Goal: Contribute content: Contribute content

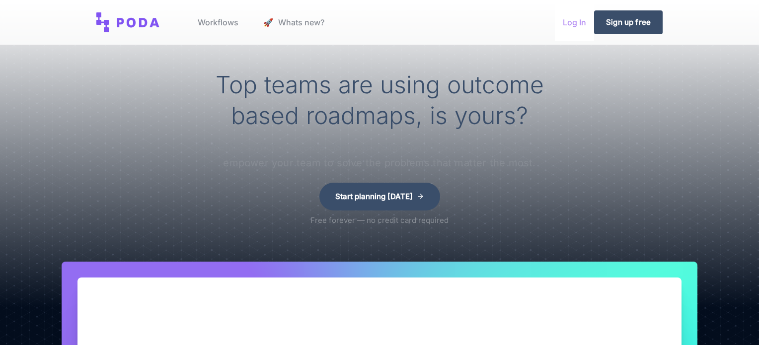
click at [573, 20] on link "Log In" at bounding box center [574, 22] width 39 height 38
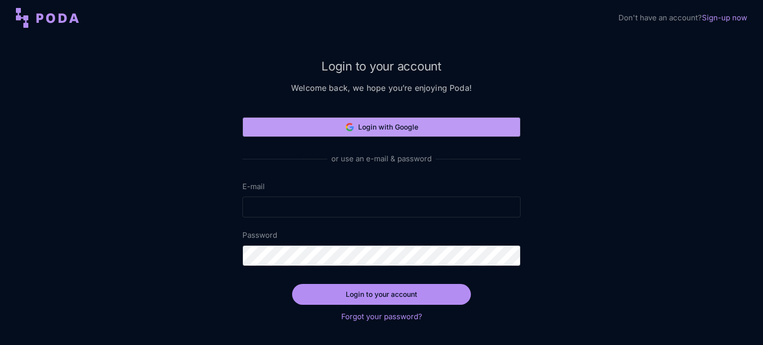
click at [412, 123] on button "Login with Google" at bounding box center [382, 127] width 278 height 20
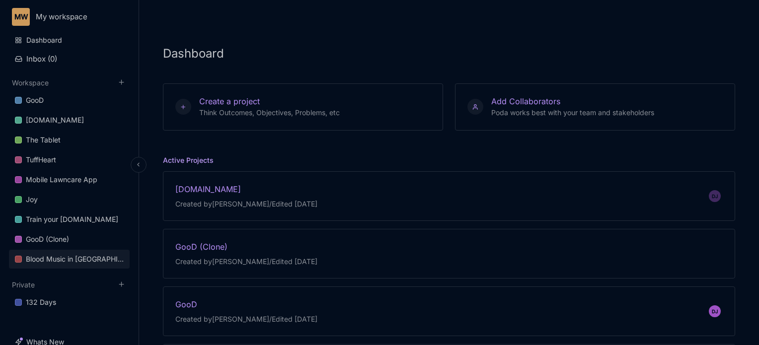
click at [66, 252] on link "Blood Music in [GEOGRAPHIC_DATA]" at bounding box center [69, 259] width 121 height 19
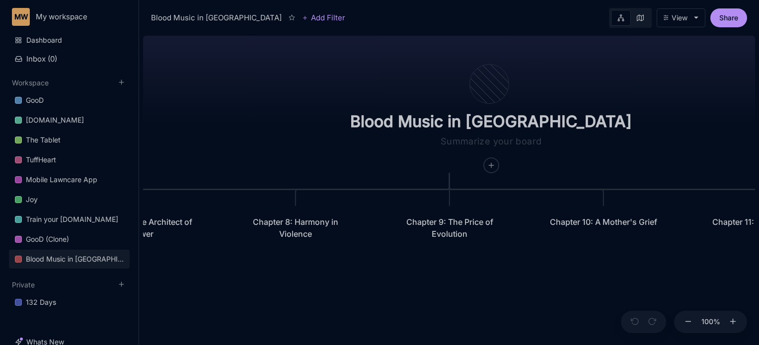
click at [447, 173] on div "Blood Music in [GEOGRAPHIC_DATA]" at bounding box center [491, 103] width 315 height 142
click at [488, 162] on icon at bounding box center [492, 166] width 8 height 8
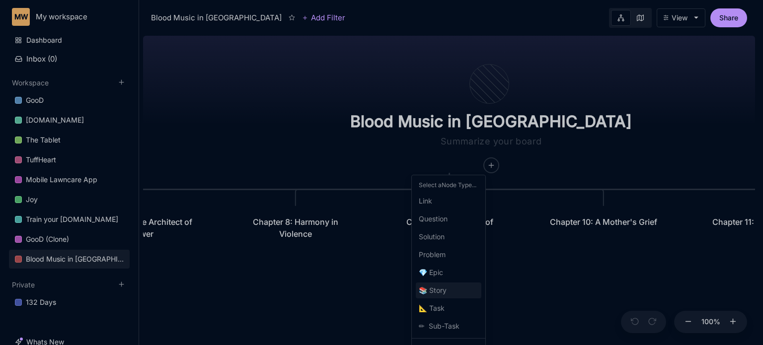
click at [434, 289] on span "📚 Story" at bounding box center [433, 291] width 28 height 12
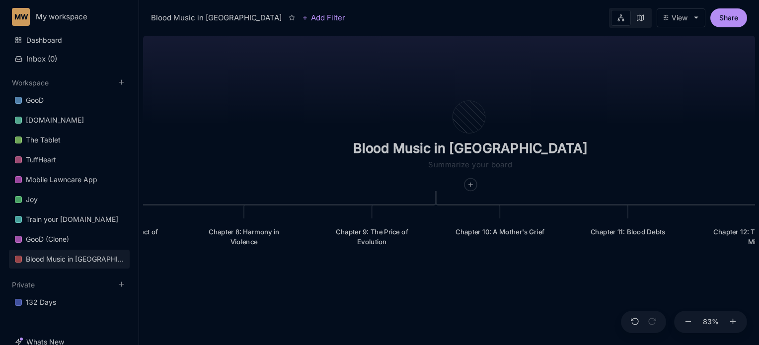
drag, startPoint x: 369, startPoint y: 280, endPoint x: 535, endPoint y: 254, distance: 167.4
click at [535, 254] on div "Blood Music in Memphis Prologue: The Weight of Water Chapter 1: Conscience Unde…" at bounding box center [449, 189] width 612 height 314
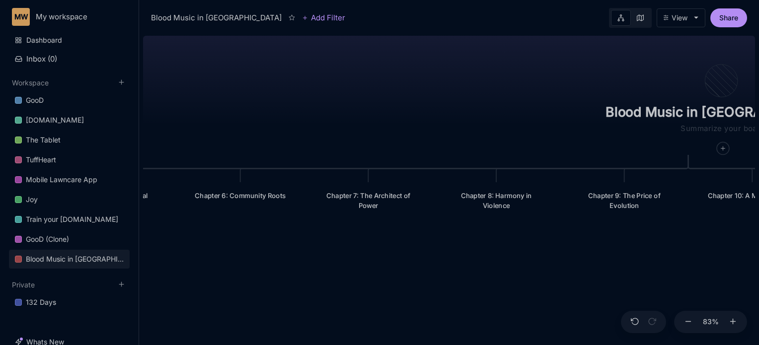
drag, startPoint x: 231, startPoint y: 79, endPoint x: 483, endPoint y: 42, distance: 255.1
click at [483, 42] on div "Blood Music in Memphis Prologue: The Weight of Water Chapter 1: Conscience Unde…" at bounding box center [449, 189] width 612 height 314
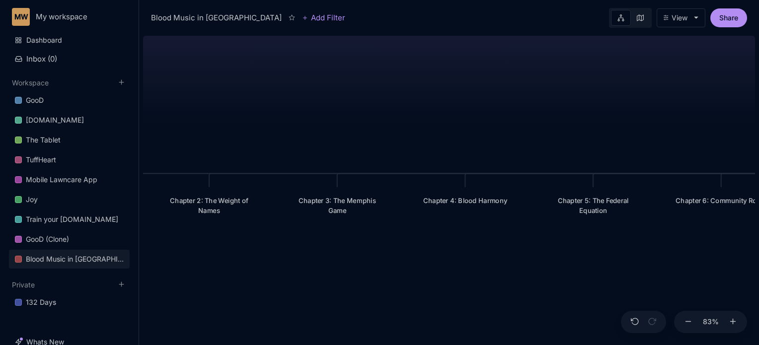
drag, startPoint x: 229, startPoint y: 86, endPoint x: 710, endPoint y: 91, distance: 481.2
click at [710, 91] on div "Blood Music in Memphis Prologue: The Weight of Water Chapter 1: Conscience Unde…" at bounding box center [449, 189] width 612 height 314
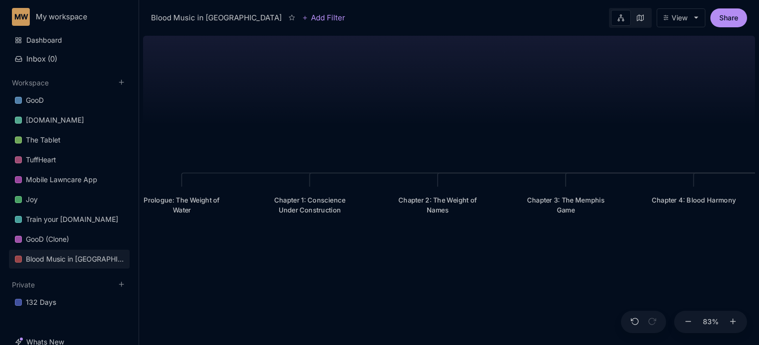
drag, startPoint x: 392, startPoint y: 107, endPoint x: 620, endPoint y: 107, distance: 228.6
click at [620, 107] on div "Blood Music in Memphis Prologue: The Weight of Water Chapter 1: Conscience Unde…" at bounding box center [449, 189] width 612 height 314
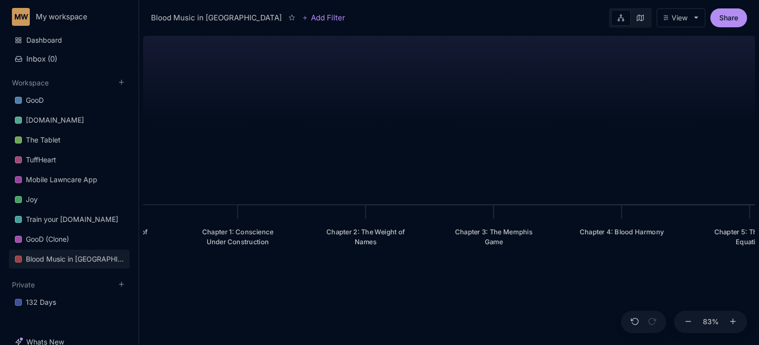
drag, startPoint x: 369, startPoint y: 91, endPoint x: 297, endPoint y: 123, distance: 78.8
click at [297, 123] on div "Blood Music in Memphis Prologue: The Weight of Water Chapter 1: Conscience Unde…" at bounding box center [449, 189] width 612 height 314
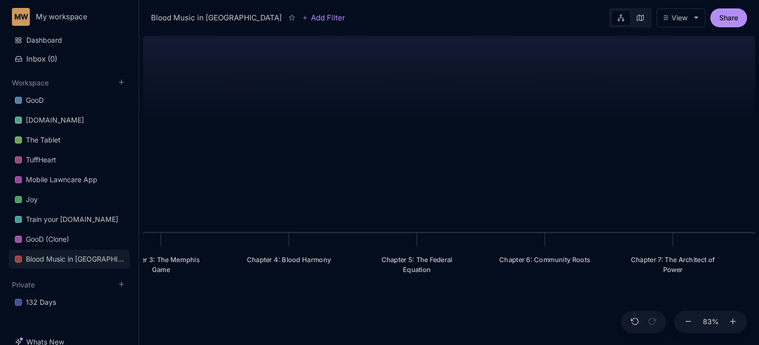
drag, startPoint x: 595, startPoint y: 133, endPoint x: 177, endPoint y: 156, distance: 419.2
click at [177, 156] on div "Blood Music in Memphis Prologue: The Weight of Water Chapter 1: Conscience Unde…" at bounding box center [449, 189] width 612 height 314
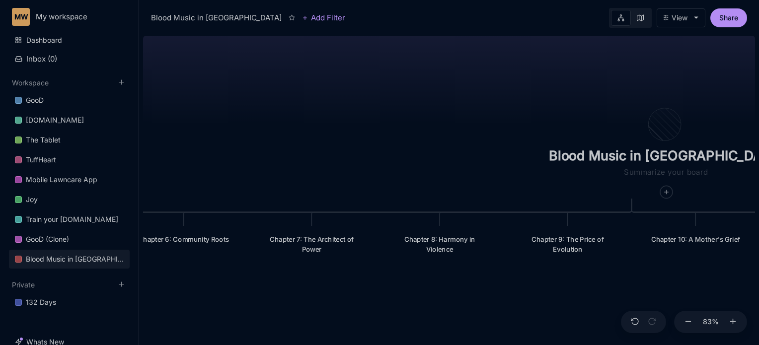
drag, startPoint x: 502, startPoint y: 156, endPoint x: 226, endPoint y: 140, distance: 276.3
click at [226, 140] on div "Blood Music in Memphis Prologue: The Weight of Water Chapter 1: Conscience Unde…" at bounding box center [449, 189] width 612 height 314
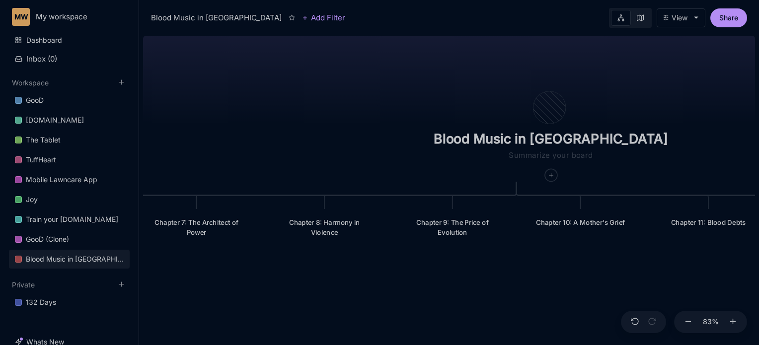
drag, startPoint x: 481, startPoint y: 137, endPoint x: 366, endPoint y: 119, distance: 116.6
click at [366, 119] on div "Blood Music in Memphis Prologue: The Weight of Water Chapter 1: Conscience Unde…" at bounding box center [449, 189] width 612 height 314
click at [549, 175] on line at bounding box center [551, 175] width 4 height 0
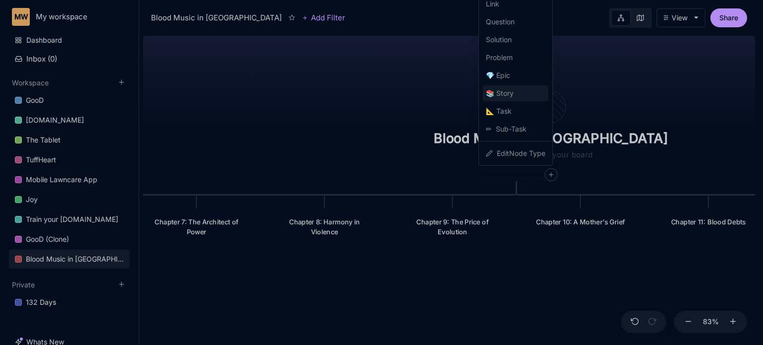
click at [511, 97] on span "📚 Story" at bounding box center [500, 93] width 28 height 12
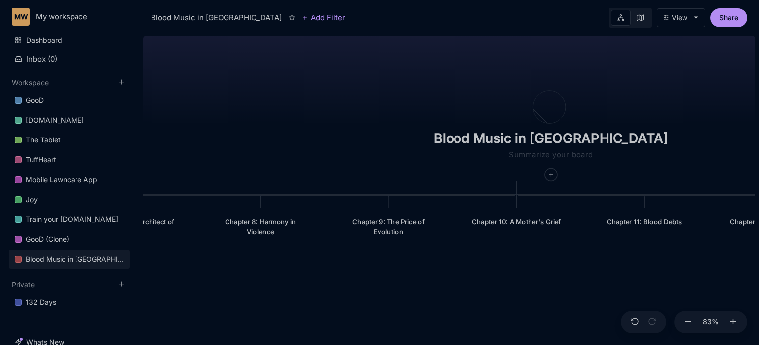
drag, startPoint x: 636, startPoint y: 146, endPoint x: 414, endPoint y: 109, distance: 225.2
click at [414, 109] on div "Blood Music in Memphis Prologue: The Weight of Water Chapter 1: Conscience Unde…" at bounding box center [449, 189] width 612 height 314
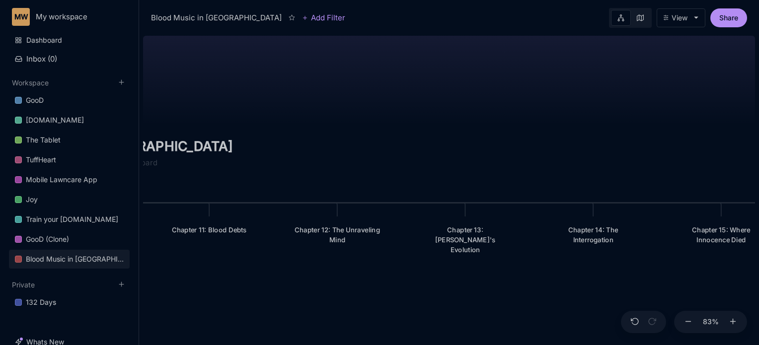
drag, startPoint x: 640, startPoint y: 113, endPoint x: 205, endPoint y: 121, distance: 435.5
click at [205, 121] on div "Blood Music in Memphis Prologue: The Weight of Water Chapter 1: Conscience Unde…" at bounding box center [449, 189] width 612 height 314
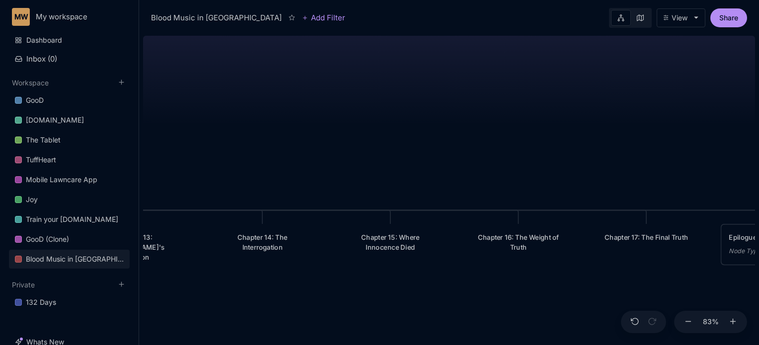
drag, startPoint x: 567, startPoint y: 151, endPoint x: 224, endPoint y: 157, distance: 343.5
click at [224, 157] on div "Blood Music in Memphis Prologue: The Weight of Water Chapter 1: Conscience Unde…" at bounding box center [449, 189] width 612 height 314
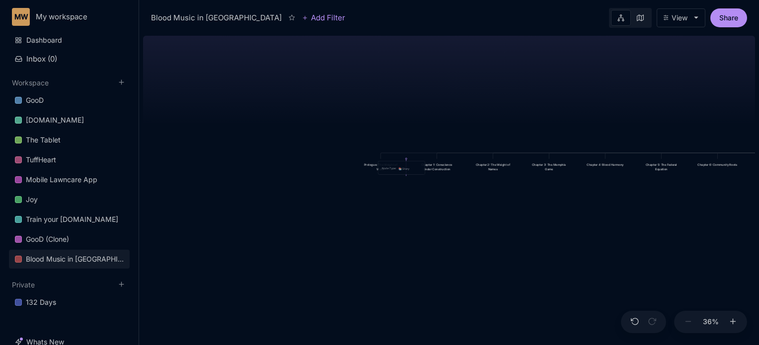
drag, startPoint x: 699, startPoint y: 167, endPoint x: 400, endPoint y: 169, distance: 299.2
click at [400, 169] on icon "📚" at bounding box center [401, 168] width 4 height 3
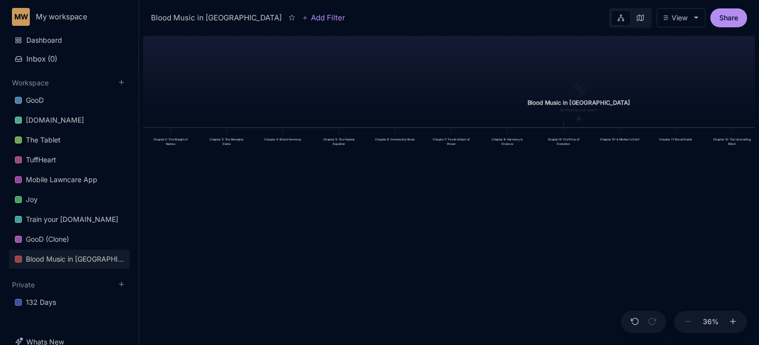
drag, startPoint x: 669, startPoint y: 240, endPoint x: 290, endPoint y: 215, distance: 379.6
click at [290, 215] on div "Blood Music in Memphis Prologue: The Weight of Water Node Type : 📚 Story Chapte…" at bounding box center [449, 189] width 612 height 314
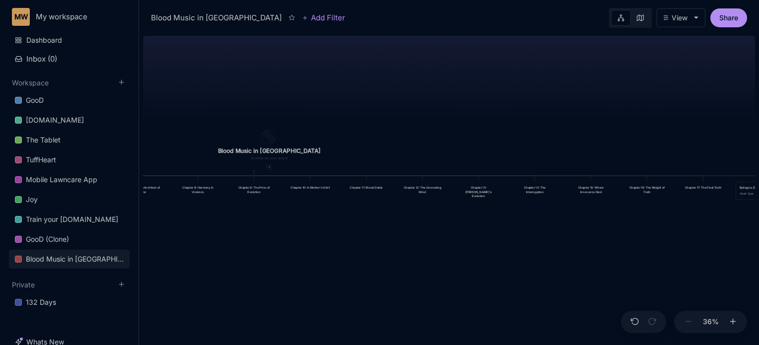
drag, startPoint x: 704, startPoint y: 198, endPoint x: 394, endPoint y: 247, distance: 313.4
click at [394, 247] on div "Blood Music in Memphis Prologue: The Weight of Water Node Type : 📚 Story Chapte…" at bounding box center [449, 189] width 612 height 314
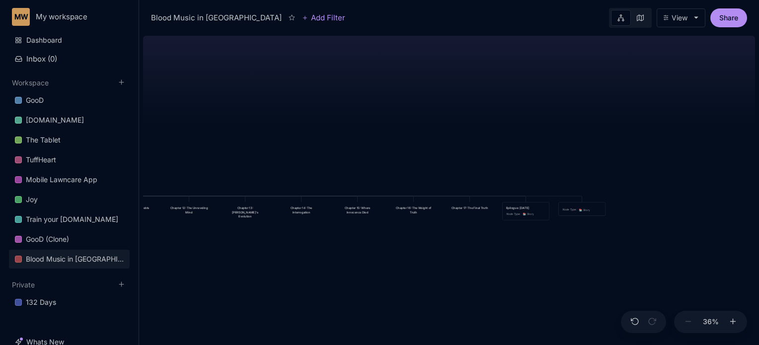
drag, startPoint x: 655, startPoint y: 242, endPoint x: 421, endPoint y: 262, distance: 234.5
click at [421, 262] on div "Blood Music in Memphis Prologue: The Weight of Water Node Type : 📚 Story Chapte…" at bounding box center [449, 189] width 612 height 314
click at [598, 213] on div "Node Type : 📚 Story" at bounding box center [582, 209] width 46 height 13
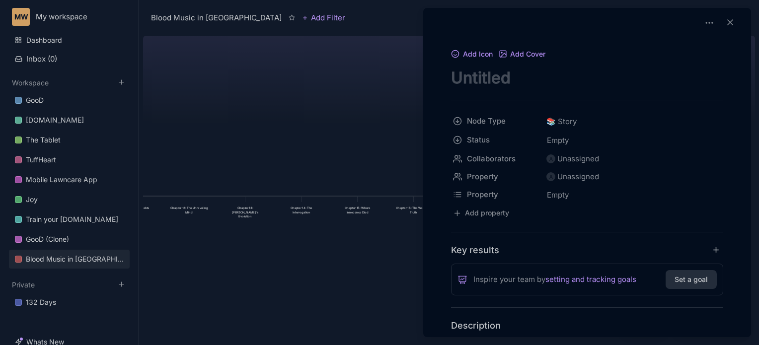
click at [328, 86] on div at bounding box center [379, 172] width 759 height 345
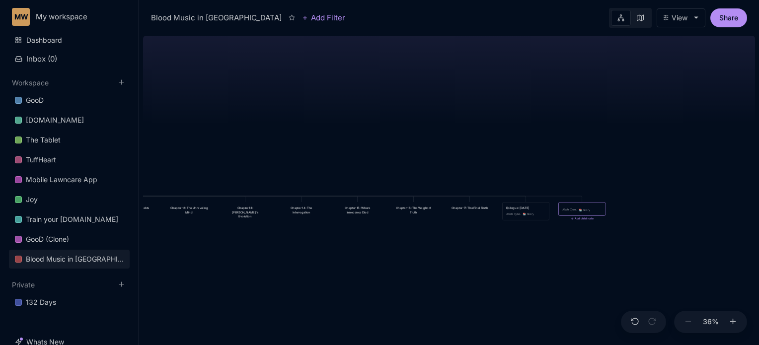
click at [587, 214] on div "Node Type : 📚 Story" at bounding box center [582, 209] width 46 height 13
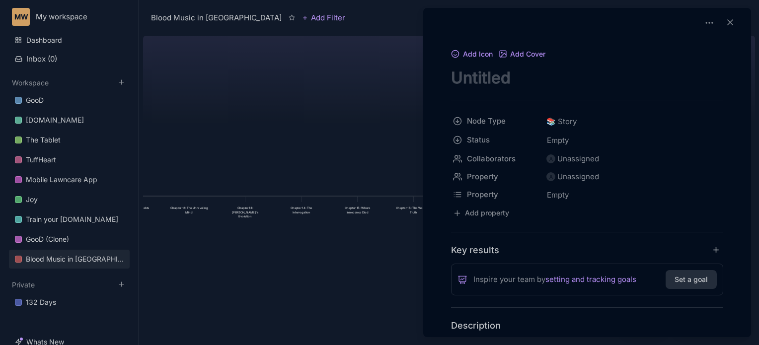
click at [326, 121] on div at bounding box center [379, 172] width 759 height 345
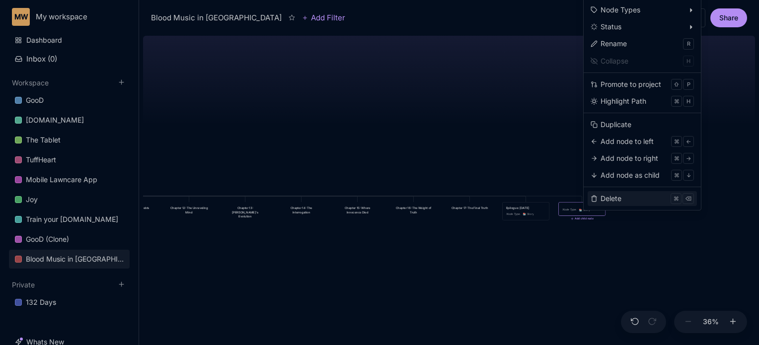
click at [599, 205] on button "Delete ⌘ ⌫" at bounding box center [642, 198] width 109 height 15
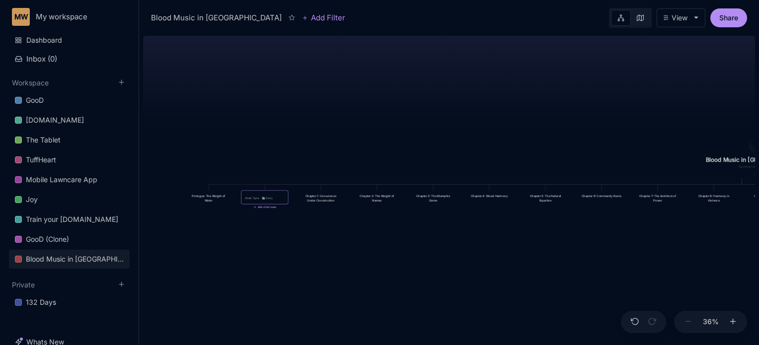
click at [282, 198] on div "Node Type : 📚 Story" at bounding box center [265, 198] width 40 height 4
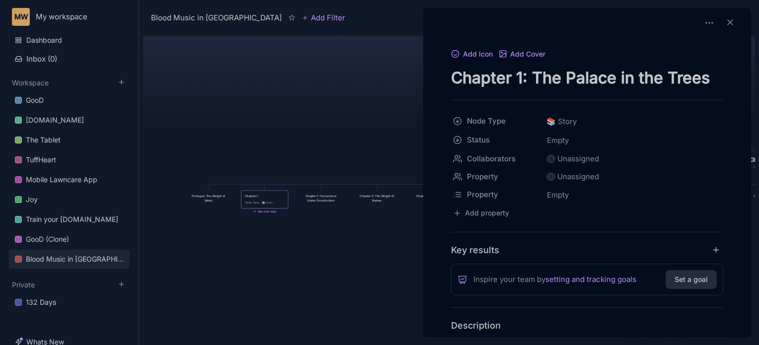
type textarea "Chapter 1: The Palace in the Trees"
click at [356, 83] on div at bounding box center [379, 172] width 759 height 345
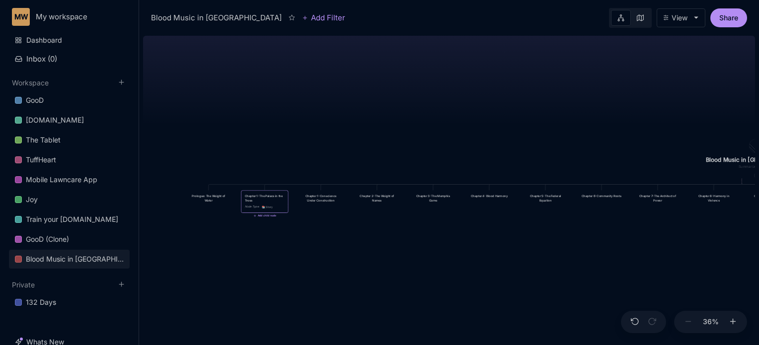
click at [261, 204] on div "Chapter 1: The Palace in the Trees Node Type : 📚 Story" at bounding box center [265, 201] width 40 height 15
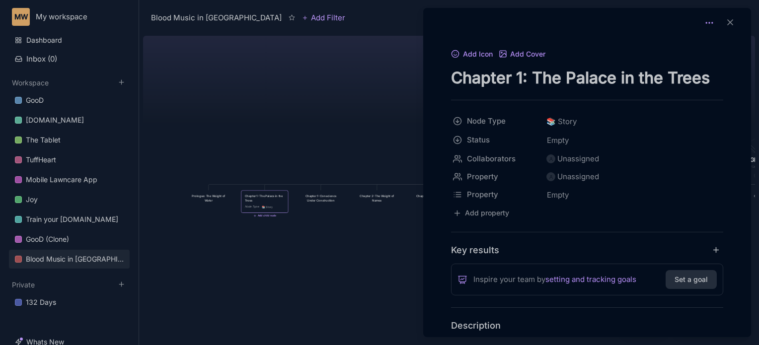
click at [709, 23] on circle at bounding box center [709, 22] width 1 height 1
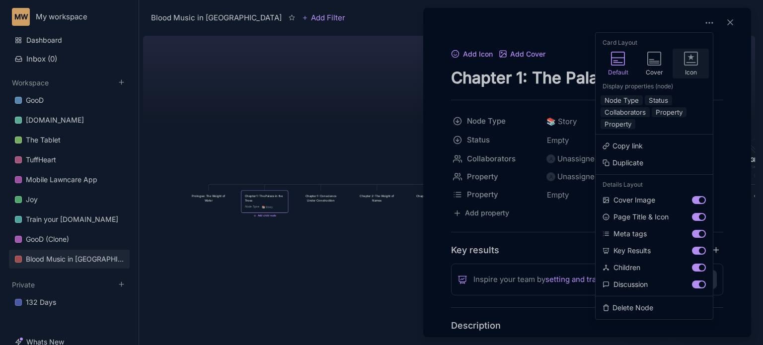
click at [686, 59] on icon at bounding box center [691, 59] width 14 height 14
click at [630, 101] on button "Node Type" at bounding box center [622, 100] width 42 height 10
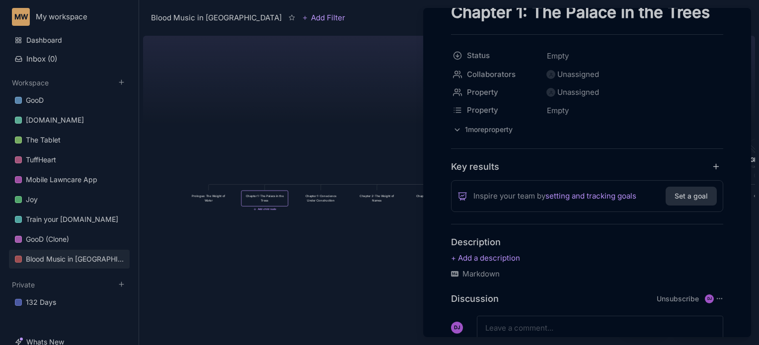
scroll to position [120, 0]
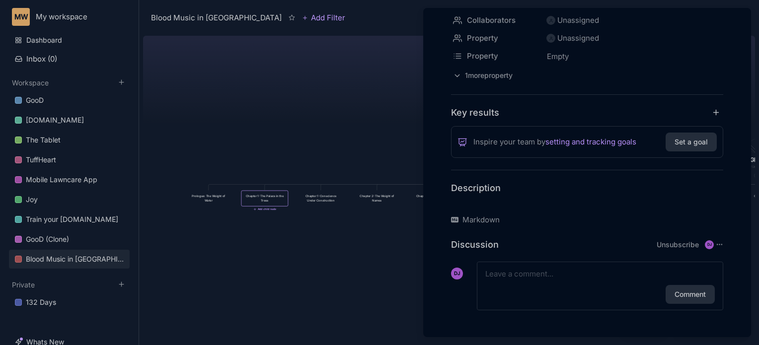
click at [515, 201] on p at bounding box center [587, 204] width 272 height 12
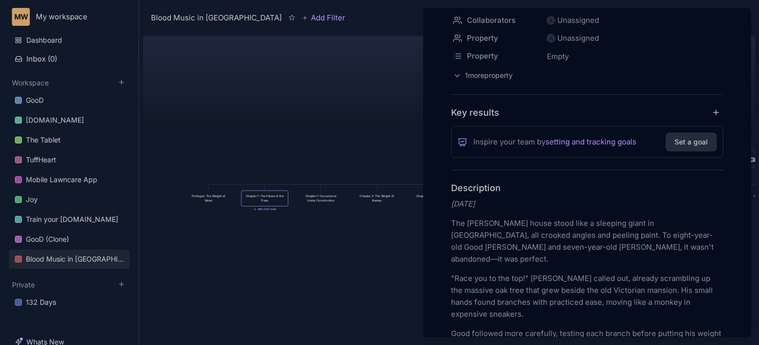
scroll to position [1859, 0]
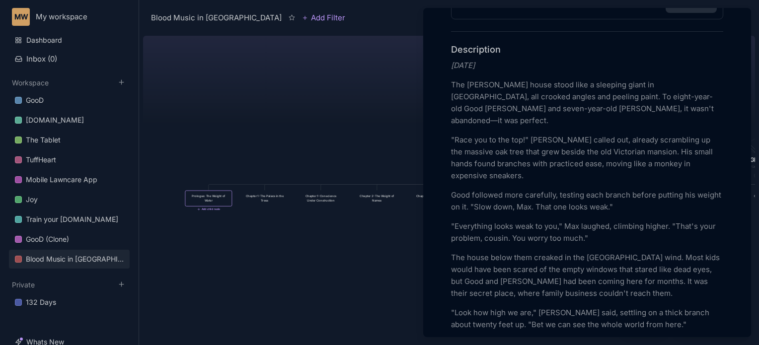
scroll to position [278, 0]
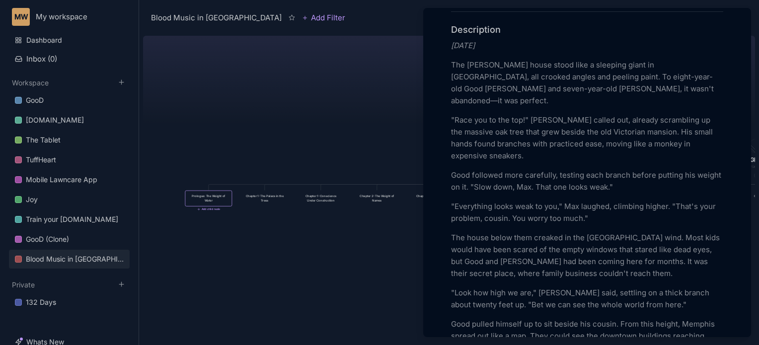
click at [655, 73] on p "The Sinclair house stood like a sleeping giant in Chickasaw Gardens, all crooke…" at bounding box center [587, 83] width 272 height 48
click at [590, 89] on p "The Sinclair house stood like a sleeping giant in Chickasaw Gardens, all crooke…" at bounding box center [587, 83] width 272 height 48
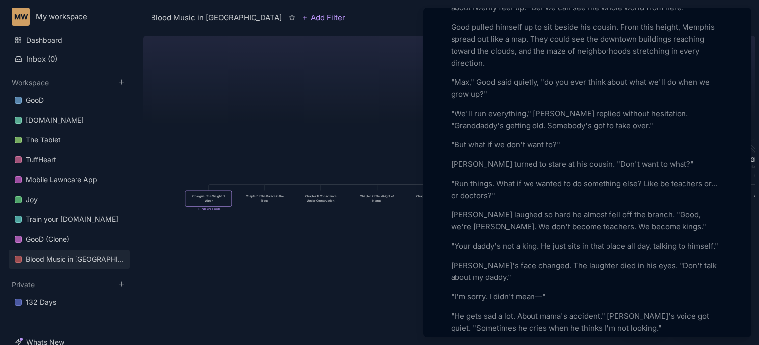
scroll to position [577, 0]
click at [624, 240] on p ""Your daddy's not a king. He just sits in that place all day, talking to himsel…" at bounding box center [587, 246] width 272 height 12
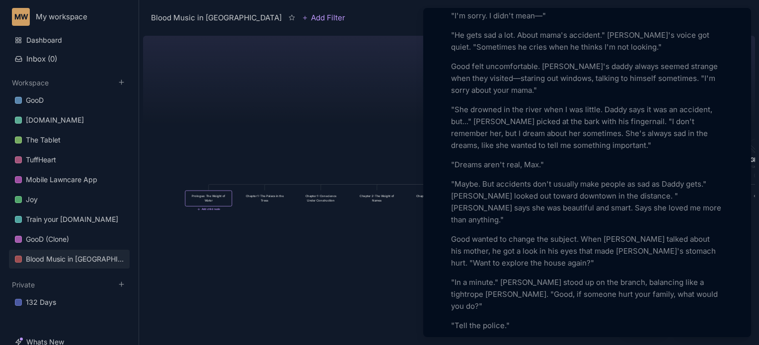
scroll to position [876, 0]
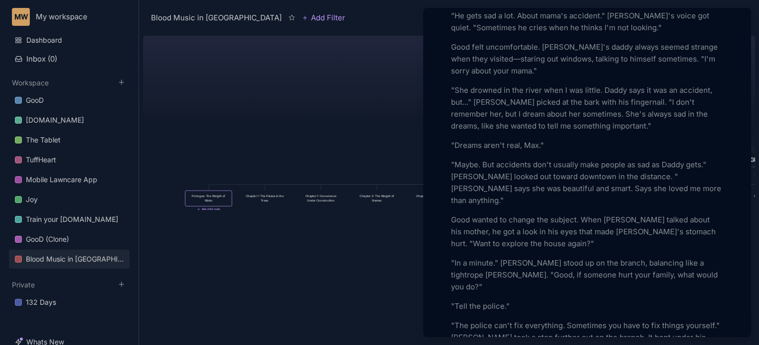
click at [261, 276] on div at bounding box center [379, 172] width 759 height 345
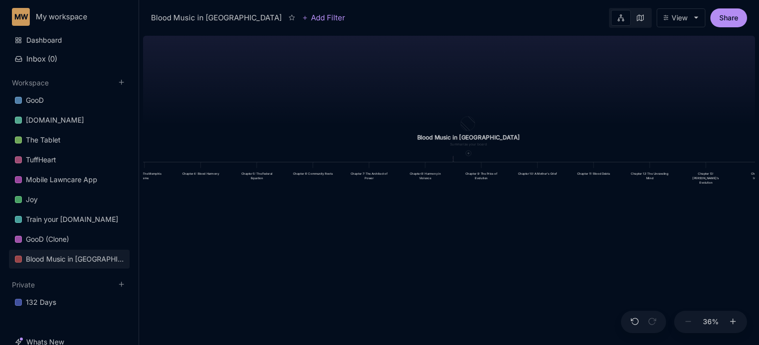
drag, startPoint x: 542, startPoint y: 277, endPoint x: 253, endPoint y: 254, distance: 289.6
click at [253, 254] on div "Blood Music in Memphis Prologue: The Weight of Water Chapter 1: The Palace in t…" at bounding box center [449, 189] width 612 height 314
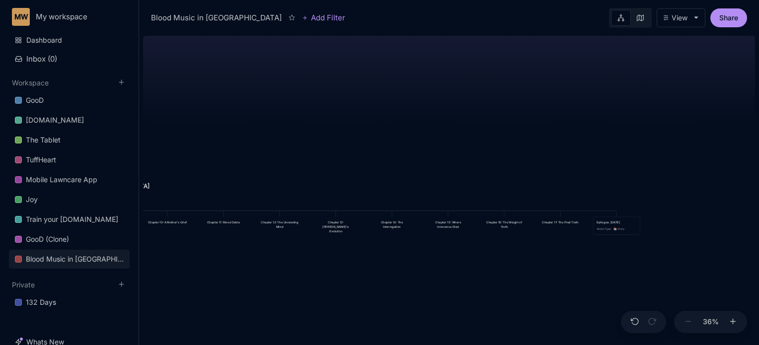
drag, startPoint x: 739, startPoint y: 215, endPoint x: 368, endPoint y: 263, distance: 373.5
click at [368, 263] on div "Blood Music in Memphis Prologue: The Weight of Water Chapter 1: The Palace in t…" at bounding box center [449, 189] width 612 height 314
click at [456, 225] on div "Chapter 15: Where Innocence Died" at bounding box center [448, 225] width 40 height 8
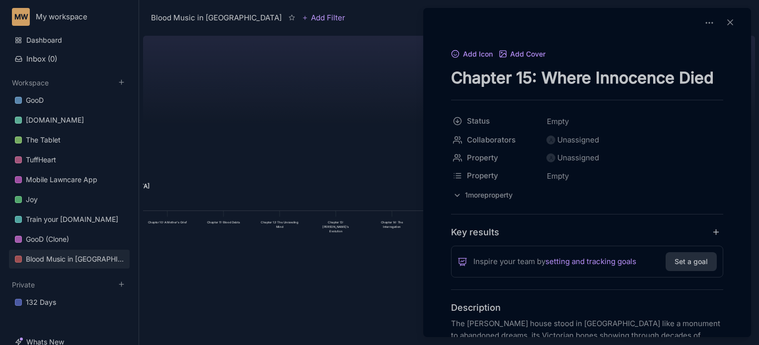
click at [425, 280] on div "Add Icon Add Cover Chapter 15: Where Innocence Died Status Empty Collaborators …" at bounding box center [587, 173] width 328 height 330
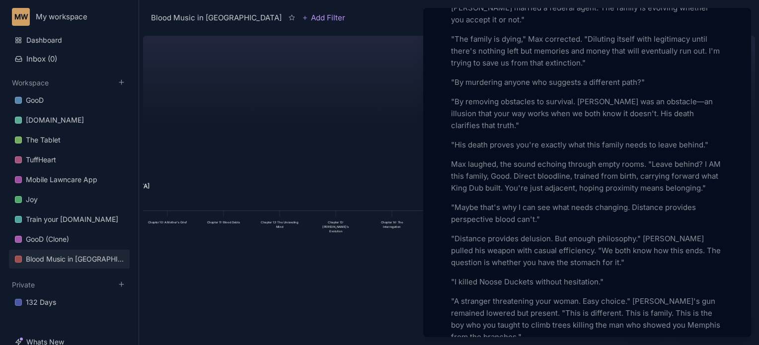
scroll to position [1272, 0]
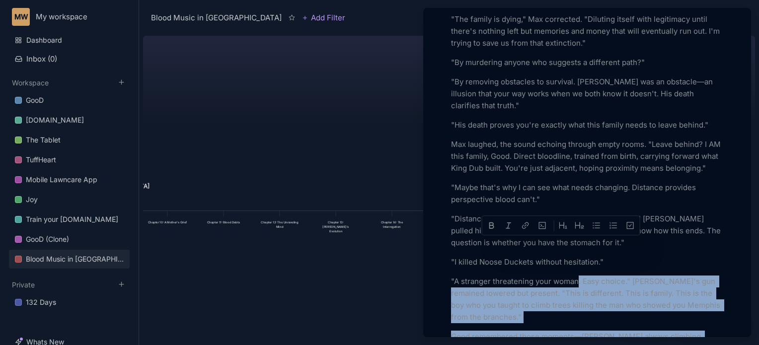
drag, startPoint x: 579, startPoint y: 246, endPoint x: 545, endPoint y: 236, distance: 35.4
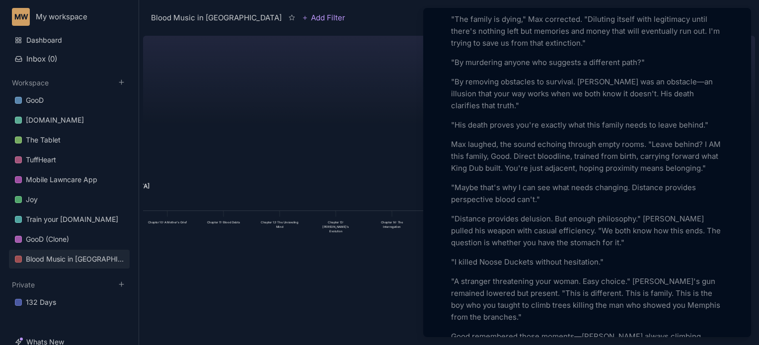
click at [545, 276] on p ""A stranger threatening your woman. Easy choice." Max's gun remained lowered bu…" at bounding box center [587, 300] width 272 height 48
click at [549, 276] on p ""A stranger threatening your woman. Easy choice." Max's gun remained lowered bu…" at bounding box center [587, 300] width 272 height 48
drag, startPoint x: 551, startPoint y: 244, endPoint x: 534, endPoint y: 244, distance: 16.4
click at [534, 276] on p ""A stranger threatening your woman. Easy choice." Max's gun remained lowered bu…" at bounding box center [587, 300] width 272 height 48
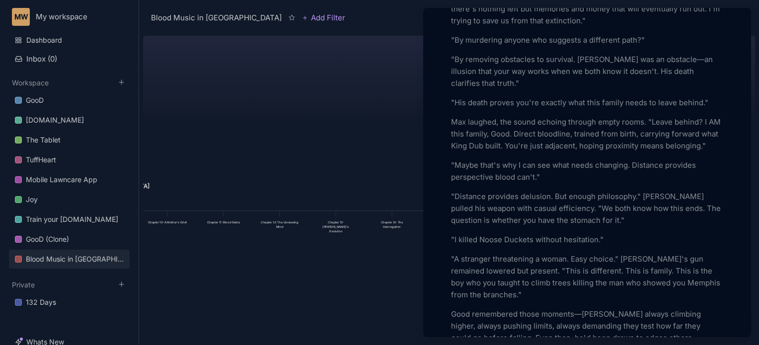
scroll to position [1314, 0]
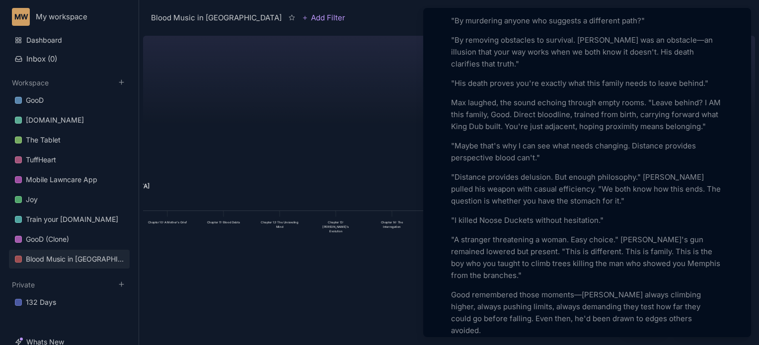
click at [472, 289] on p "Good remembered those moments—Max always climbing higher, always pushing limits…" at bounding box center [587, 313] width 272 height 48
drag, startPoint x: 498, startPoint y: 311, endPoint x: 575, endPoint y: 309, distance: 77.1
click at [575, 333] on p ""Remember what you asked me?" Good said. "When we were ten, sitting in that oak…" at bounding box center [587, 345] width 272 height 24
click at [539, 333] on p ""Remember what you asked me?" Good said. "When we were ten, sitting in that oak…" at bounding box center [587, 345] width 272 height 24
drag, startPoint x: 537, startPoint y: 315, endPoint x: 575, endPoint y: 313, distance: 37.8
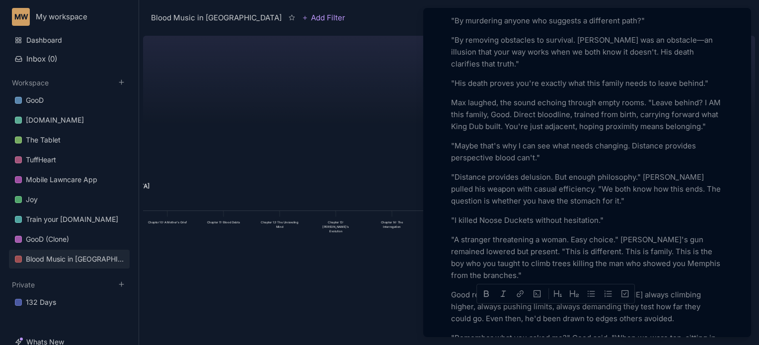
click at [575, 333] on p ""Remember what you asked me?" Good said. "When we were ten, sitting in that oak…" at bounding box center [587, 345] width 272 height 24
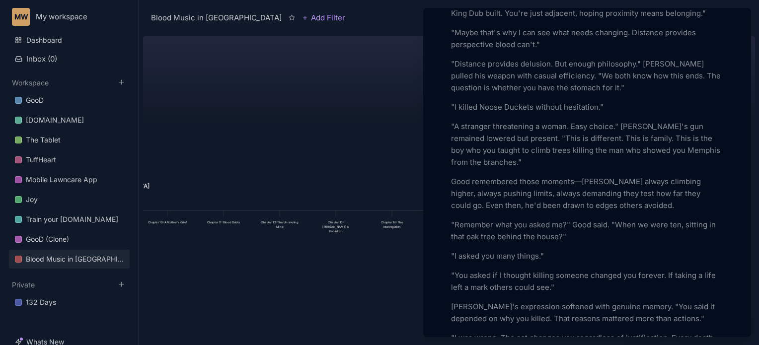
scroll to position [1447, 0]
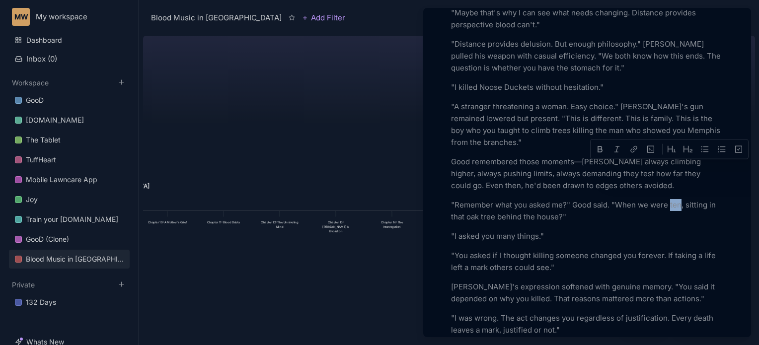
drag, startPoint x: 670, startPoint y: 168, endPoint x: 680, endPoint y: 168, distance: 9.9
click at [680, 199] on p ""Remember what you asked me?" Good said. "When we were ten, sitting in that oak…" at bounding box center [587, 211] width 272 height 24
click at [681, 199] on p ""Remember what you asked me?" Good said. "When we were tenseven and eight, sitt…" at bounding box center [587, 211] width 272 height 24
click at [472, 199] on p ""Remember what you asked me?" Good said. "When we were kids, sitting in that oa…" at bounding box center [587, 211] width 272 height 24
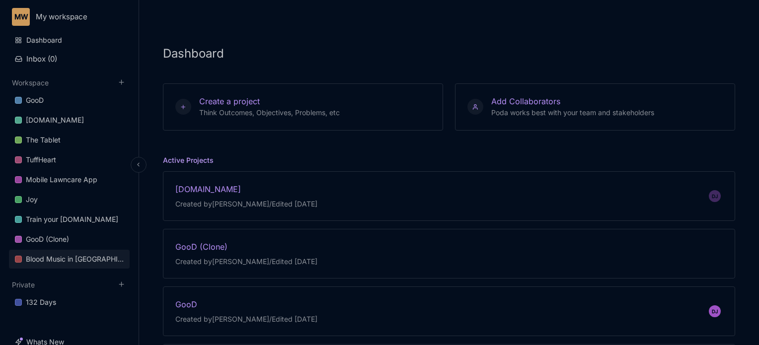
click at [72, 258] on div "Blood Music in [GEOGRAPHIC_DATA]" at bounding box center [75, 259] width 98 height 12
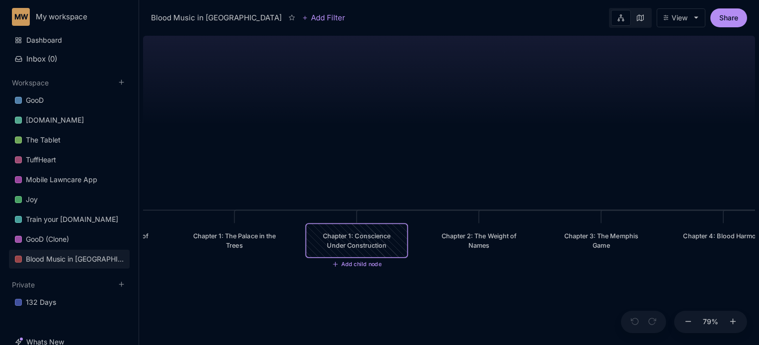
click at [346, 233] on div "Chapter 1: Conscience Under Construction" at bounding box center [357, 241] width 87 height 19
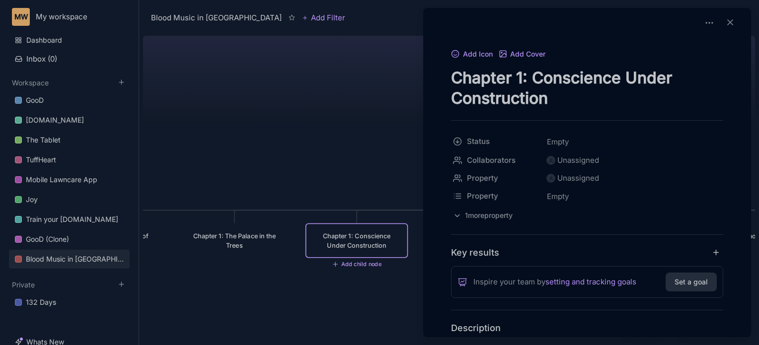
click at [518, 77] on textarea "Chapter 1: Conscience Under Construction" at bounding box center [587, 88] width 272 height 41
type textarea "Chapter 2: Conscience Under Construction"
click at [468, 54] on button "Add Icon" at bounding box center [472, 54] width 42 height 9
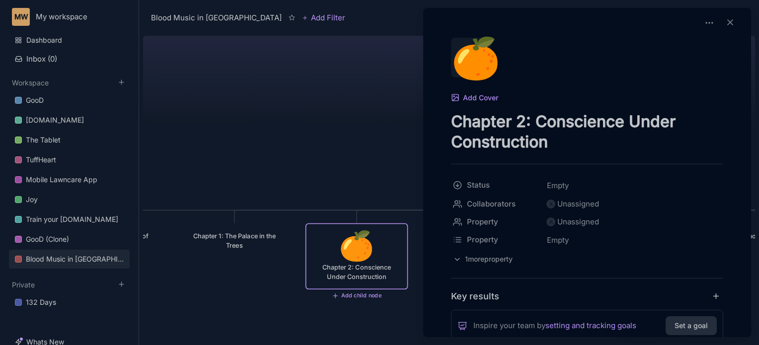
click at [467, 58] on div "🍊" at bounding box center [471, 58] width 40 height 40
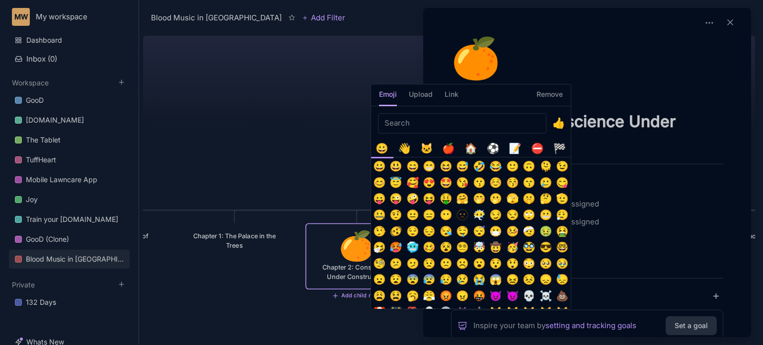
click at [551, 93] on h5 "Remove" at bounding box center [550, 97] width 26 height 17
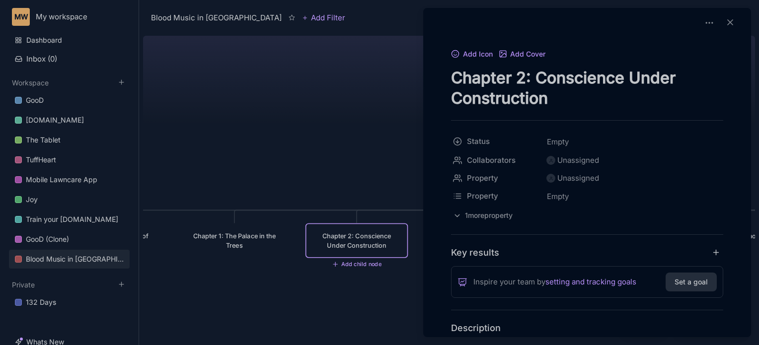
click at [367, 97] on div at bounding box center [379, 172] width 759 height 345
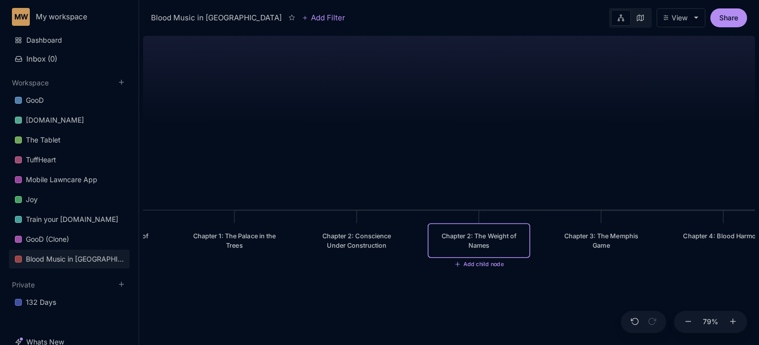
click at [467, 234] on div "Chapter 2: The Weight of Names" at bounding box center [479, 241] width 87 height 19
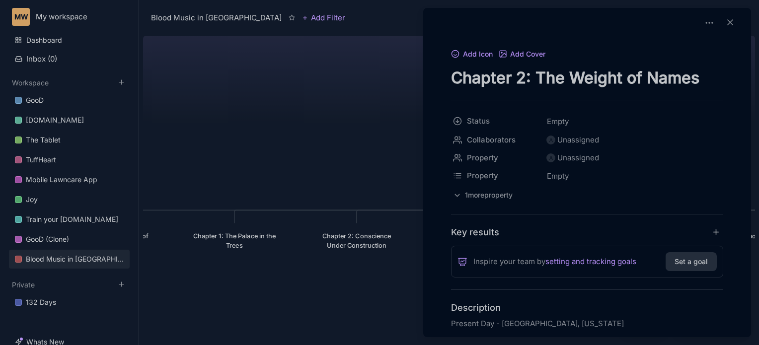
click at [517, 81] on textarea "Chapter 2: The Weight of Names" at bounding box center [587, 78] width 272 height 20
type textarea "Chapter 3: The Weight of Names"
click at [389, 89] on div at bounding box center [379, 172] width 759 height 345
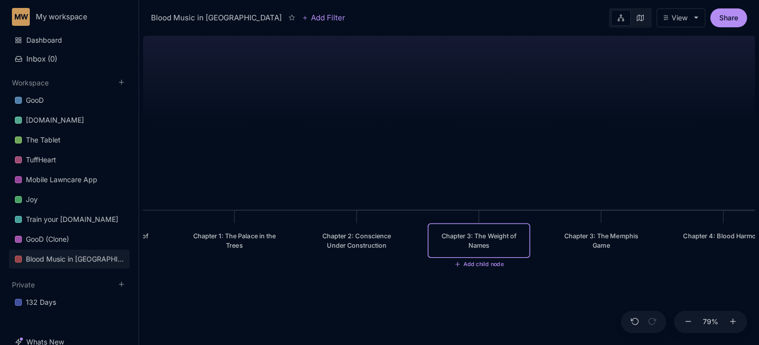
click at [605, 242] on div "Chapter 3: The Memphis Game" at bounding box center [601, 241] width 87 height 19
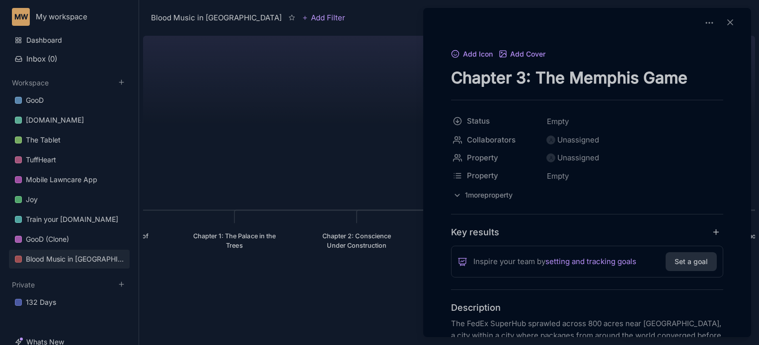
click at [518, 75] on textarea "Chapter 3: The Memphis Game" at bounding box center [587, 78] width 272 height 20
type textarea "Chapter 4: The Memphis Game"
click at [376, 130] on div at bounding box center [379, 172] width 759 height 345
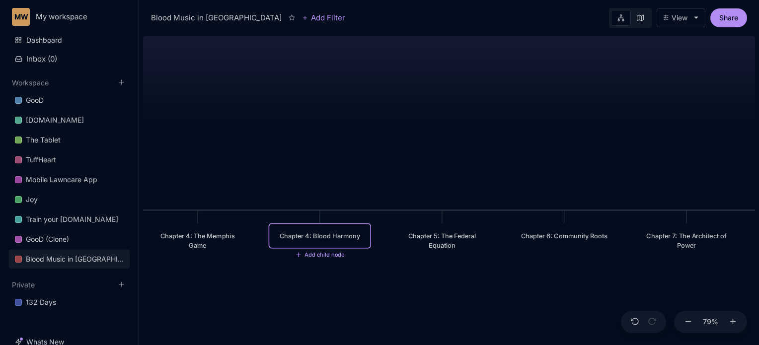
click at [322, 238] on div "Chapter 4: Blood Harmony" at bounding box center [319, 236] width 87 height 9
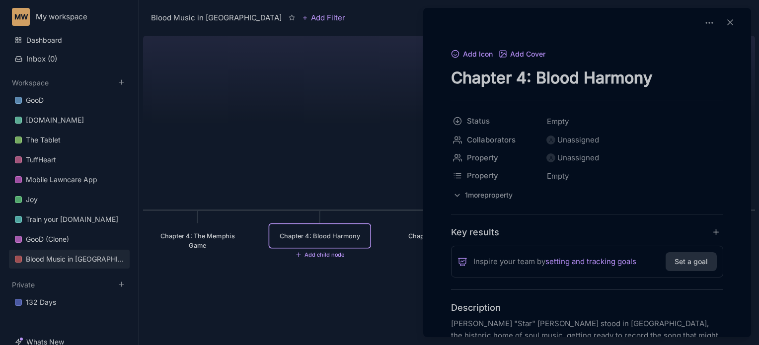
click at [519, 76] on textarea "Chapter 4: Blood Harmony" at bounding box center [587, 78] width 272 height 20
type textarea "Chapter 5: Blood Harmony"
click at [363, 140] on div at bounding box center [379, 172] width 759 height 345
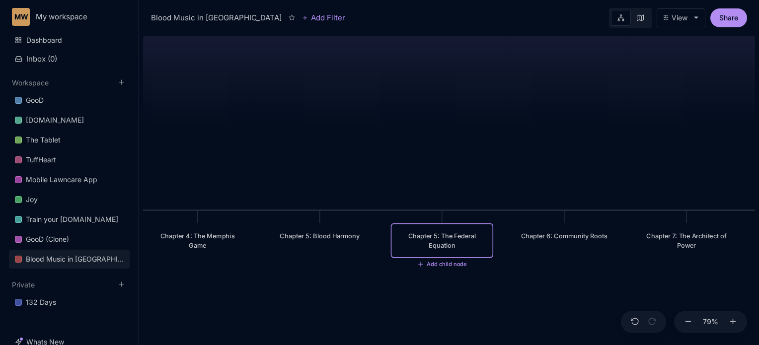
click at [447, 237] on div "Chapter 5: The Federal Equation" at bounding box center [442, 241] width 87 height 19
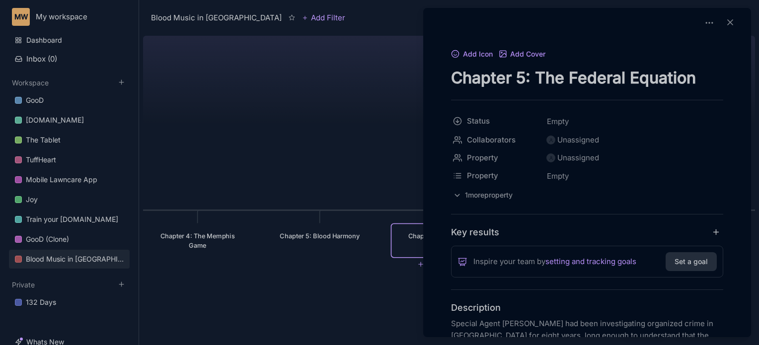
click at [519, 73] on textarea "Chapter 5: The Federal Equation" at bounding box center [587, 78] width 272 height 20
type textarea "Chapter 6: The Federal Equation"
click at [379, 95] on div at bounding box center [379, 172] width 759 height 345
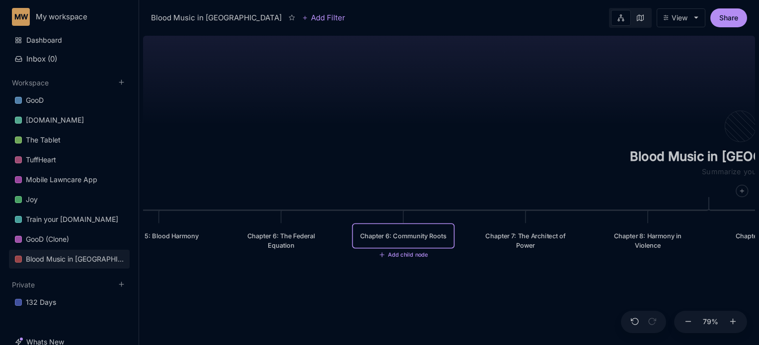
click at [401, 236] on div "Chapter 6: Community Roots" at bounding box center [403, 236] width 87 height 9
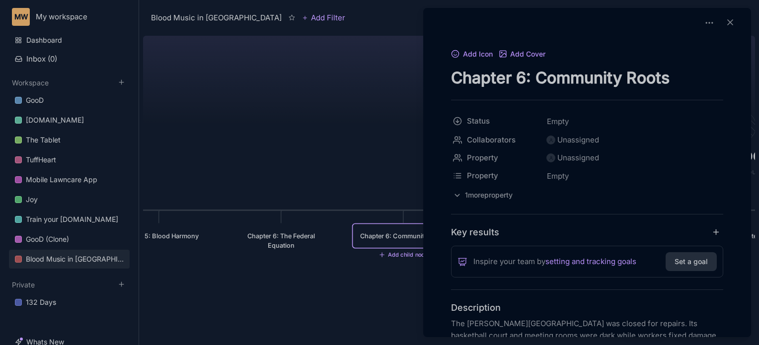
click at [517, 78] on textarea "Chapter 6: Community Roots" at bounding box center [587, 78] width 272 height 20
type textarea "Chapter 7: Community Roots"
click at [377, 107] on div at bounding box center [379, 172] width 759 height 345
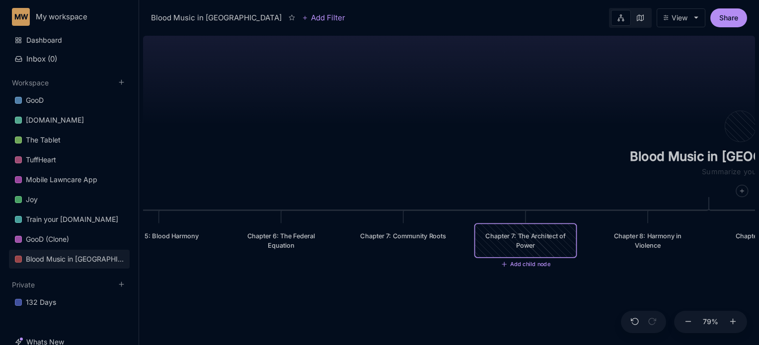
click at [537, 234] on div "Chapter 7: The Architect of Power" at bounding box center [526, 241] width 87 height 19
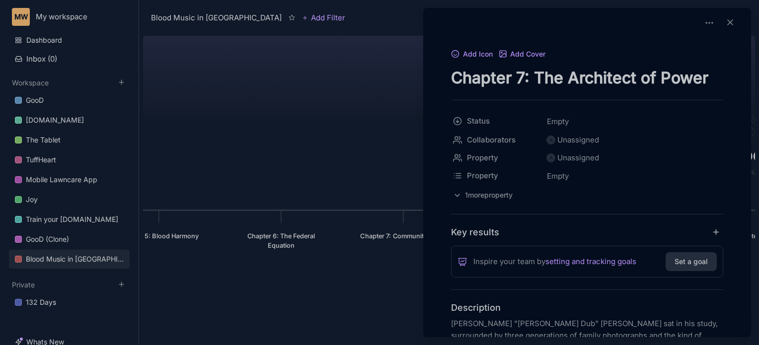
click at [361, 89] on div at bounding box center [379, 172] width 759 height 345
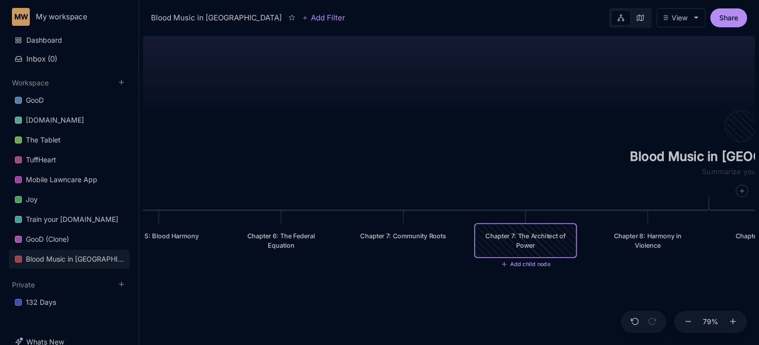
click at [511, 240] on div "Chapter 7: The Architect of Power" at bounding box center [526, 241] width 87 height 19
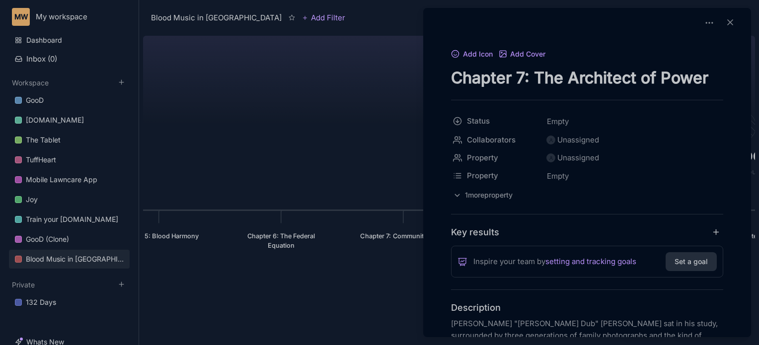
click at [519, 73] on textarea "Chapter 7: The Architect of Power" at bounding box center [587, 78] width 272 height 20
type textarea "Chapter 8: The Architect of Power"
click at [400, 106] on div at bounding box center [379, 172] width 759 height 345
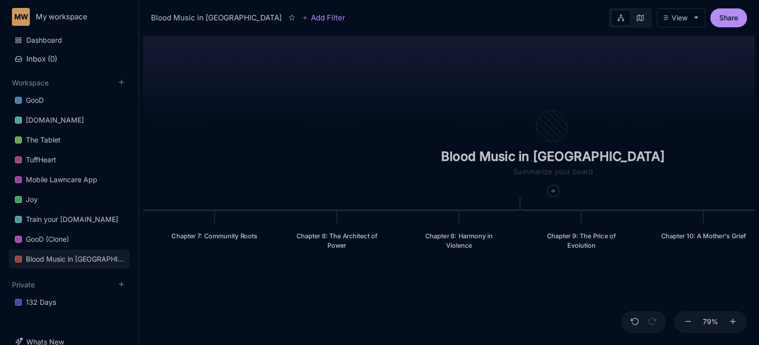
click at [451, 239] on div "Chapter 8: Harmony in Violence" at bounding box center [459, 241] width 87 height 19
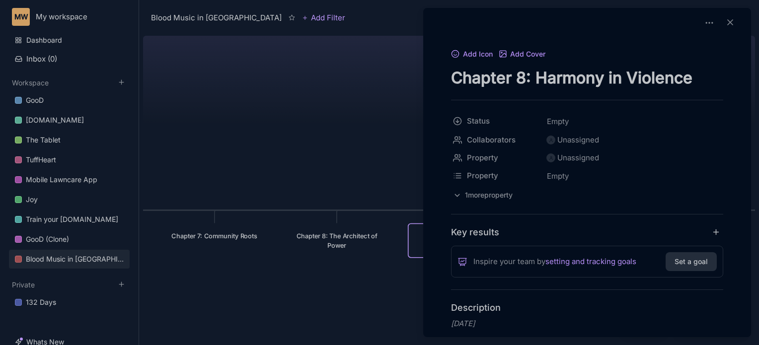
click at [517, 77] on textarea "Chapter 8: Harmony in Violence" at bounding box center [587, 78] width 272 height 20
type textarea "Chapter 9: Harmony in Violence"
click at [373, 117] on div at bounding box center [379, 172] width 759 height 345
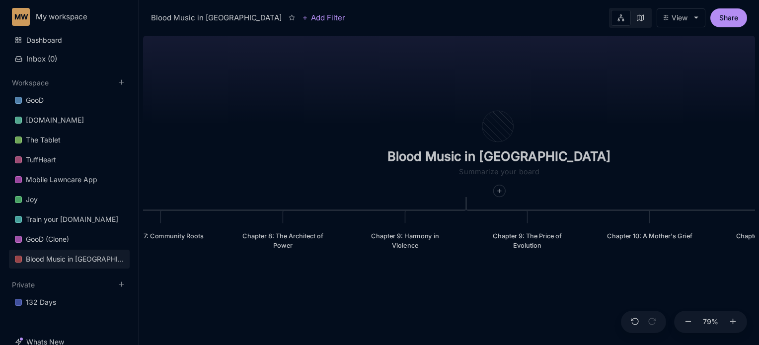
click at [518, 246] on div "Chapter 9: The Price of Evolution" at bounding box center [527, 241] width 87 height 19
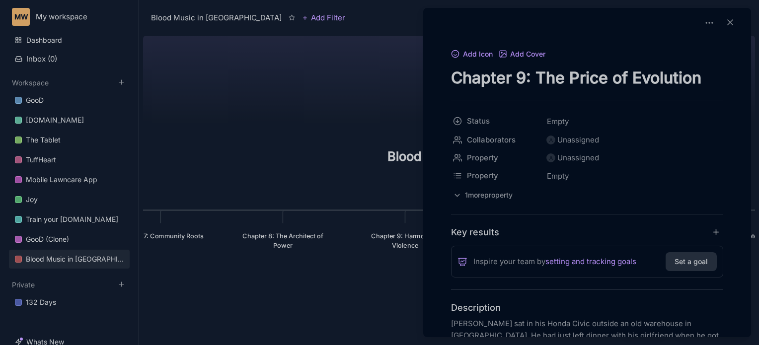
click at [519, 76] on textarea "Chapter 9: The Price of Evolution" at bounding box center [587, 78] width 272 height 20
type textarea "Chapter 10: The Price of Evolution"
click at [342, 130] on div at bounding box center [379, 172] width 759 height 345
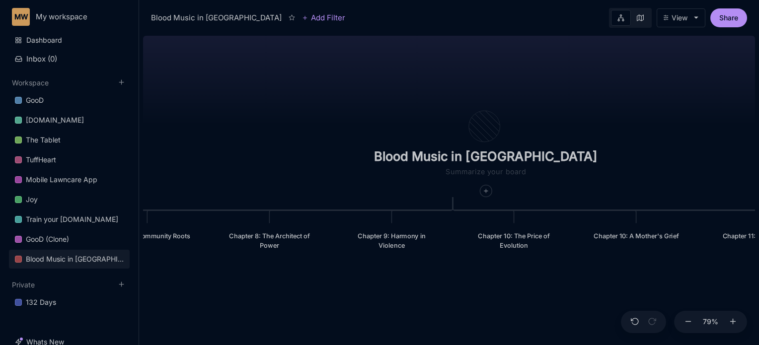
click at [607, 235] on div "Chapter 10: A Mother's Grief" at bounding box center [636, 236] width 87 height 9
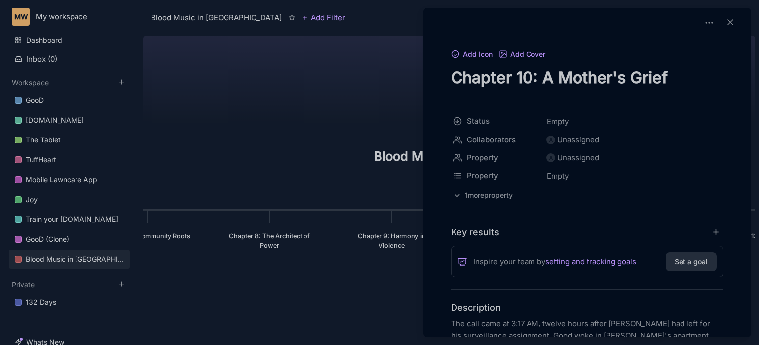
click at [518, 75] on textarea "Chapter 10: A Mother's Grief" at bounding box center [587, 78] width 272 height 20
click at [525, 77] on textarea "Chapter 10: A Mother's Grief" at bounding box center [587, 78] width 272 height 20
type textarea "Chapter 11: A Mother's Grief"
click at [300, 98] on div at bounding box center [379, 172] width 759 height 345
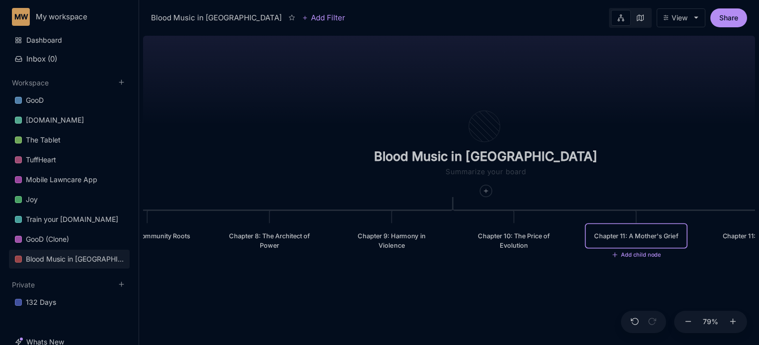
click at [628, 238] on div "Chapter 11: A Mother's Grief" at bounding box center [636, 236] width 87 height 9
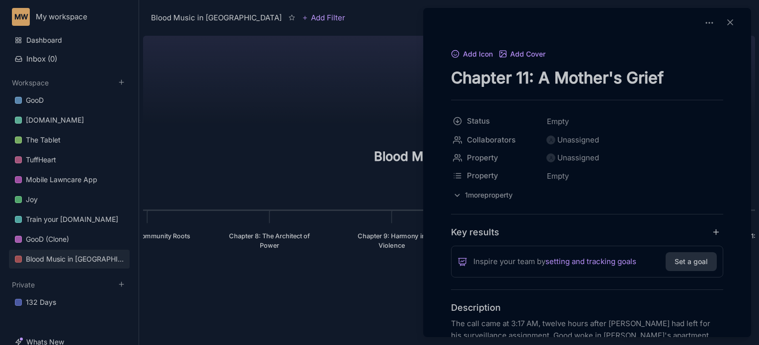
click at [350, 327] on div at bounding box center [379, 172] width 759 height 345
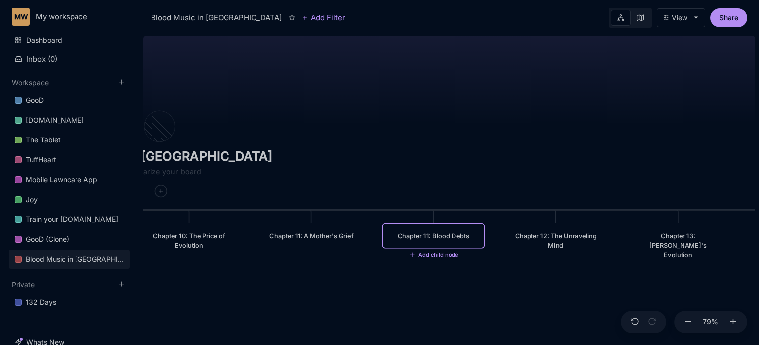
click at [420, 236] on div "Chapter 11: Blood Debts" at bounding box center [434, 236] width 87 height 9
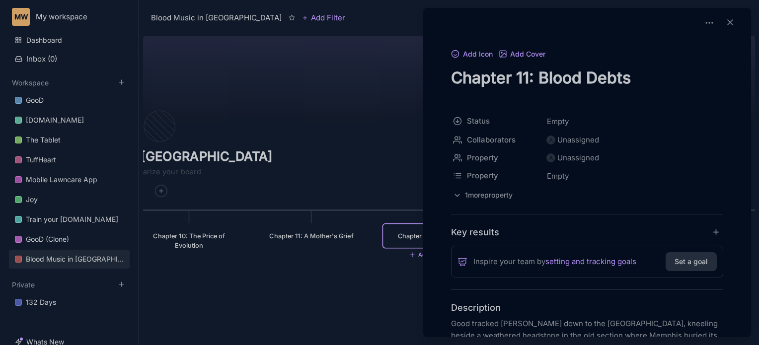
click at [523, 81] on textarea "Chapter 11: Blood Debts" at bounding box center [587, 78] width 272 height 20
type textarea "Chapter 12: Blood Debts"
click at [375, 107] on div at bounding box center [379, 172] width 759 height 345
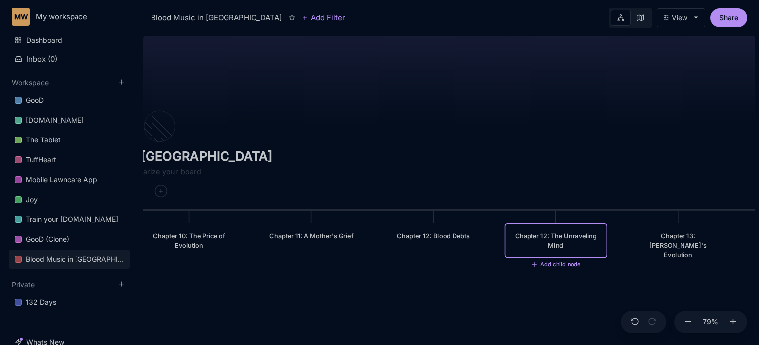
click at [561, 233] on div "Chapter 12: The Unraveling Mind" at bounding box center [556, 241] width 87 height 19
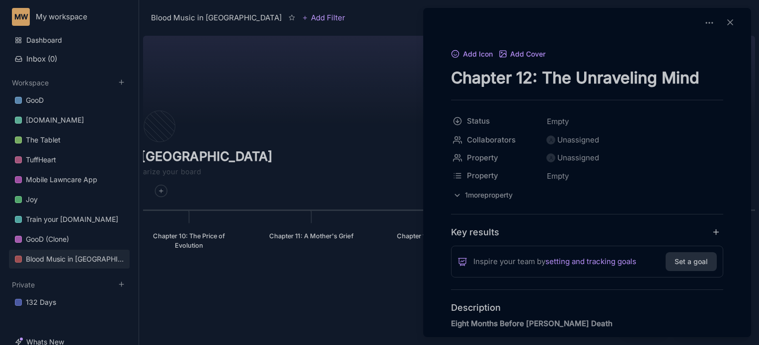
click at [522, 77] on textarea "Chapter 12: The Unraveling Mind" at bounding box center [587, 78] width 272 height 20
type textarea "Chapter 13: The Unraveling Mind"
click at [384, 89] on div at bounding box center [379, 172] width 759 height 345
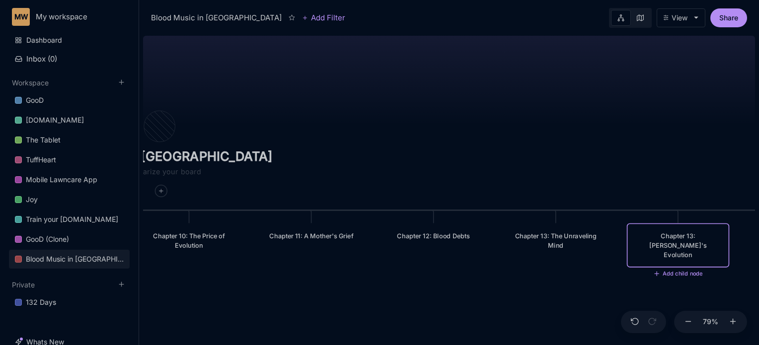
click at [658, 236] on div "Chapter 13: [PERSON_NAME]'s Evolution" at bounding box center [678, 246] width 87 height 28
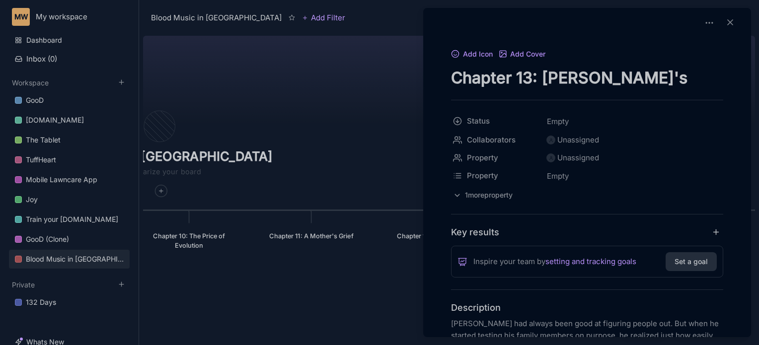
click at [523, 78] on textarea "Chapter 13: [PERSON_NAME]'s Evolution" at bounding box center [587, 78] width 272 height 20
type textarea "Chapter 14: [PERSON_NAME]'s Evolution"
click at [404, 130] on div at bounding box center [379, 172] width 759 height 345
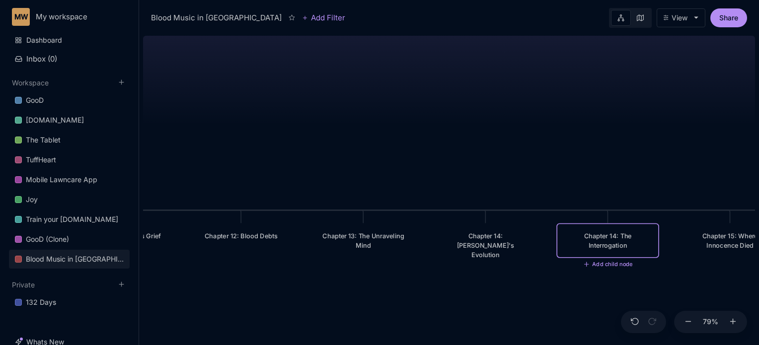
click at [613, 248] on div "Chapter 14: The Interrogation" at bounding box center [608, 241] width 87 height 19
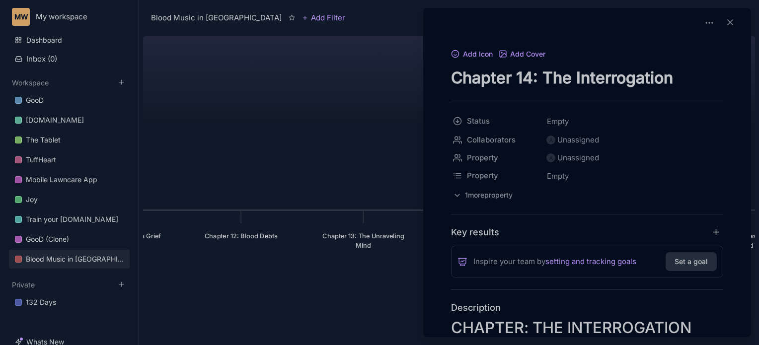
click at [524, 75] on textarea "Chapter 14: The Interrogation" at bounding box center [587, 78] width 272 height 20
type textarea "Chapter 15: The Interrogation"
click at [400, 112] on div at bounding box center [379, 172] width 759 height 345
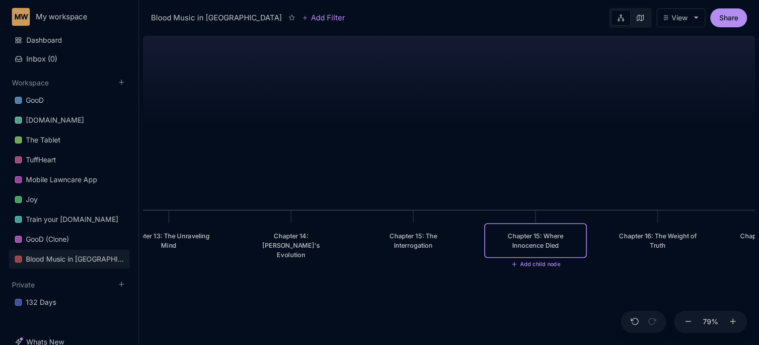
click at [545, 248] on div "Chapter 15: Where Innocence Died" at bounding box center [536, 241] width 87 height 19
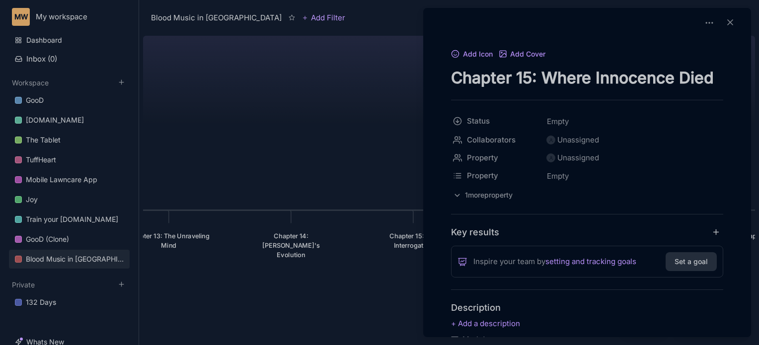
click at [527, 77] on textarea "Chapter 15: Where Innocence Died" at bounding box center [587, 78] width 272 height 20
type textarea "Chapter 16: Where Innocence Died"
click at [390, 162] on div at bounding box center [379, 172] width 759 height 345
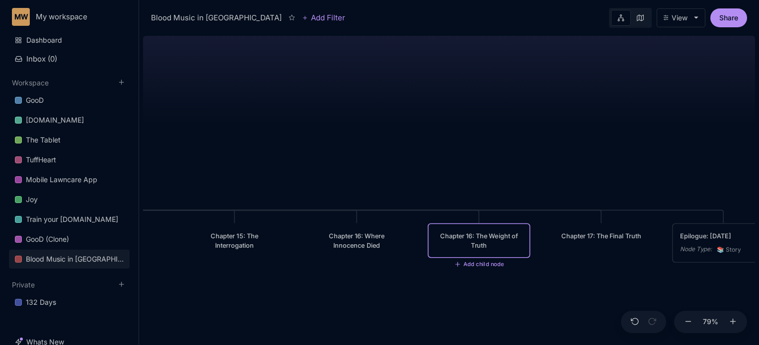
click at [457, 242] on div "Chapter 16: The Weight of Truth" at bounding box center [479, 241] width 87 height 19
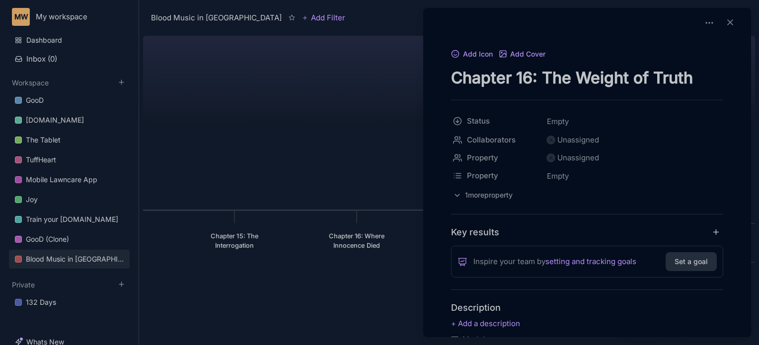
click at [525, 80] on textarea "Chapter 16: The Weight of Truth" at bounding box center [587, 78] width 272 height 20
type textarea "Chapter 17: The Weight of Truth"
click at [347, 96] on div at bounding box center [379, 172] width 759 height 345
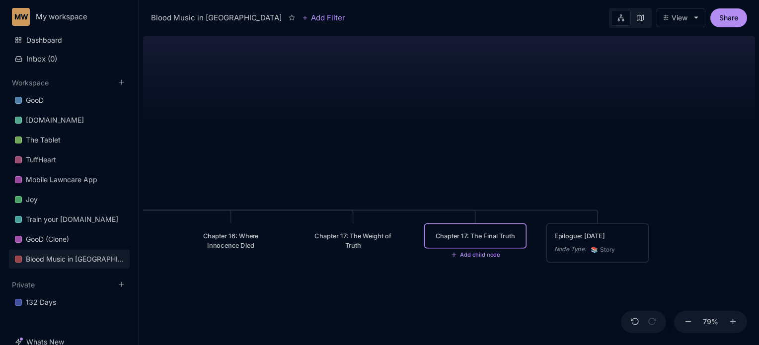
click at [456, 238] on div "Chapter 17: The Final Truth" at bounding box center [475, 236] width 87 height 9
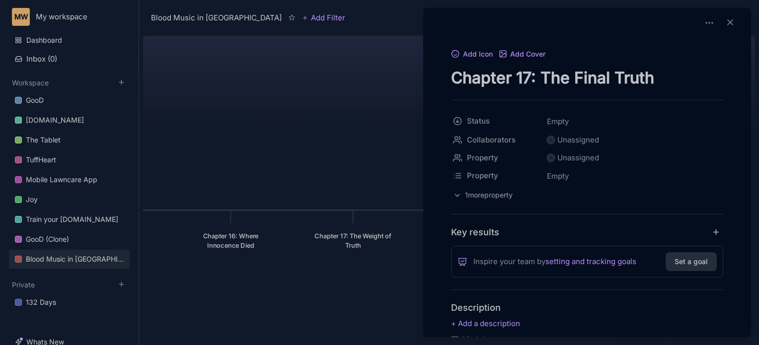
click at [523, 78] on textarea "Chapter 17: The Final Truth" at bounding box center [587, 78] width 272 height 20
type textarea "Chapter 18: The Final Truth"
click at [266, 131] on div at bounding box center [379, 172] width 759 height 345
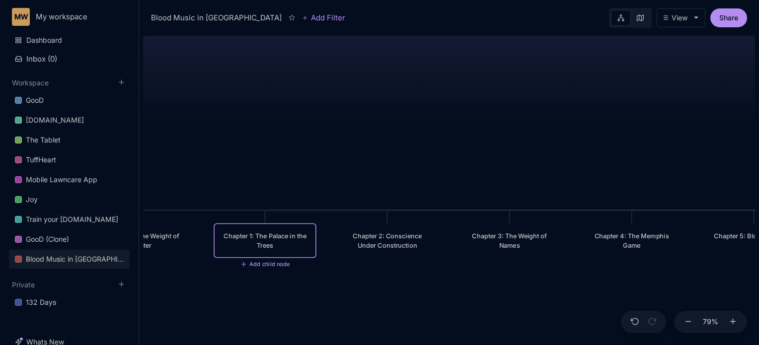
click at [282, 240] on div "Chapter 1: The Palace in the Trees" at bounding box center [265, 241] width 87 height 19
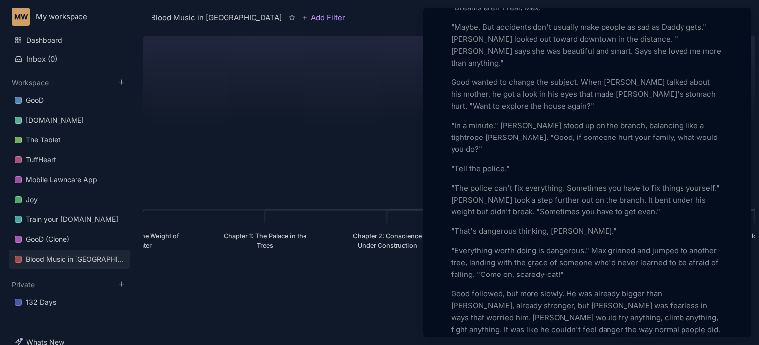
scroll to position [994, 0]
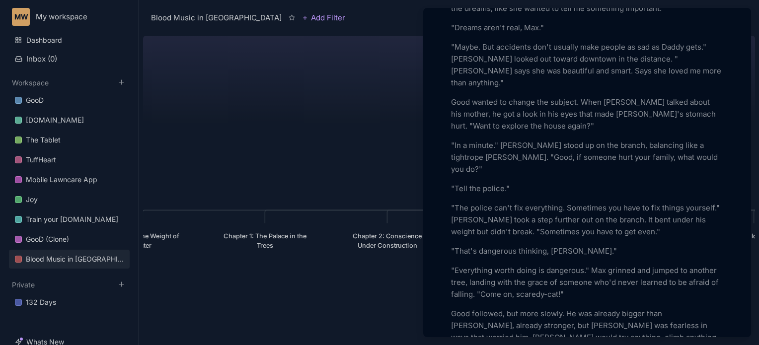
click at [452, 246] on p ""That's dangerous thinking, [PERSON_NAME]."" at bounding box center [587, 252] width 272 height 12
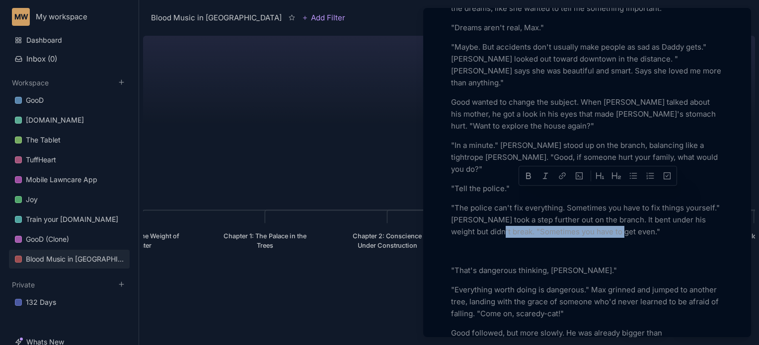
drag, startPoint x: 665, startPoint y: 196, endPoint x: 537, endPoint y: 194, distance: 127.7
click at [537, 202] on p ""The police can't fix everything. Sometimes you have to fix things yourself." […" at bounding box center [587, 220] width 272 height 36
click at [578, 246] on p at bounding box center [587, 252] width 272 height 12
click at [536, 202] on p ""The police can't fix everything. Sometimes you have to fix things yourself." […" at bounding box center [587, 220] width 272 height 36
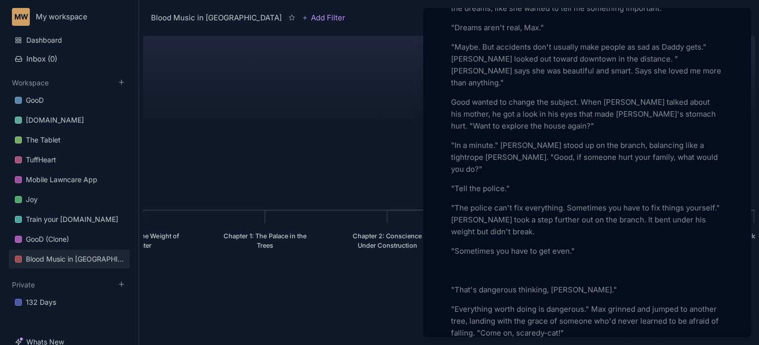
click at [457, 265] on p at bounding box center [587, 271] width 272 height 12
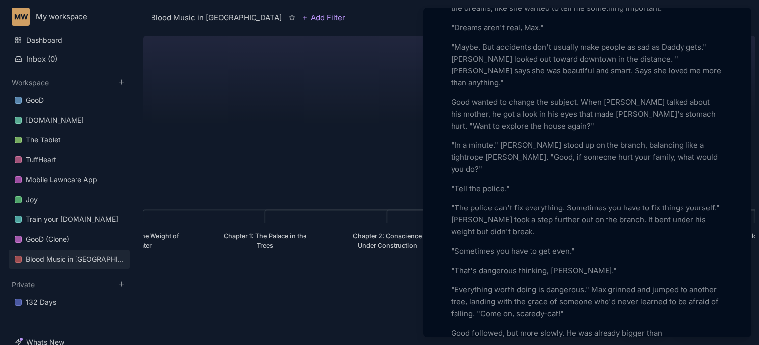
click at [547, 202] on p ""The police can't fix everything. Sometimes you have to fix things yourself." […" at bounding box center [587, 220] width 272 height 36
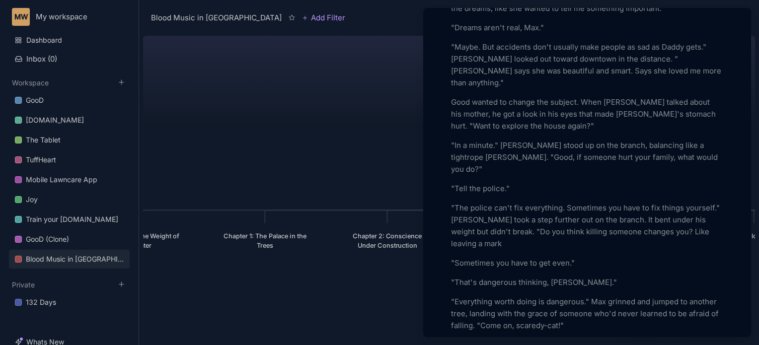
click at [542, 202] on p ""The police can't fix everything. Sometimes you have to fix things yourself." […" at bounding box center [587, 226] width 272 height 48
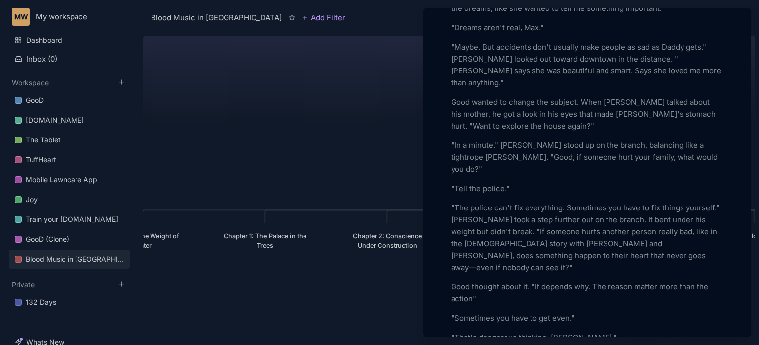
click at [634, 281] on p "Good thought about it. "It depends why. The reason matter more than the action"" at bounding box center [587, 293] width 272 height 24
click at [471, 281] on p "Good thought about it. "It depends why. The reasons matter more than the action"" at bounding box center [587, 293] width 272 height 24
click at [483, 281] on p "Good thought about it. "It depends why. The reasons matter more than the action…" at bounding box center [587, 293] width 272 height 24
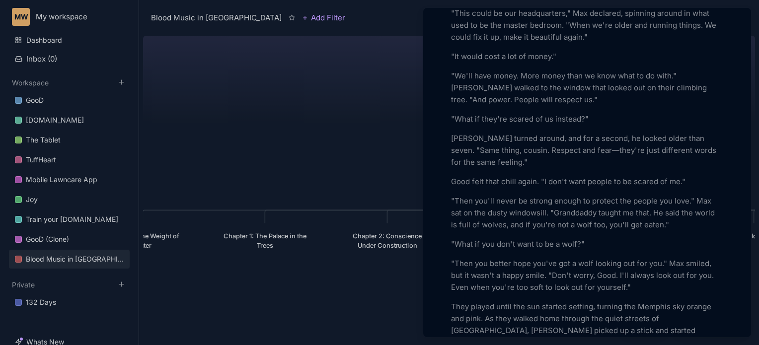
scroll to position [1511, 0]
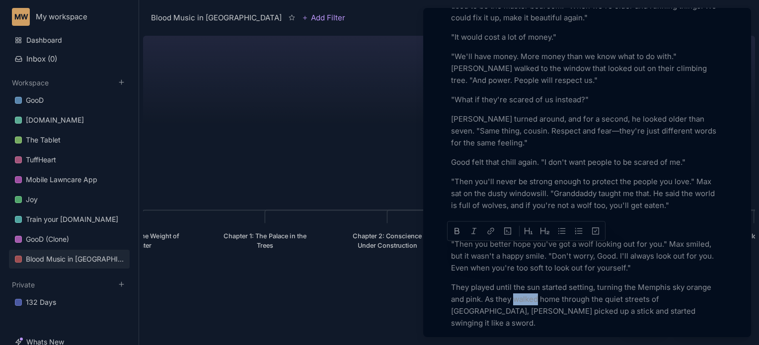
drag, startPoint x: 539, startPoint y: 250, endPoint x: 517, endPoint y: 250, distance: 21.9
click at [517, 282] on p "They played until the sun started setting, turning the Memphis sky orange and p…" at bounding box center [587, 306] width 272 height 48
click at [541, 282] on p "They played until the sun started setting, turning the Memphis sky orange and p…" at bounding box center [587, 306] width 272 height 48
click at [634, 282] on p "They played until the sun started setting, turning the Memphis sky orange and p…" at bounding box center [587, 306] width 272 height 48
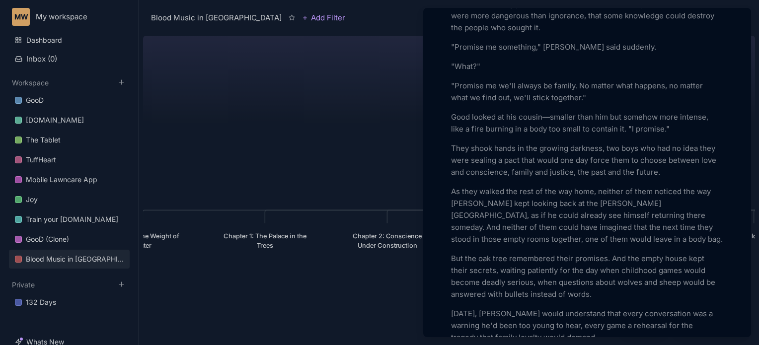
scroll to position [1956, 0]
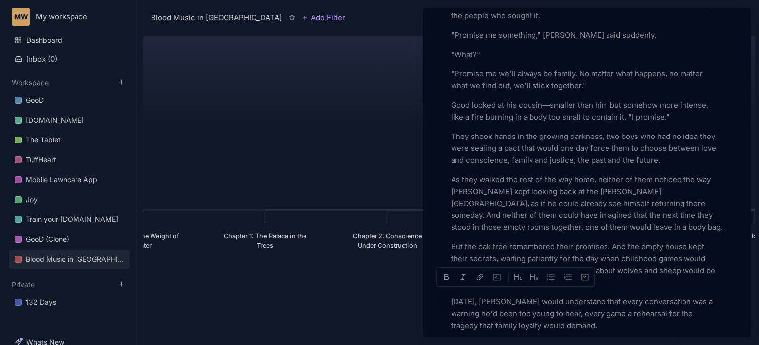
drag, startPoint x: 530, startPoint y: 295, endPoint x: 503, endPoint y: 295, distance: 27.3
click at [355, 302] on div at bounding box center [379, 172] width 759 height 345
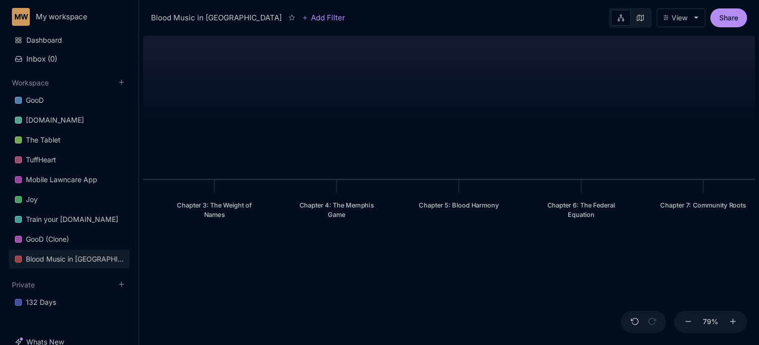
drag, startPoint x: 639, startPoint y: 307, endPoint x: 177, endPoint y: 296, distance: 462.4
click at [177, 296] on div "Blood Music in [GEOGRAPHIC_DATA] Prologue: The Weight of Water Chapter 1: The P…" at bounding box center [449, 189] width 612 height 314
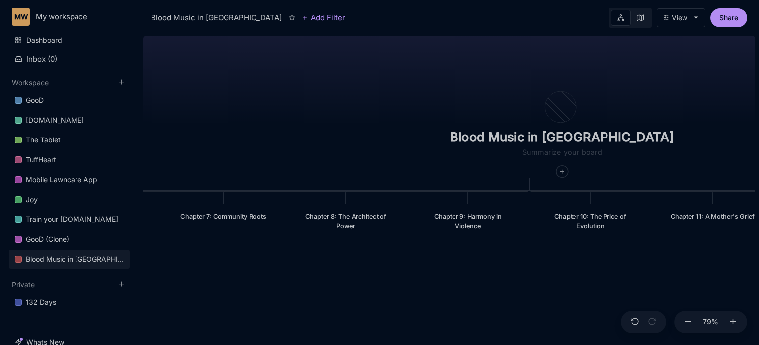
drag, startPoint x: 581, startPoint y: 280, endPoint x: 267, endPoint y: 272, distance: 313.2
click at [267, 272] on div "Blood Music in [GEOGRAPHIC_DATA] Prologue: The Weight of Water Chapter 1: The P…" at bounding box center [449, 189] width 612 height 314
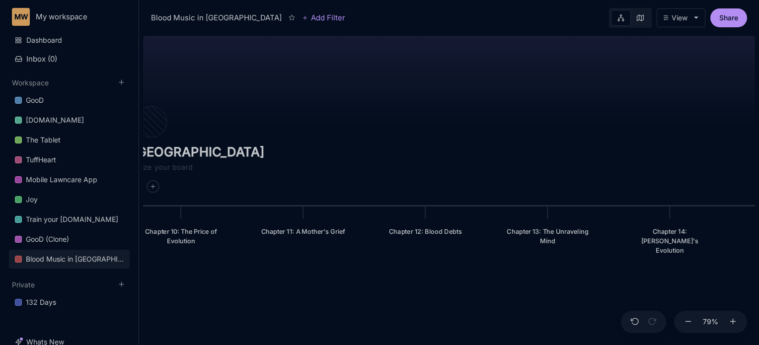
drag, startPoint x: 657, startPoint y: 256, endPoint x: 248, endPoint y: 271, distance: 409.8
click at [248, 271] on div "Blood Music in [GEOGRAPHIC_DATA] Prologue: The Weight of Water Chapter 1: The P…" at bounding box center [449, 189] width 612 height 314
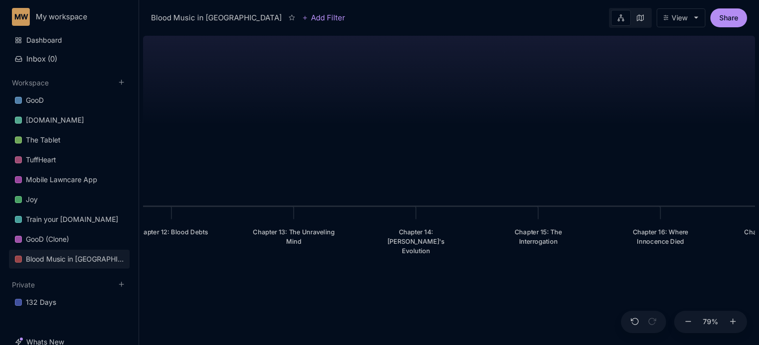
drag, startPoint x: 593, startPoint y: 289, endPoint x: 339, endPoint y: 290, distance: 254.0
click at [339, 290] on div "Blood Music in [GEOGRAPHIC_DATA] Prologue: The Weight of Water Chapter 1: The P…" at bounding box center [449, 189] width 612 height 314
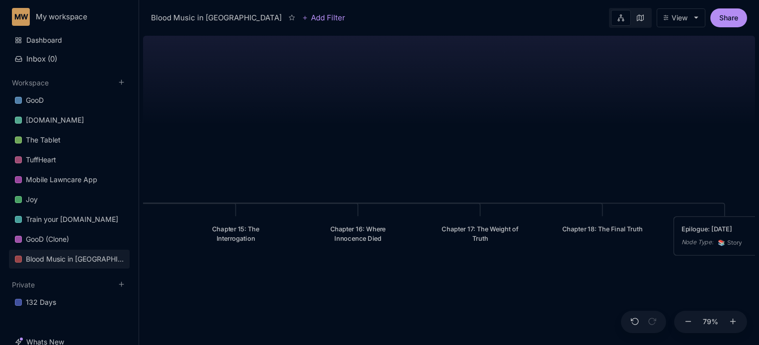
drag, startPoint x: 670, startPoint y: 282, endPoint x: 367, endPoint y: 279, distance: 302.7
click at [367, 279] on div "Blood Music in [GEOGRAPHIC_DATA] Prologue: The Weight of Water Chapter 1: The P…" at bounding box center [449, 189] width 612 height 314
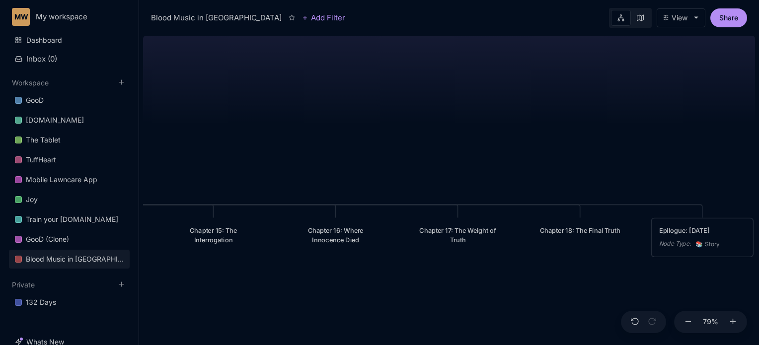
drag, startPoint x: 645, startPoint y: 272, endPoint x: 623, endPoint y: 274, distance: 22.4
click at [623, 274] on div "Blood Music in [GEOGRAPHIC_DATA] Prologue: The Weight of Water Chapter 1: The P…" at bounding box center [449, 189] width 612 height 314
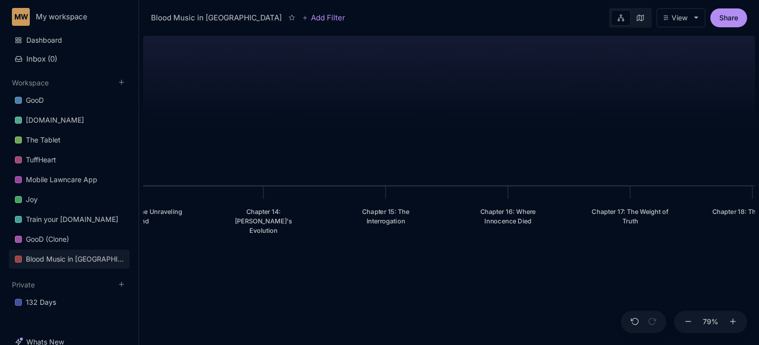
drag, startPoint x: 382, startPoint y: 287, endPoint x: 555, endPoint y: 268, distance: 173.5
click at [555, 268] on div "Blood Music in [GEOGRAPHIC_DATA] Prologue: The Weight of Water Chapter 1: The P…" at bounding box center [449, 189] width 612 height 314
click at [527, 223] on div "Chapter 16: Where Innocence Died" at bounding box center [508, 216] width 87 height 19
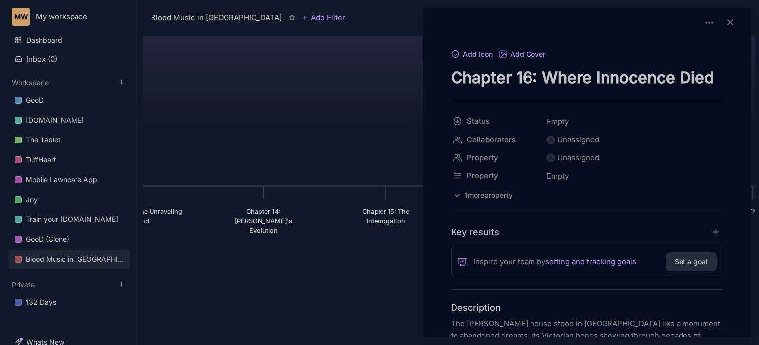
click at [390, 213] on div at bounding box center [379, 172] width 759 height 345
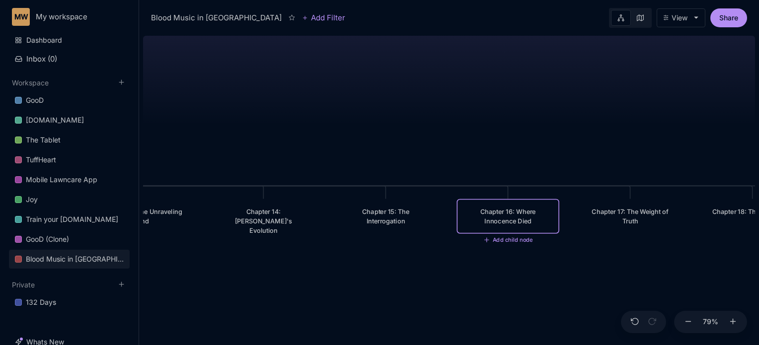
click at [390, 213] on div "Chapter 15: The Interrogation" at bounding box center [385, 216] width 87 height 19
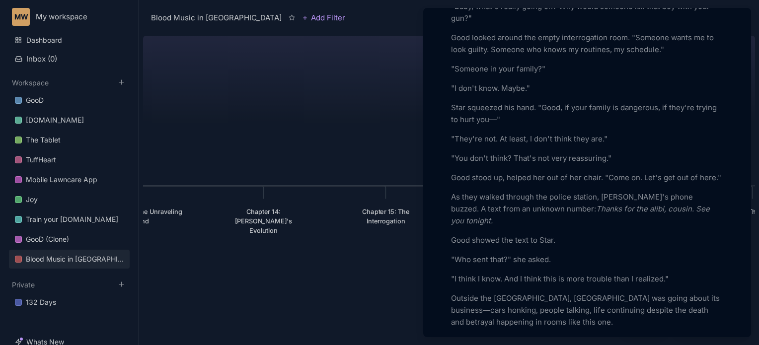
scroll to position [2744, 0]
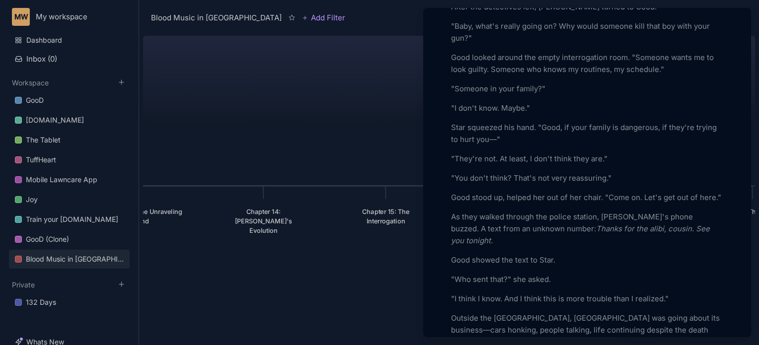
click at [645, 224] on em "Thanks for the alibi, cousin. See you tonight." at bounding box center [581, 234] width 261 height 21
click at [547, 293] on p ""I think I know. And I think this is more trouble than I realized."" at bounding box center [587, 299] width 272 height 12
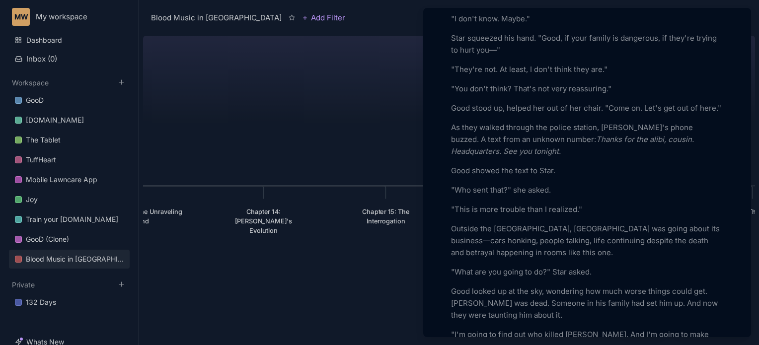
scroll to position [2845, 0]
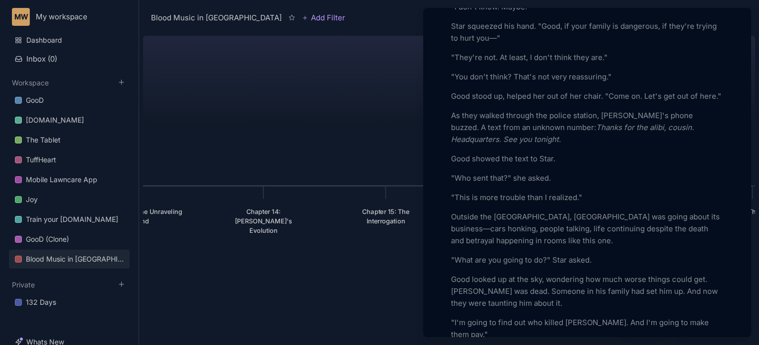
click at [608, 317] on p ""I'm going to find out who killed [PERSON_NAME]. And I'm going to make them pay…" at bounding box center [587, 329] width 272 height 24
click at [528, 317] on p ""I'm going to make them pay."" at bounding box center [587, 323] width 272 height 12
click at [525, 336] on p ""Be careful, Good. Some fights you can't win."" at bounding box center [587, 342] width 272 height 12
click at [392, 282] on div at bounding box center [379, 172] width 759 height 345
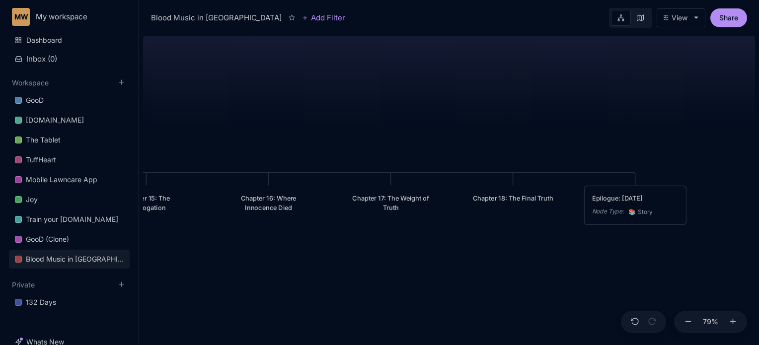
drag, startPoint x: 649, startPoint y: 273, endPoint x: 400, endPoint y: 260, distance: 249.9
click at [400, 260] on div "Blood Music in [GEOGRAPHIC_DATA] Prologue: The Weight of Water Chapter 1: The P…" at bounding box center [449, 189] width 612 height 314
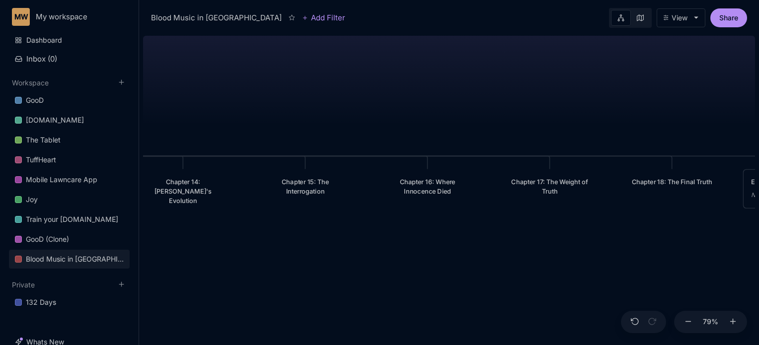
drag, startPoint x: 414, startPoint y: 260, endPoint x: 583, endPoint y: 244, distance: 169.8
click at [583, 244] on div "Blood Music in [GEOGRAPHIC_DATA] Prologue: The Weight of Water Chapter 1: The P…" at bounding box center [449, 189] width 612 height 314
click at [442, 181] on div "Chapter 16: Where Innocence Died" at bounding box center [427, 187] width 87 height 19
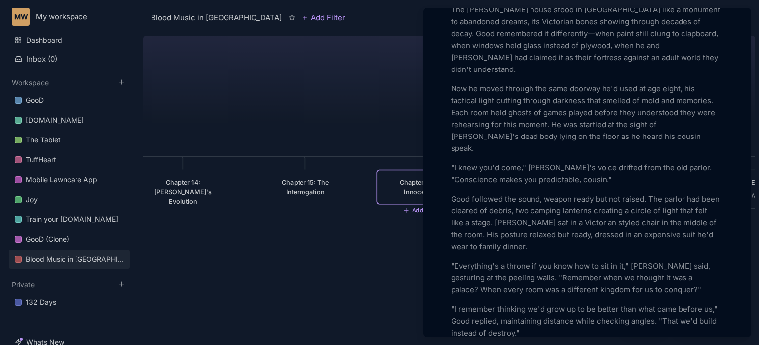
scroll to position [318, 0]
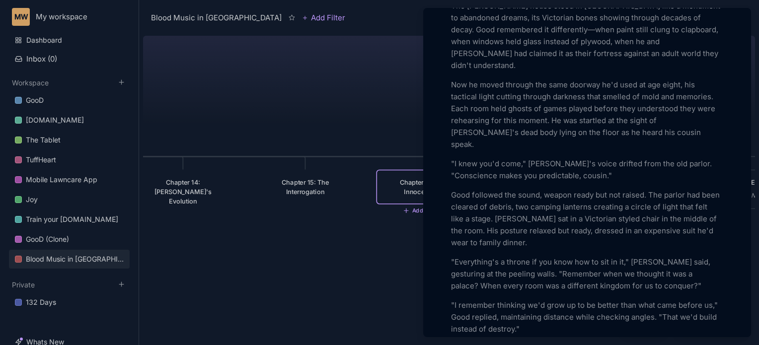
click at [687, 109] on p "Now he moved through the same doorway he'd used at age eight, his tactical ligh…" at bounding box center [587, 115] width 272 height 72
click at [684, 108] on p "Now he moved through the same doorway he'd used at age eight, his tactical ligh…" at bounding box center [587, 115] width 272 height 72
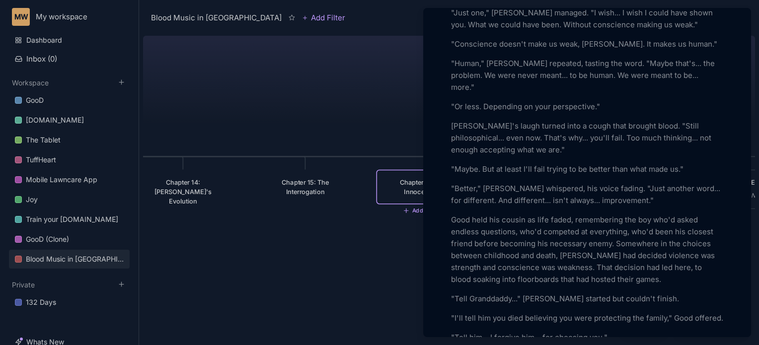
scroll to position [2039, 0]
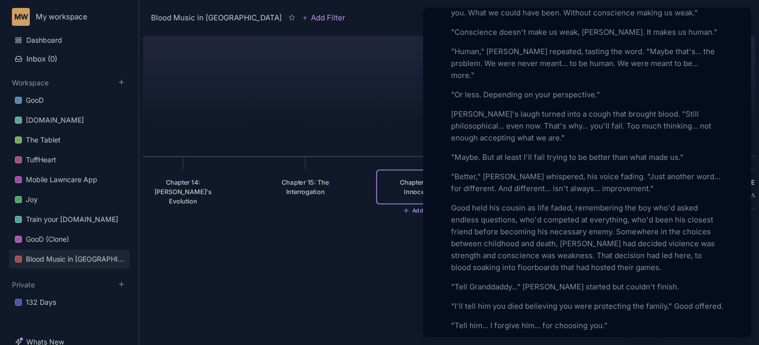
click at [601, 320] on p ""Tell him... I forgive him... for choosing you."" at bounding box center [587, 326] width 272 height 12
click at [573, 320] on p ""Tell him... ."" at bounding box center [587, 326] width 272 height 12
click at [495, 320] on p ""Tell him... I forgive him... for choosing you."" at bounding box center [587, 326] width 272 height 12
drag, startPoint x: 490, startPoint y: 275, endPoint x: 531, endPoint y: 277, distance: 41.3
click at [531, 320] on p ""Tell him... I forgive him... for choosing you."" at bounding box center [587, 326] width 272 height 12
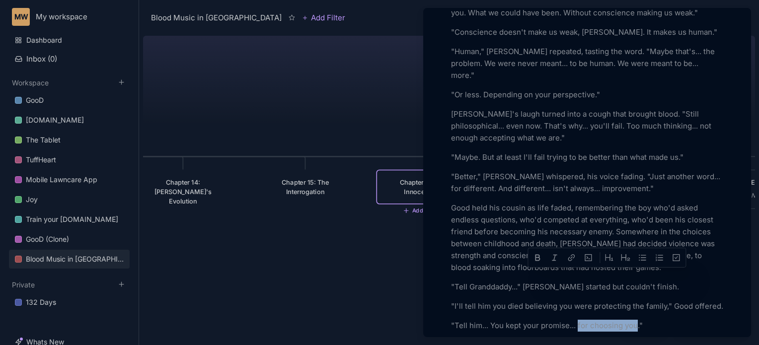
drag, startPoint x: 579, startPoint y: 278, endPoint x: 638, endPoint y: 281, distance: 59.3
click at [638, 320] on p ""Tell him... You kept your promise... for choosing you."" at bounding box center [587, 326] width 272 height 12
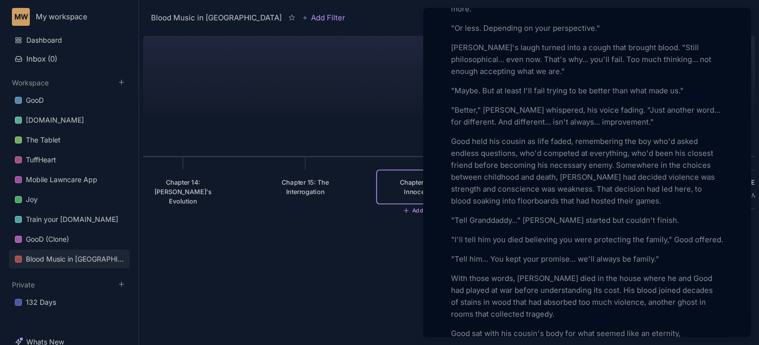
scroll to position [2149, 0]
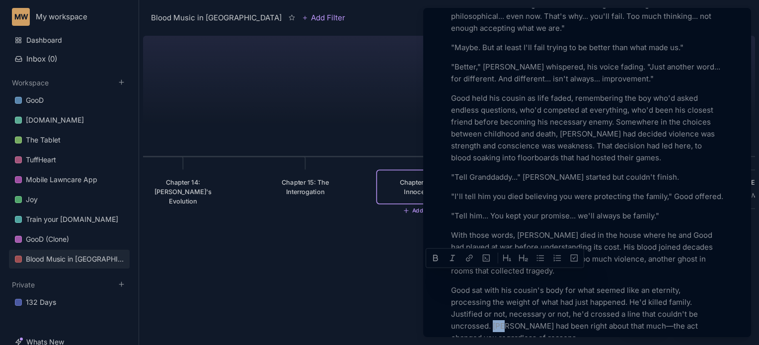
drag, startPoint x: 506, startPoint y: 279, endPoint x: 495, endPoint y: 277, distance: 11.1
click at [495, 285] on p "Good sat with his cousin's body for what seemed like an eternity, processing th…" at bounding box center [587, 315] width 272 height 60
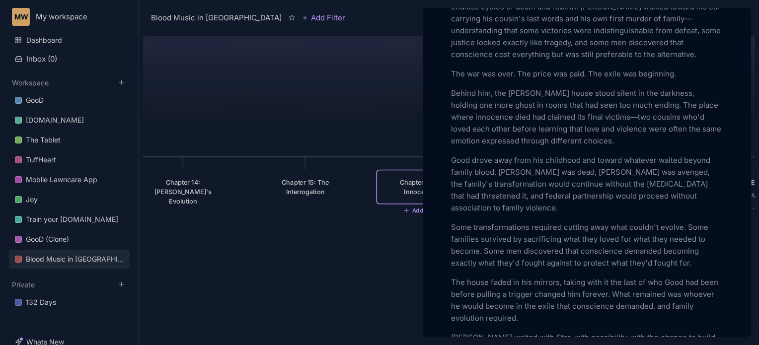
scroll to position [3177, 0]
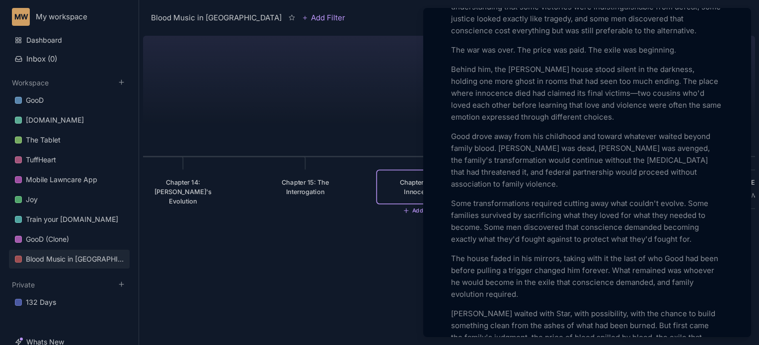
click at [338, 284] on div at bounding box center [379, 172] width 759 height 345
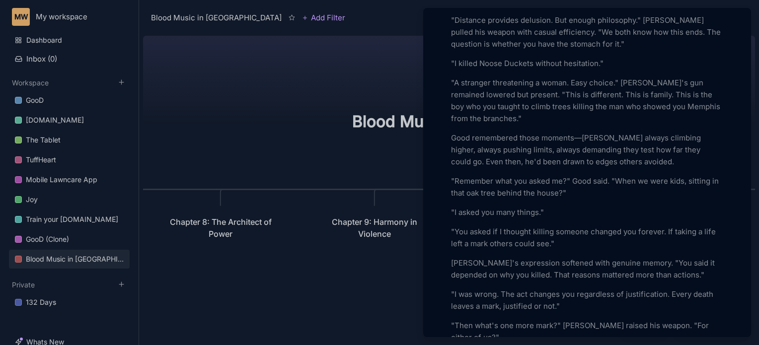
scroll to position [1491, 0]
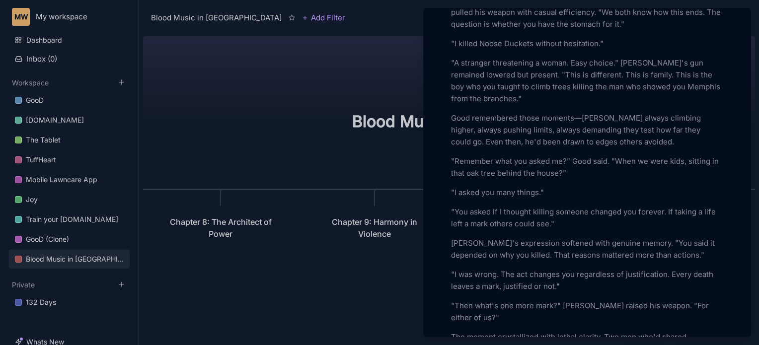
click at [205, 101] on div at bounding box center [379, 172] width 759 height 345
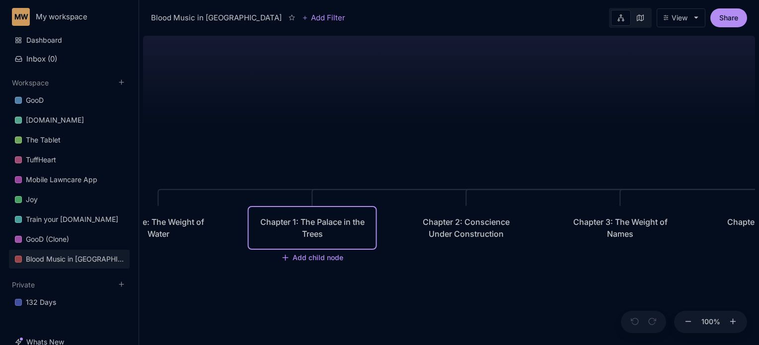
click at [310, 219] on div "Chapter 1: The Palace in the Trees" at bounding box center [312, 228] width 109 height 24
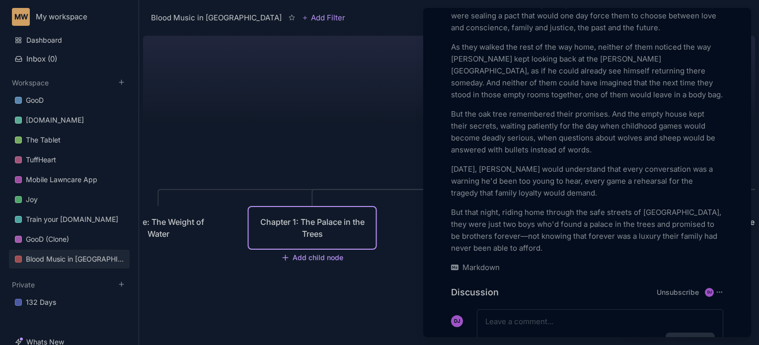
click at [650, 164] on p "[DATE], [PERSON_NAME] would understand that every conversation was a warning he…" at bounding box center [587, 182] width 272 height 36
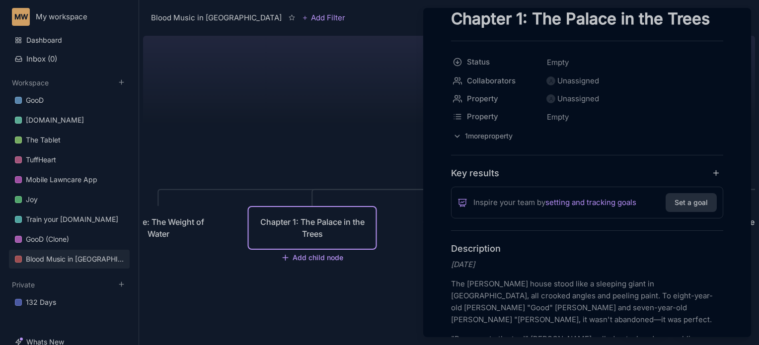
scroll to position [0, 0]
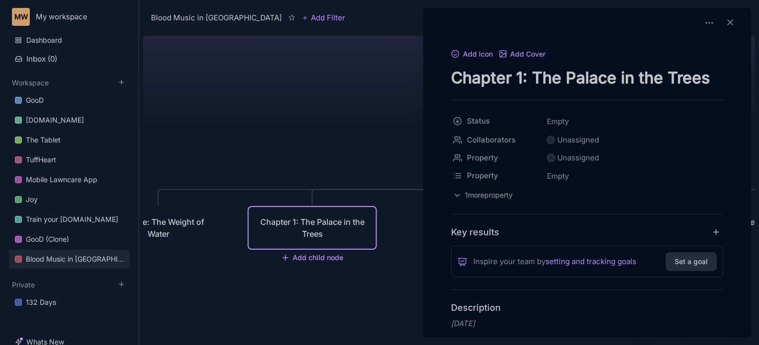
drag, startPoint x: 453, startPoint y: 83, endPoint x: 714, endPoint y: 83, distance: 260.5
click at [714, 83] on textarea "Chapter 1: The Palace in the Trees" at bounding box center [587, 78] width 272 height 20
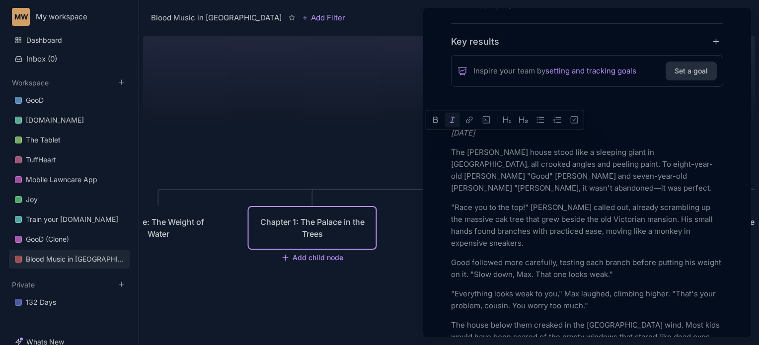
scroll to position [183, 0]
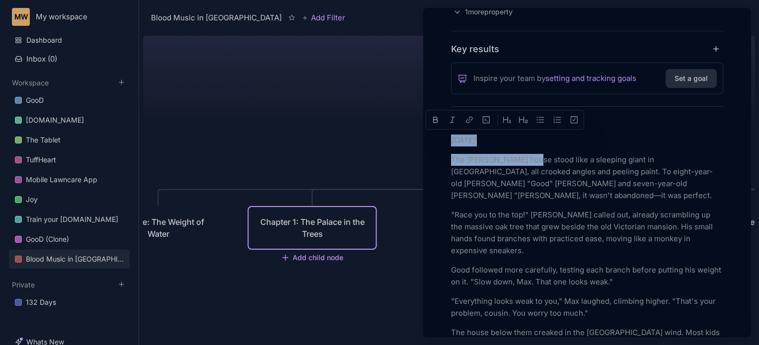
drag, startPoint x: 452, startPoint y: 322, endPoint x: 525, endPoint y: 147, distance: 189.4
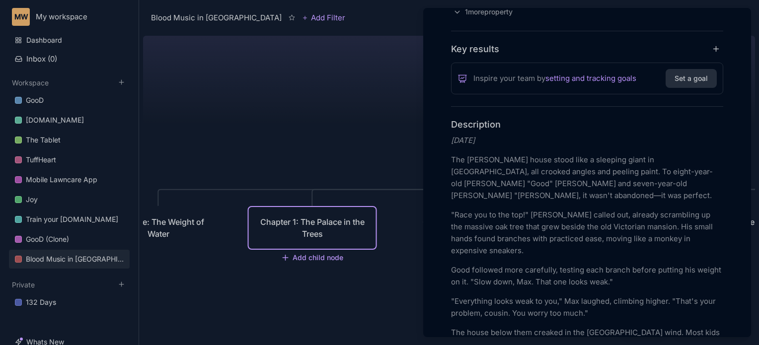
click at [584, 172] on p "The [PERSON_NAME] house stood like a sleeping giant in [GEOGRAPHIC_DATA], all c…" at bounding box center [587, 178] width 272 height 48
drag, startPoint x: 584, startPoint y: 172, endPoint x: 600, endPoint y: 173, distance: 15.9
click at [600, 173] on p "The [PERSON_NAME] house stood like a sleeping giant in [GEOGRAPHIC_DATA], all c…" at bounding box center [587, 178] width 272 height 48
click at [525, 184] on p "The Sinclair house stood like a sleeping giant in Chickasaw Gardens, all crooke…" at bounding box center [587, 178] width 272 height 48
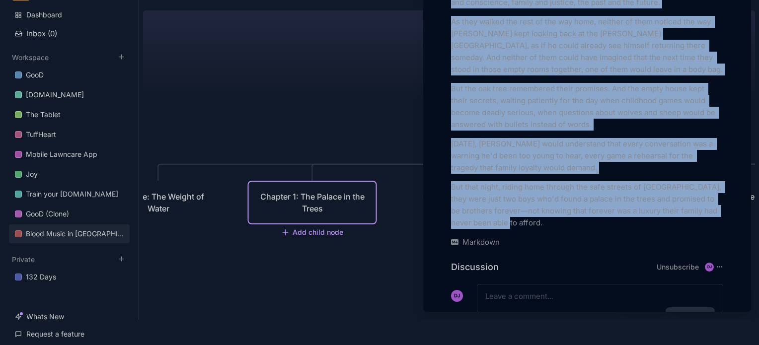
scroll to position [76, 0]
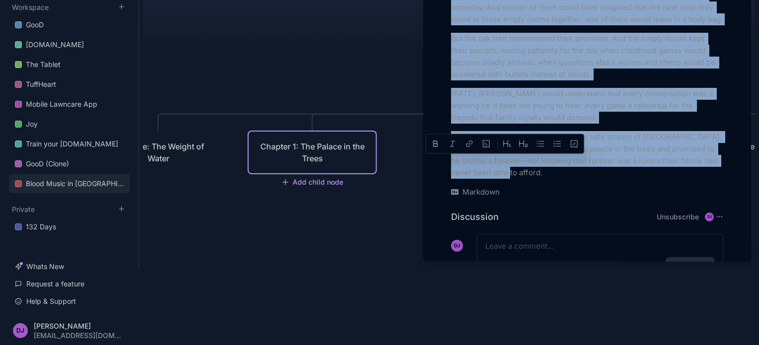
drag, startPoint x: 452, startPoint y: 139, endPoint x: 566, endPoint y: 124, distance: 114.2
copy div "Fifteen years ago The Sinclair house stood like a sleeping giant in Chickasaw G…"
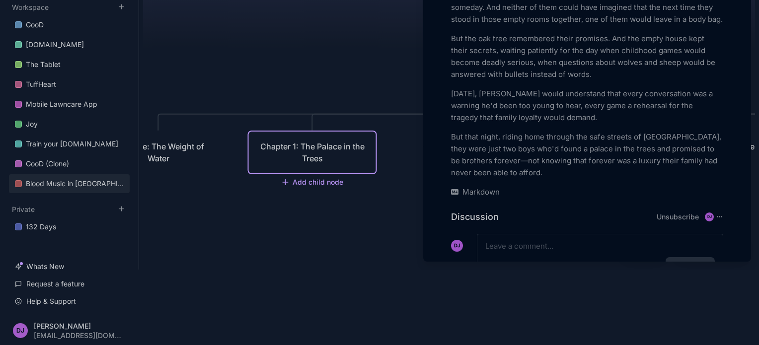
click at [306, 237] on div at bounding box center [379, 172] width 759 height 345
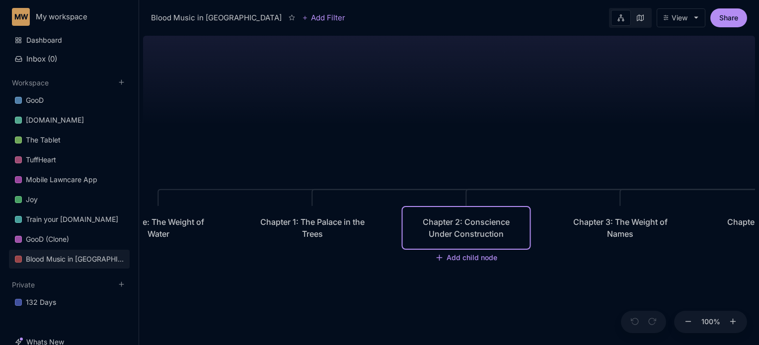
click at [432, 223] on div "Chapter 2: Conscience Under Construction" at bounding box center [466, 228] width 109 height 24
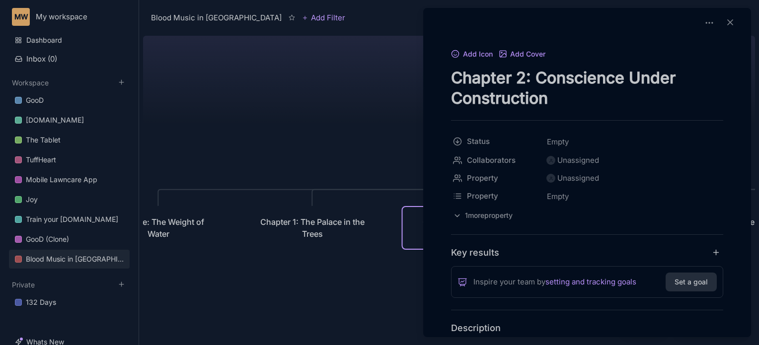
drag, startPoint x: 456, startPoint y: 76, endPoint x: 554, endPoint y: 97, distance: 99.6
click at [554, 97] on textarea "Chapter 2: Conscience Under Construction" at bounding box center [587, 88] width 272 height 41
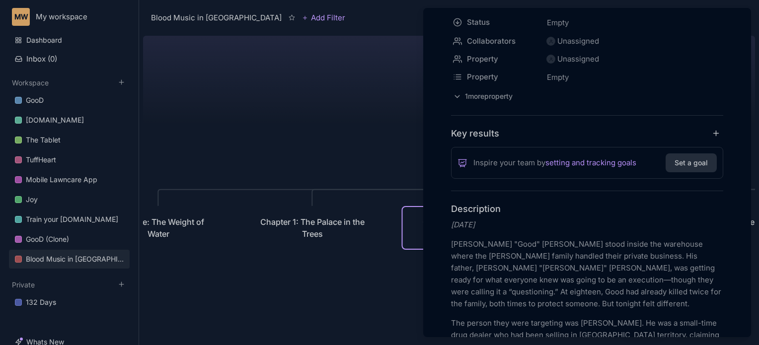
scroll to position [139, 0]
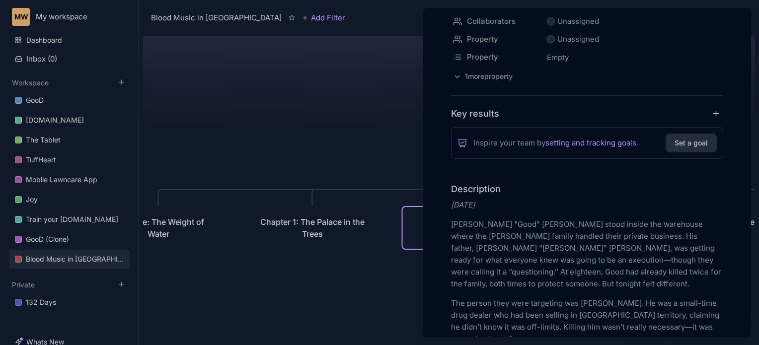
click at [547, 225] on p "[PERSON_NAME] "Good" [PERSON_NAME] stood inside the warehouse where the [PERSON…" at bounding box center [587, 255] width 272 height 72
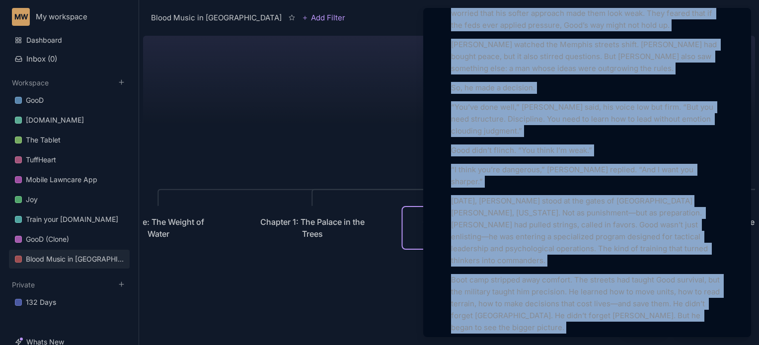
scroll to position [1626, 0]
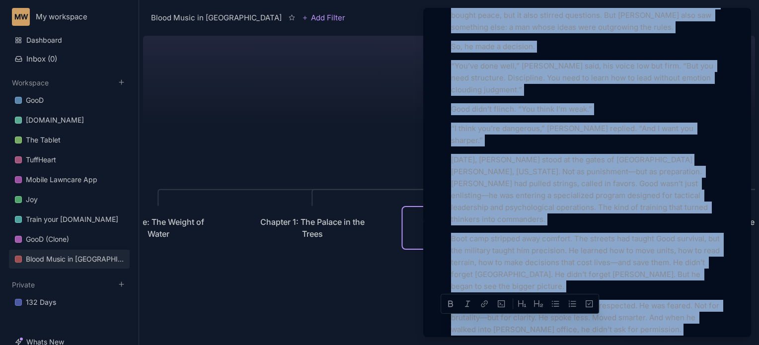
drag, startPoint x: 452, startPoint y: 206, endPoint x: 605, endPoint y: 279, distance: 170.1
copy div "Eight years ago Good stood inside the warehouse where the Wright family handled…"
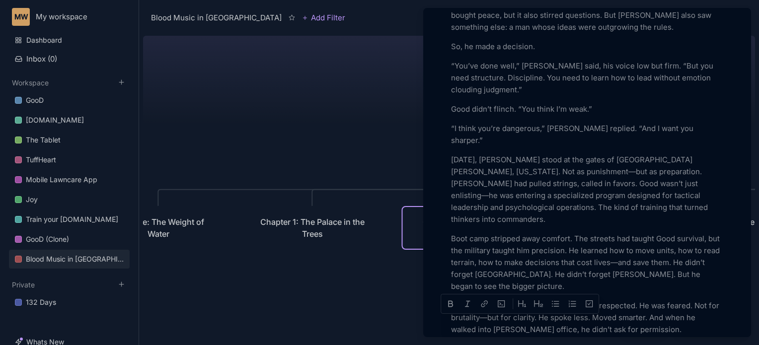
click at [229, 127] on div at bounding box center [379, 172] width 759 height 345
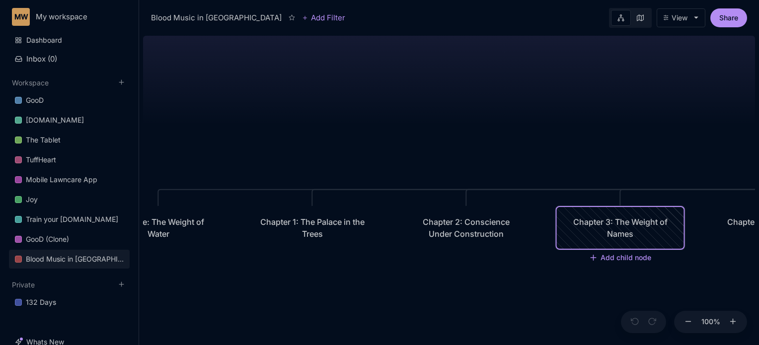
click at [602, 217] on div "Chapter 3: The Weight of Names" at bounding box center [620, 228] width 109 height 24
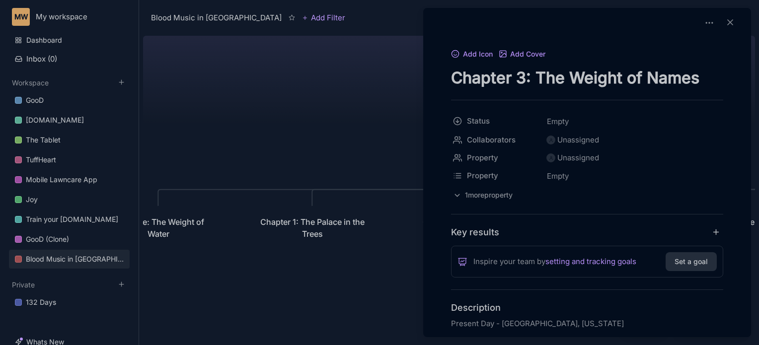
drag, startPoint x: 451, startPoint y: 80, endPoint x: 704, endPoint y: 67, distance: 252.8
click at [704, 67] on div "Add Icon Add Cover Chapter 3: The Weight of Names" at bounding box center [587, 68] width 272 height 40
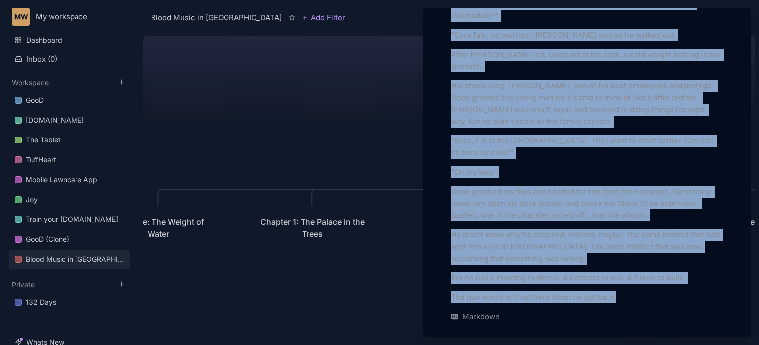
scroll to position [76, 0]
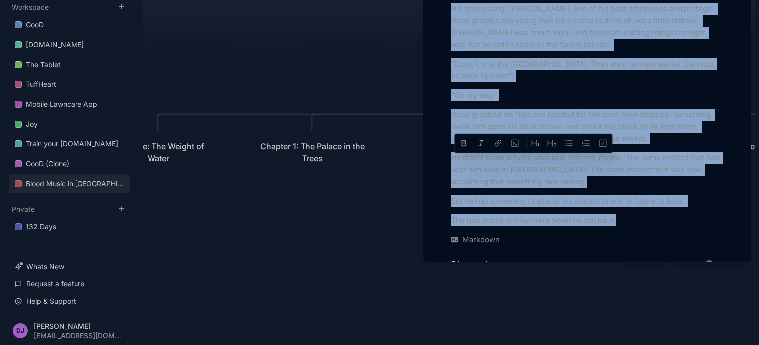
drag, startPoint x: 451, startPoint y: 127, endPoint x: 619, endPoint y: 125, distance: 168.0
copy div "Present Day - Memphis, Tennessee Good woke at 5:47 AM, thirteen minutes before …"
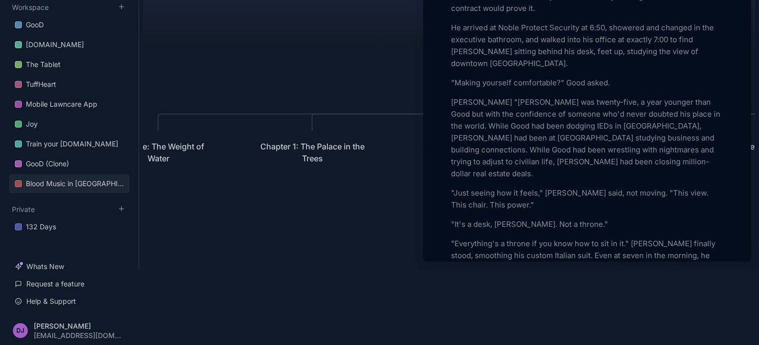
scroll to position [977, 0]
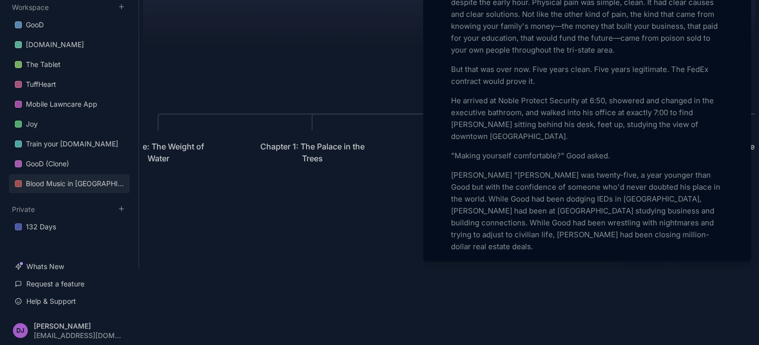
click at [529, 169] on p "[PERSON_NAME] "[PERSON_NAME] was twenty-five, a year younger than Good but with…" at bounding box center [587, 211] width 272 height 84
click at [651, 169] on p "Max was twenty-five, a year younger than Good but with the confidence of someon…" at bounding box center [587, 211] width 272 height 84
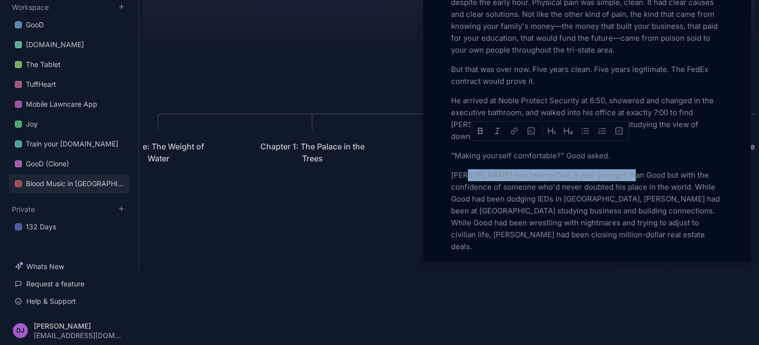
drag, startPoint x: 632, startPoint y: 149, endPoint x: 469, endPoint y: 148, distance: 163.5
click at [469, 169] on p "Max was twenty-five, a year younger than Good but with the confidence of someon…" at bounding box center [587, 211] width 272 height 84
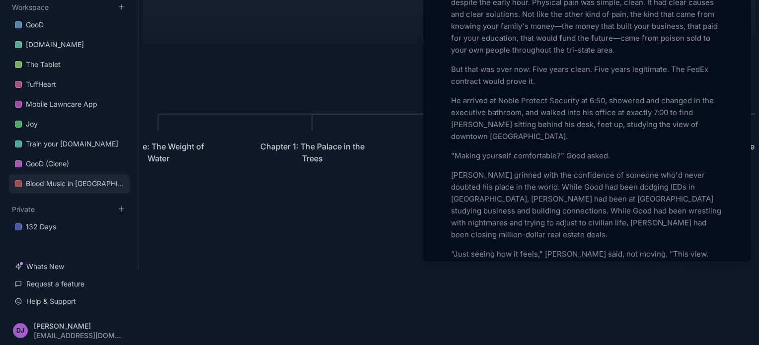
click at [445, 141] on div "Add Icon Add Cover Chapter 3: The Weight of Names Status Empty Collaborators Un…" at bounding box center [587, 135] width 320 height 2281
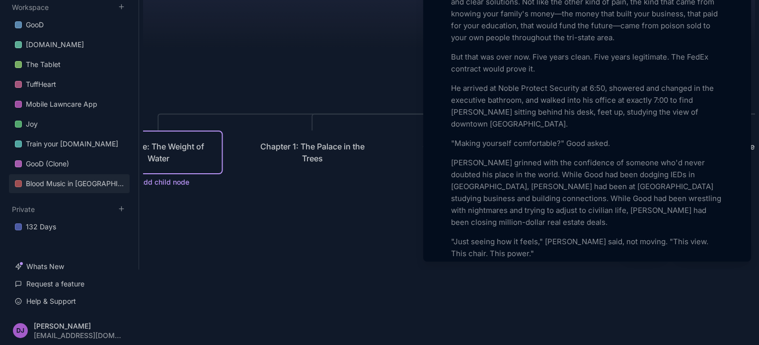
scroll to position [997, 0]
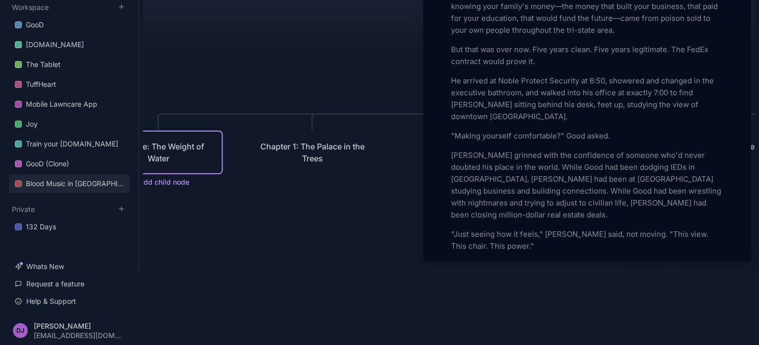
click at [447, 141] on div "Add Icon Add Cover Chapter 3: The Weight of Names Status Empty Collaborators Un…" at bounding box center [587, 116] width 320 height 2281
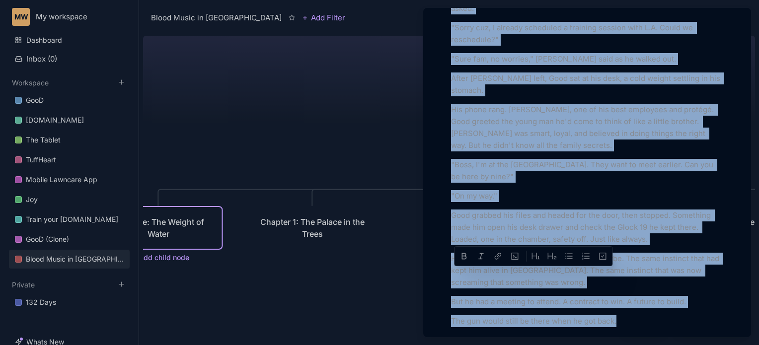
scroll to position [1888, 0]
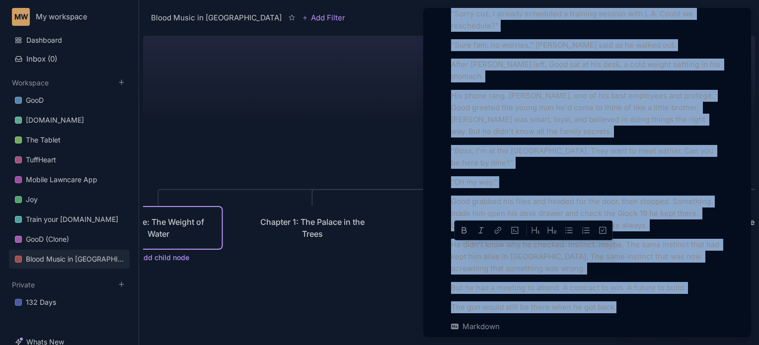
drag, startPoint x: 453, startPoint y: 142, endPoint x: 628, endPoint y: 204, distance: 186.1
copy div "Present Day - Memphis, Tennessee Good woke at 5:47 AM, thirteen minutes before …"
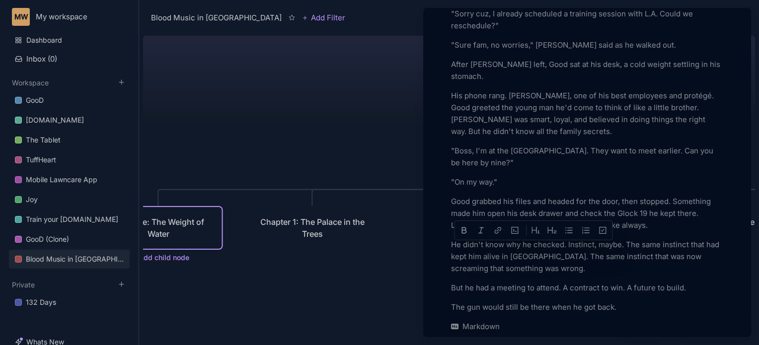
click at [299, 226] on div at bounding box center [379, 172] width 759 height 345
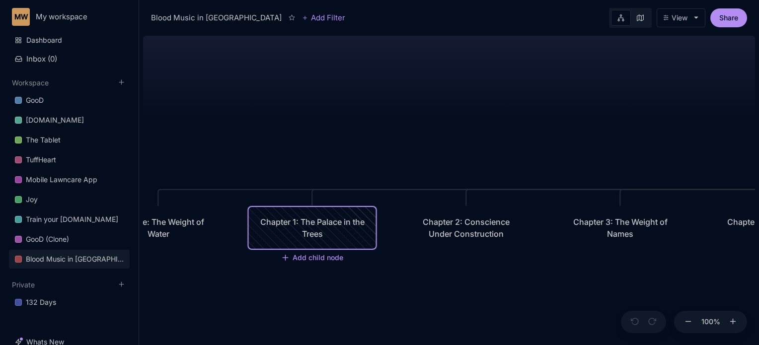
click at [299, 226] on div "Chapter 1: The Palace in the Trees" at bounding box center [312, 228] width 109 height 24
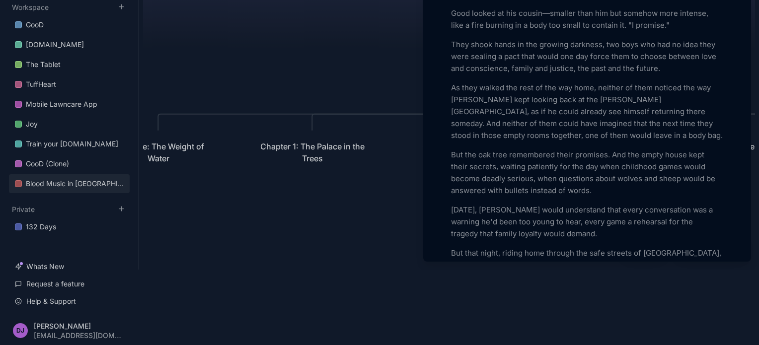
scroll to position [1969, 0]
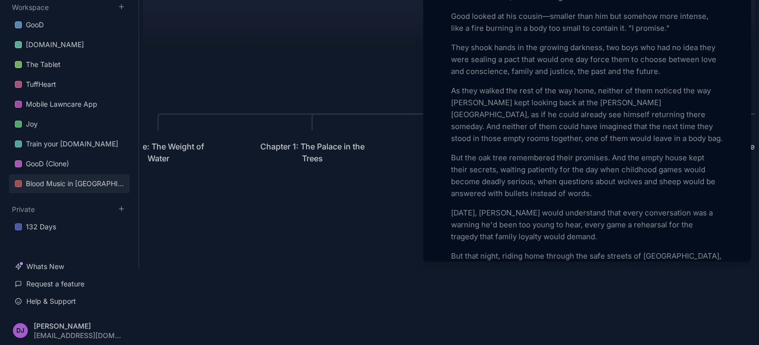
click at [305, 250] on div at bounding box center [379, 172] width 759 height 345
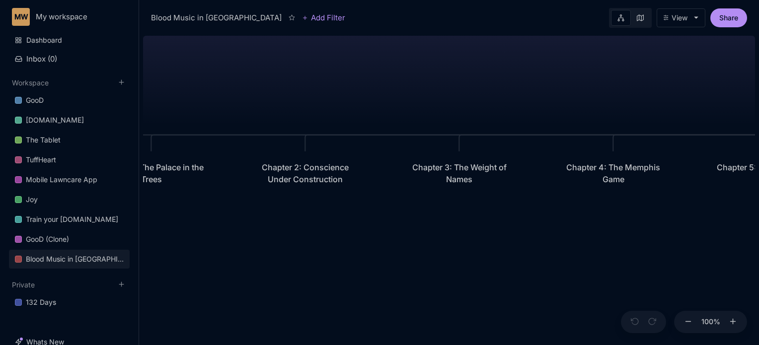
drag, startPoint x: 477, startPoint y: 300, endPoint x: 316, endPoint y: 245, distance: 170.1
click at [316, 245] on div "Blood Music in [GEOGRAPHIC_DATA] Prologue: The Weight of Water Chapter 1: The P…" at bounding box center [449, 189] width 612 height 314
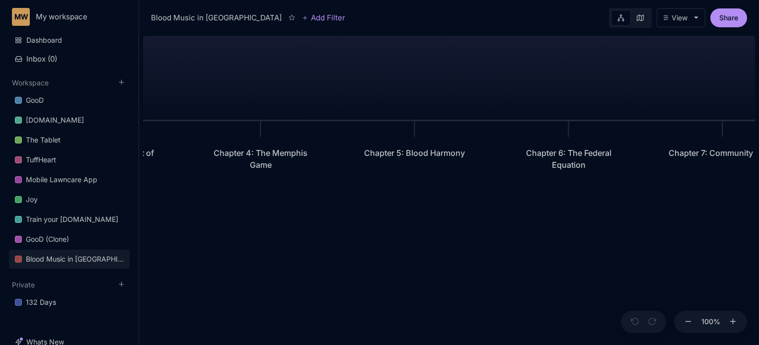
drag, startPoint x: 623, startPoint y: 266, endPoint x: 270, endPoint y: 252, distance: 353.2
click at [270, 252] on div "Blood Music in [GEOGRAPHIC_DATA] Prologue: The Weight of Water Chapter 1: The P…" at bounding box center [449, 189] width 612 height 314
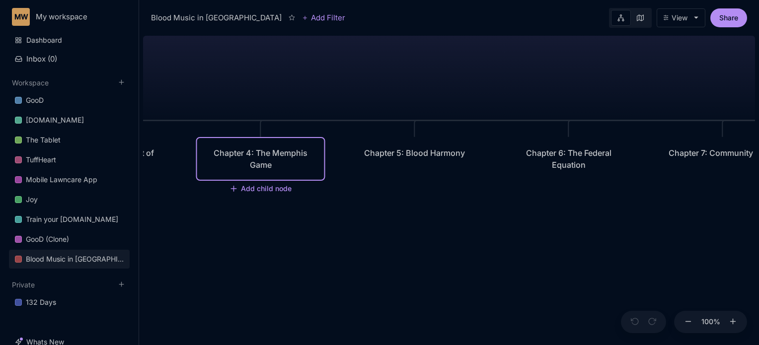
click at [253, 167] on div "Chapter 4: The Memphis Game" at bounding box center [260, 159] width 109 height 24
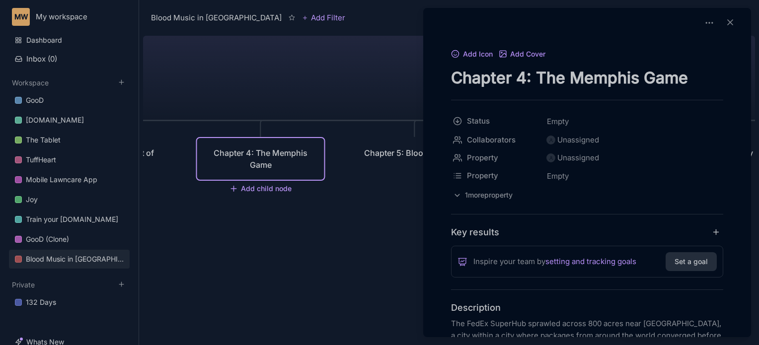
drag, startPoint x: 688, startPoint y: 76, endPoint x: 445, endPoint y: 65, distance: 243.3
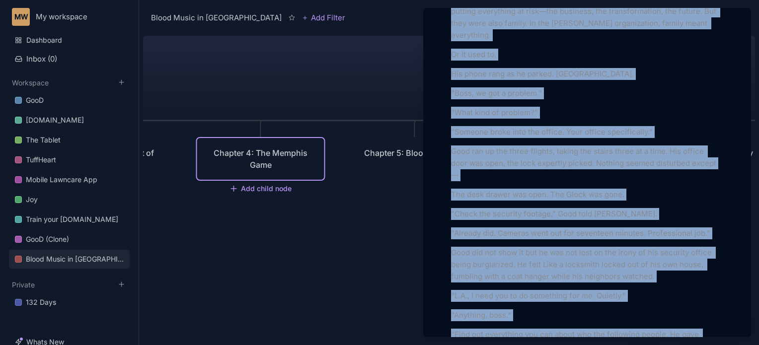
scroll to position [2027, 0]
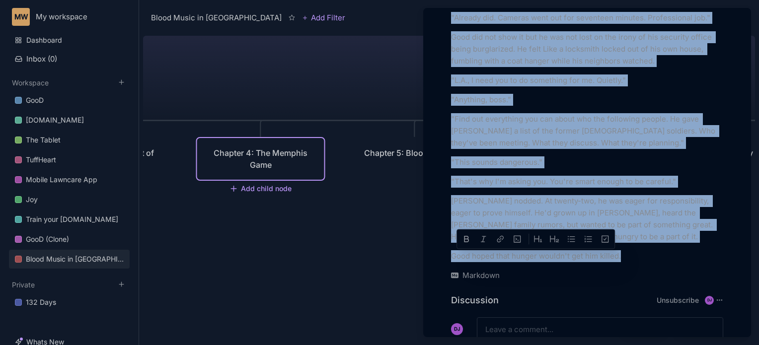
drag, startPoint x: 452, startPoint y: 320, endPoint x: 645, endPoint y: 214, distance: 219.8
copy div "The FedEx SuperHub sprawled across 800 acres near Memphis International Airport…"
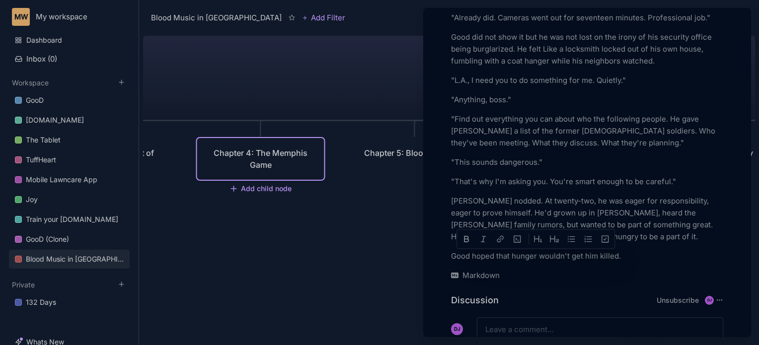
click at [352, 198] on div at bounding box center [379, 172] width 759 height 345
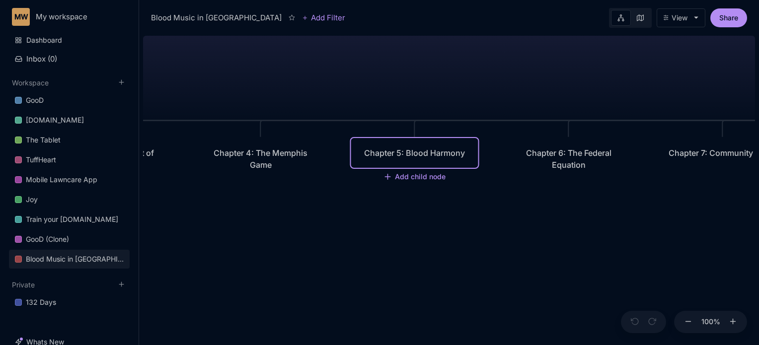
click at [387, 151] on div "Chapter 5: Blood Harmony" at bounding box center [414, 153] width 109 height 12
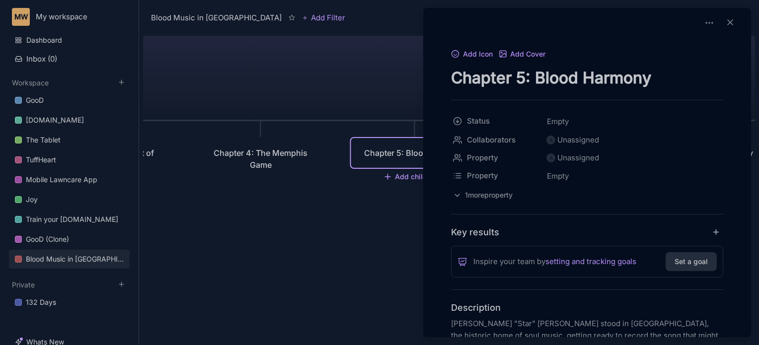
drag, startPoint x: 453, startPoint y: 75, endPoint x: 650, endPoint y: 75, distance: 196.8
click at [650, 75] on textarea "Chapter 5: Blood Harmony" at bounding box center [587, 78] width 272 height 20
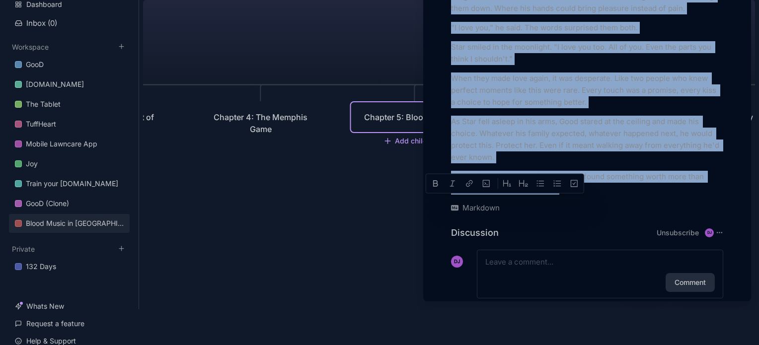
scroll to position [76, 0]
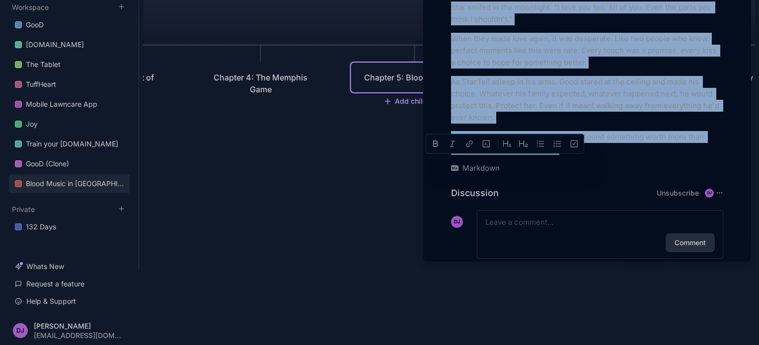
drag, startPoint x: 452, startPoint y: 322, endPoint x: 595, endPoint y: 121, distance: 246.6
copy div "Starita "Star" Brooks stood in Royal Studios, the historic home of soul music, …"
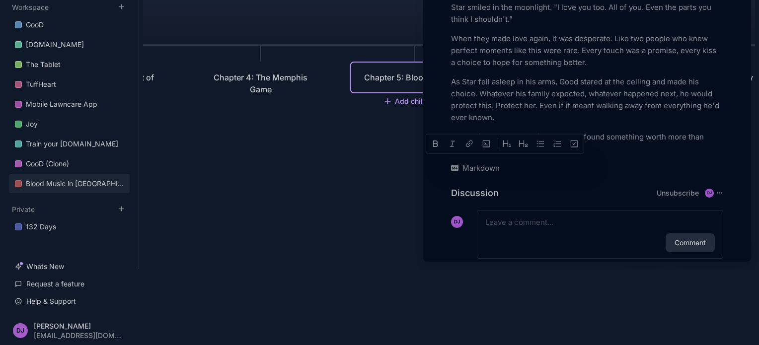
click at [362, 173] on div at bounding box center [379, 172] width 759 height 345
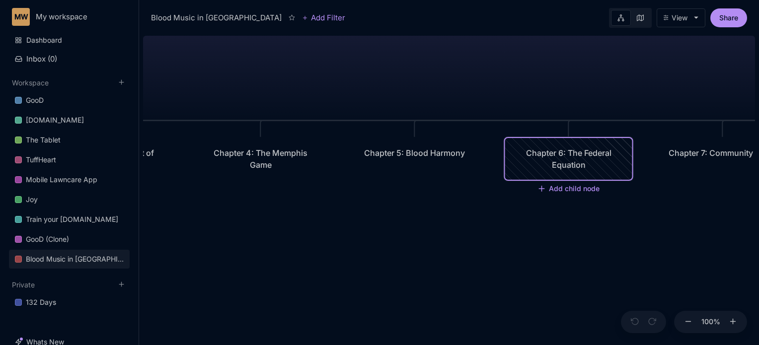
click at [544, 165] on div "Chapter 6: The Federal Equation" at bounding box center [568, 159] width 109 height 24
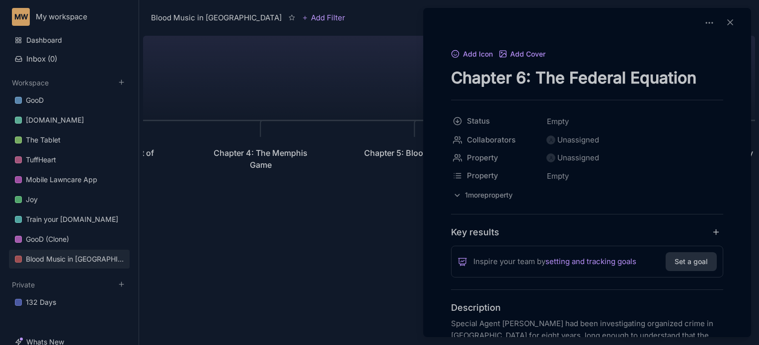
drag, startPoint x: 451, startPoint y: 77, endPoint x: 719, endPoint y: 73, distance: 267.9
click at [719, 73] on textarea "Chapter 6: The Federal Equation" at bounding box center [587, 78] width 272 height 20
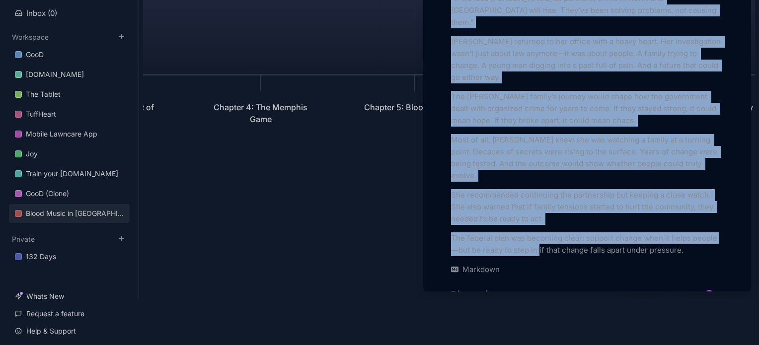
scroll to position [76, 0]
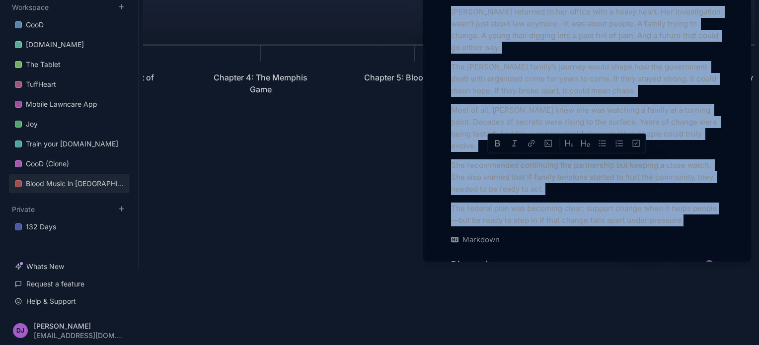
drag, startPoint x: 452, startPoint y: 318, endPoint x: 708, endPoint y: 131, distance: 317.2
copy div "Special Agent Jennifer Chen had been investigating organized crime in Memphis f…"
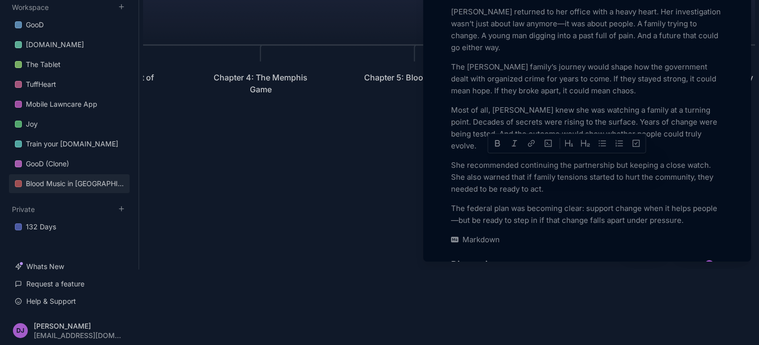
click at [324, 138] on div at bounding box center [379, 172] width 759 height 345
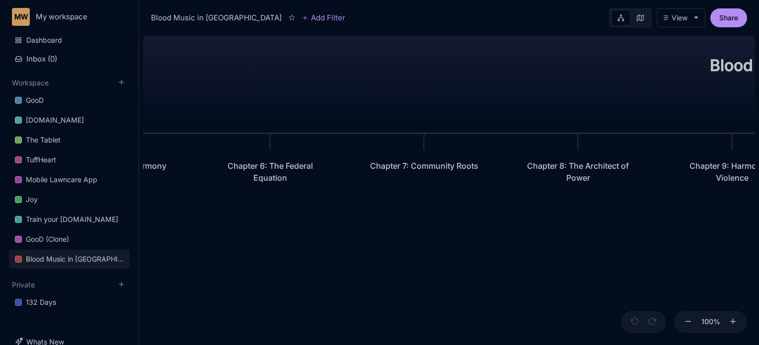
drag, startPoint x: 577, startPoint y: 229, endPoint x: 219, endPoint y: 241, distance: 357.6
click at [219, 241] on div "Blood Music in [GEOGRAPHIC_DATA] Prologue: The Weight of Water Chapter 1: The P…" at bounding box center [449, 189] width 612 height 314
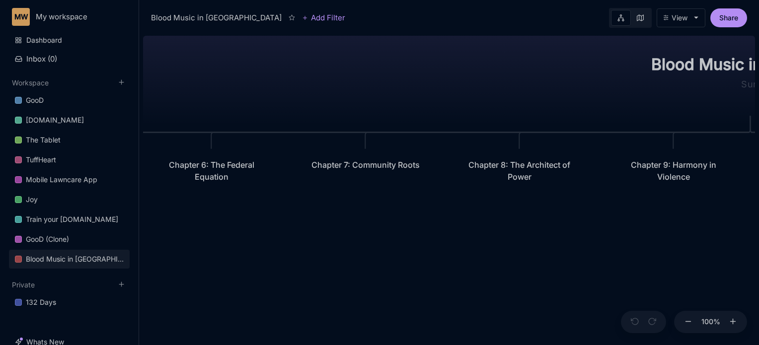
click at [346, 170] on div "Chapter 7: Community Roots" at bounding box center [365, 165] width 127 height 30
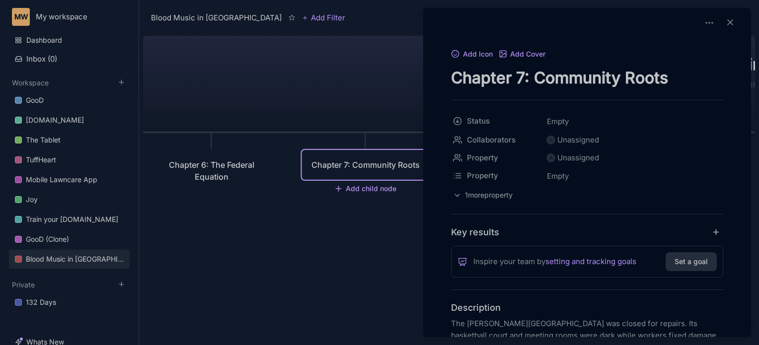
drag, startPoint x: 451, startPoint y: 76, endPoint x: 763, endPoint y: 86, distance: 311.8
click at [759, 86] on html "MW My workspace Dashboard Inbox ( 0 ) Workspace GooD Sizemic.com The Tablet Tuf…" at bounding box center [379, 172] width 759 height 345
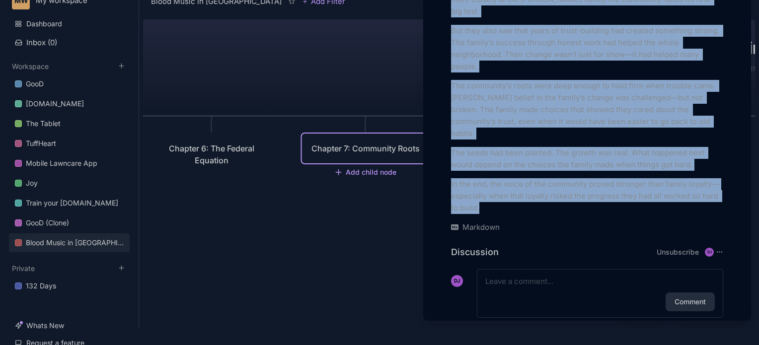
scroll to position [76, 0]
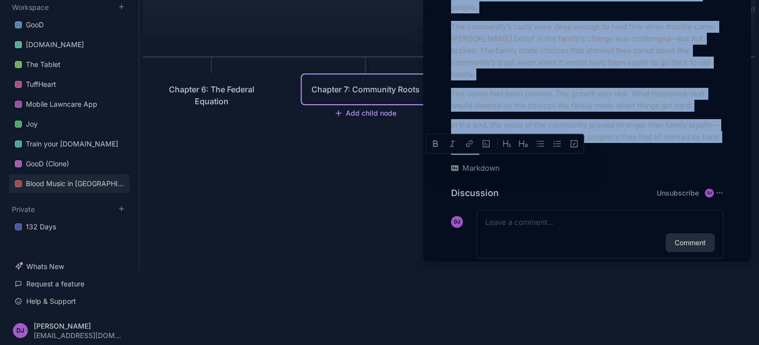
drag, startPoint x: 451, startPoint y: 320, endPoint x: 541, endPoint y: 127, distance: 212.6
copy div "The Bethel Grove Community Center was closed for repairs. Its basketball court …"
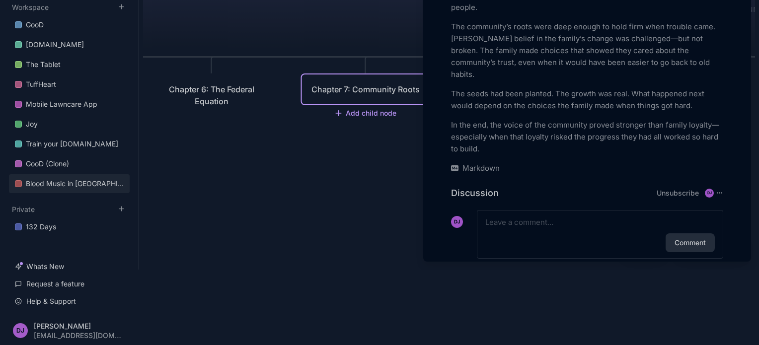
click at [318, 186] on div at bounding box center [379, 172] width 759 height 345
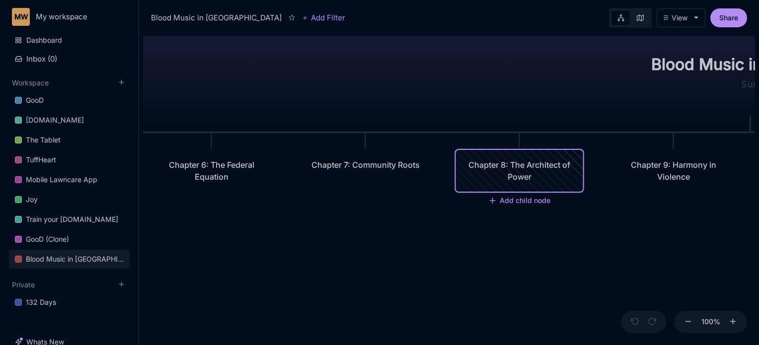
click at [493, 156] on div "Chapter 8: The Architect of Power" at bounding box center [519, 171] width 127 height 42
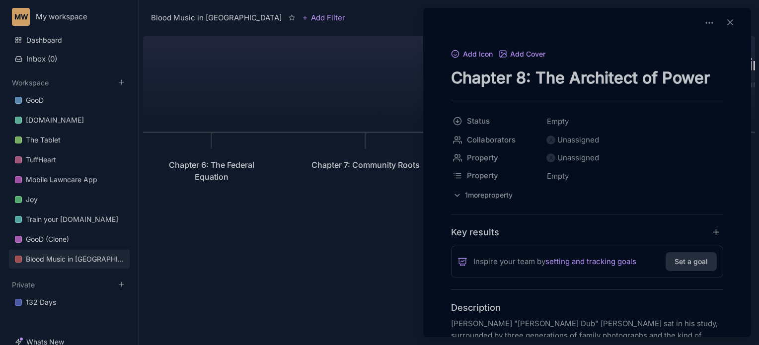
drag, startPoint x: 453, startPoint y: 85, endPoint x: 715, endPoint y: 85, distance: 261.9
click at [715, 85] on textarea "Chapter 8: The Architect of Power" at bounding box center [587, 78] width 272 height 20
drag, startPoint x: 451, startPoint y: 318, endPoint x: 558, endPoint y: 327, distance: 107.2
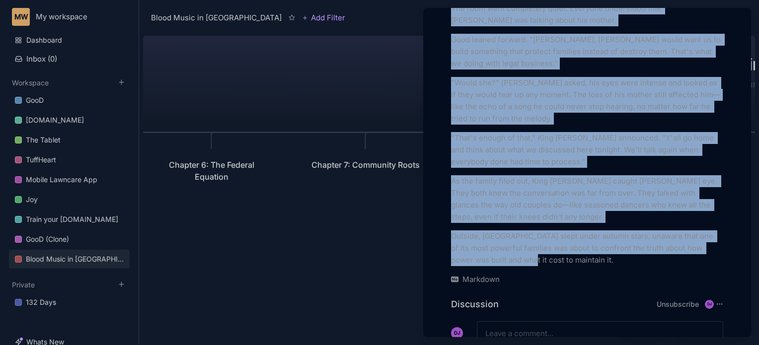
scroll to position [1916, 0]
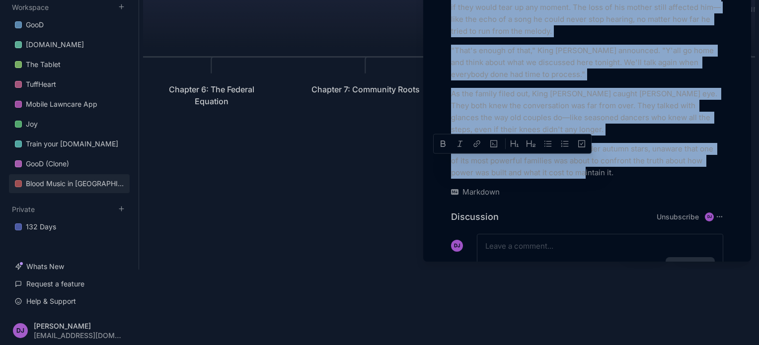
drag, startPoint x: 451, startPoint y: 326, endPoint x: 628, endPoint y: 123, distance: 269.1
copy div "Wallace "King Dub" Wright sat in his study, surrounded by three generations of …"
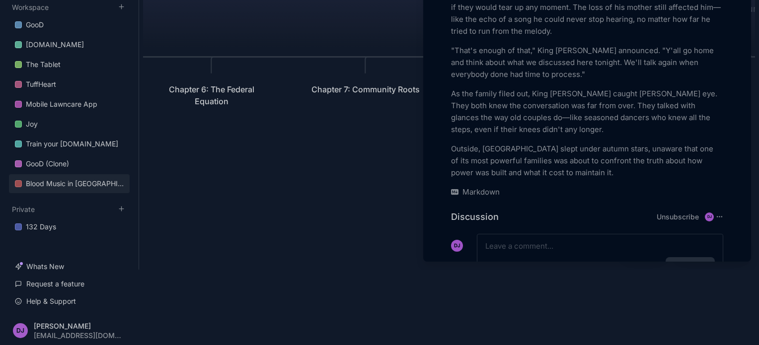
click at [308, 167] on div at bounding box center [379, 172] width 759 height 345
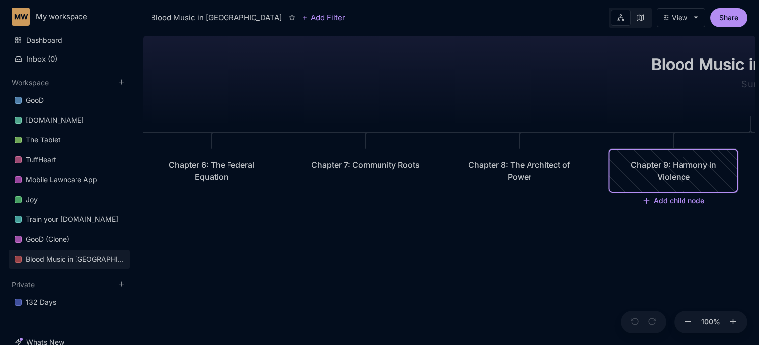
click at [656, 178] on div "Chapter 9: Harmony in Violence" at bounding box center [673, 171] width 109 height 24
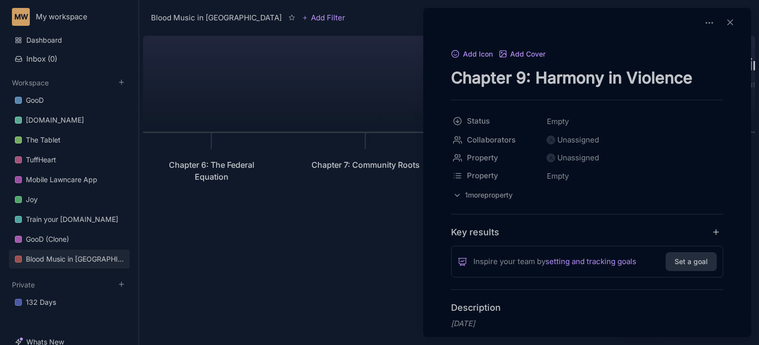
drag, startPoint x: 453, startPoint y: 72, endPoint x: 717, endPoint y: 73, distance: 263.4
click at [717, 73] on textarea "Chapter 9: Harmony in Violence" at bounding box center [587, 78] width 272 height 20
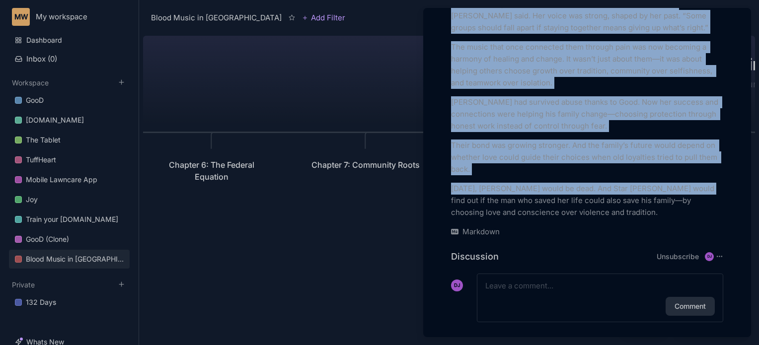
scroll to position [76, 0]
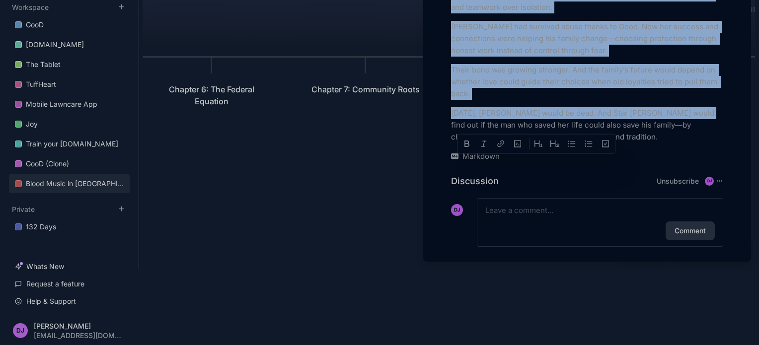
drag, startPoint x: 452, startPoint y: 92, endPoint x: 650, endPoint y: 125, distance: 200.1
copy div "Two weeks ago Star Brooks was working hard to build her music career. She knew …"
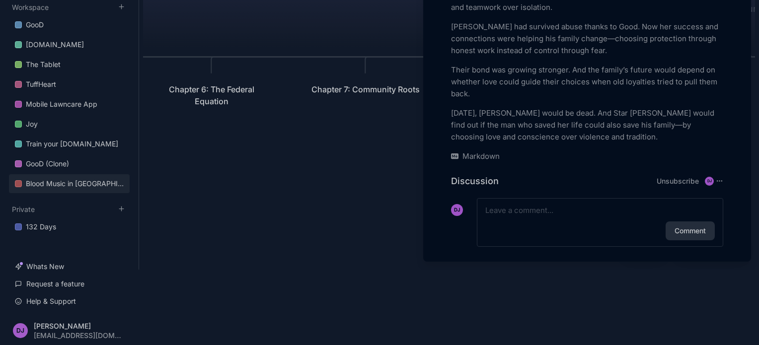
click at [314, 171] on div at bounding box center [379, 172] width 759 height 345
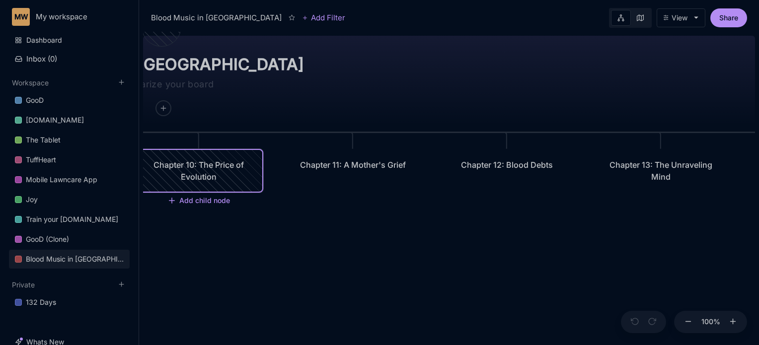
click at [184, 172] on div "Chapter 10: The Price of Evolution" at bounding box center [198, 171] width 109 height 24
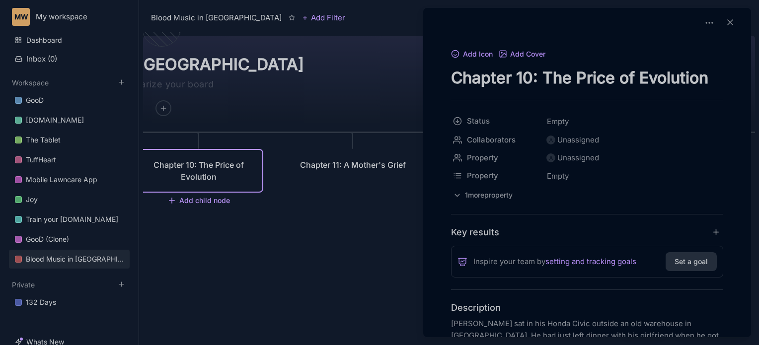
drag, startPoint x: 452, startPoint y: 79, endPoint x: 763, endPoint y: 68, distance: 311.3
click at [759, 68] on html "MW My workspace Dashboard Inbox ( 0 ) Workspace GooD Sizemic.com The Tablet Tuf…" at bounding box center [379, 172] width 759 height 345
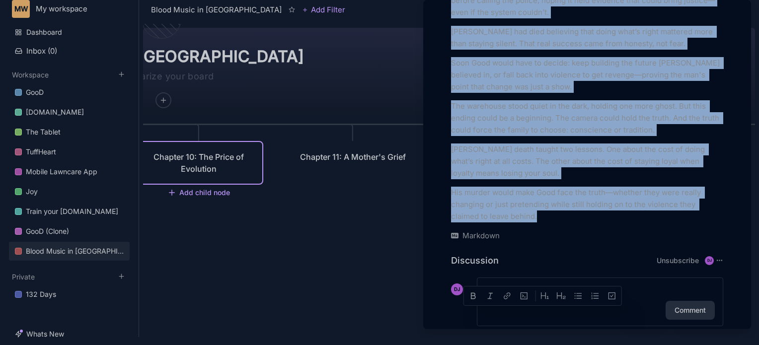
scroll to position [76, 0]
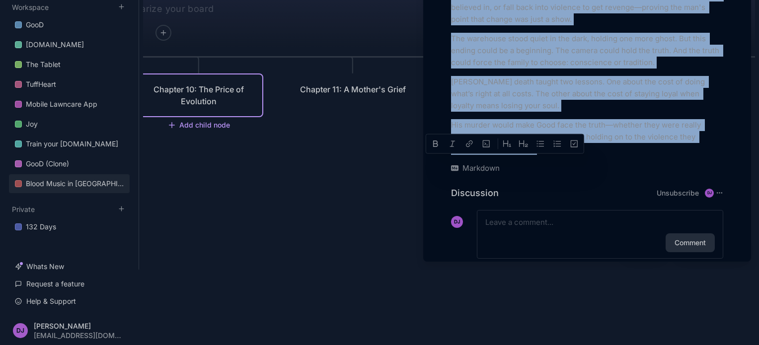
drag, startPoint x: 452, startPoint y: 321, endPoint x: 570, endPoint y: 134, distance: 221.6
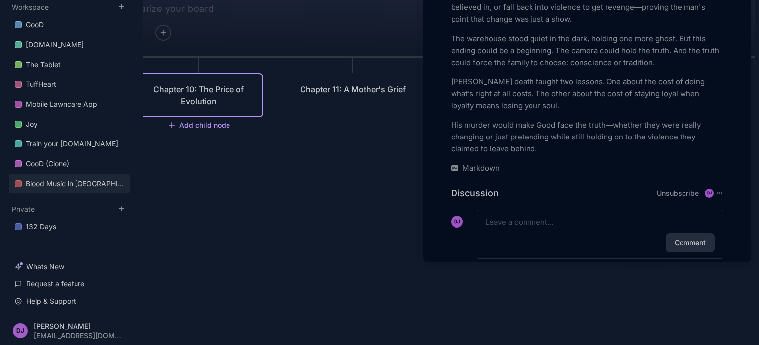
click at [374, 177] on div at bounding box center [379, 172] width 759 height 345
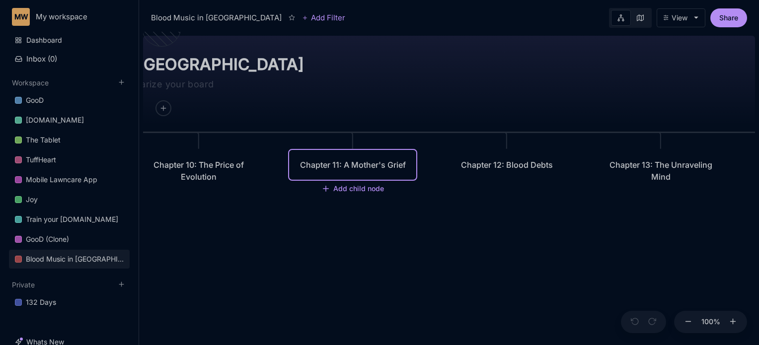
click at [362, 161] on div "Chapter 11: A Mother's Grief" at bounding box center [352, 165] width 109 height 12
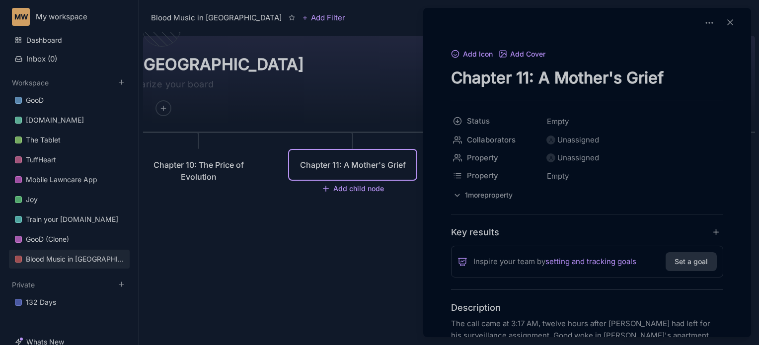
drag, startPoint x: 451, startPoint y: 79, endPoint x: 682, endPoint y: 60, distance: 231.4
click at [682, 60] on div "Add Icon Add Cover Chapter 11: A Mother's Grief" at bounding box center [587, 68] width 272 height 40
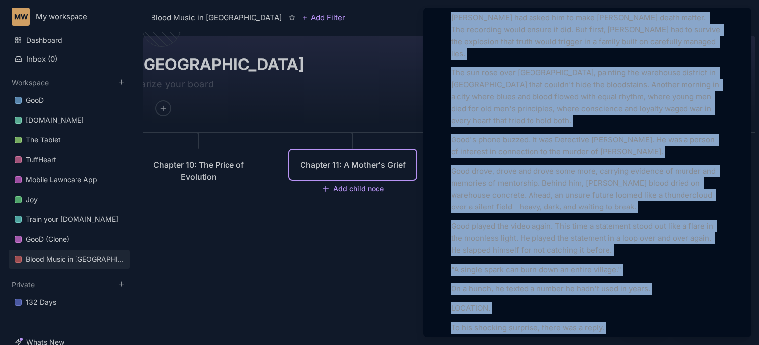
scroll to position [76, 0]
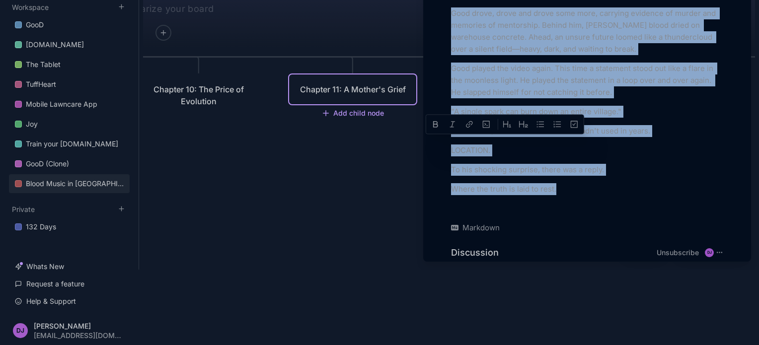
drag, startPoint x: 453, startPoint y: 320, endPoint x: 581, endPoint y: 110, distance: 245.2
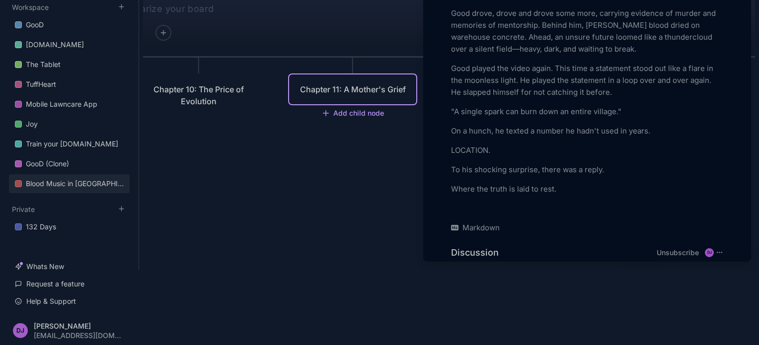
click at [292, 250] on div at bounding box center [379, 172] width 759 height 345
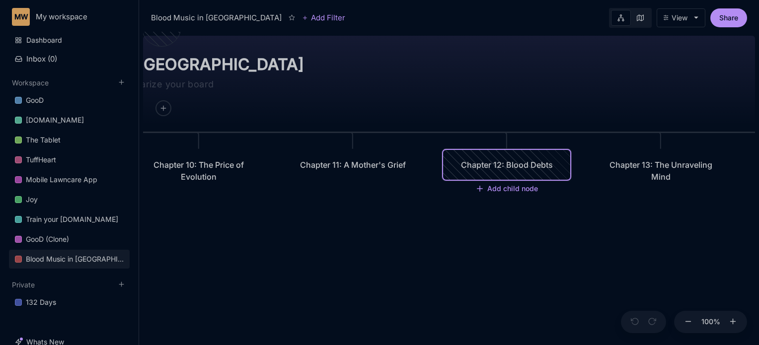
click at [479, 167] on div "Chapter 12: Blood Debts" at bounding box center [506, 165] width 109 height 12
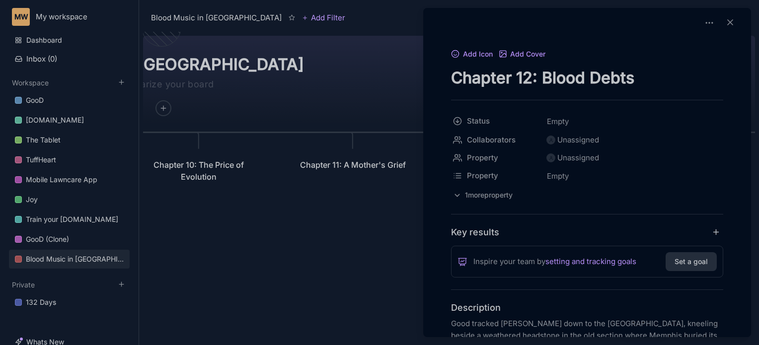
drag, startPoint x: 453, startPoint y: 78, endPoint x: 637, endPoint y: 89, distance: 184.3
drag, startPoint x: 451, startPoint y: 319, endPoint x: 475, endPoint y: 329, distance: 26.3
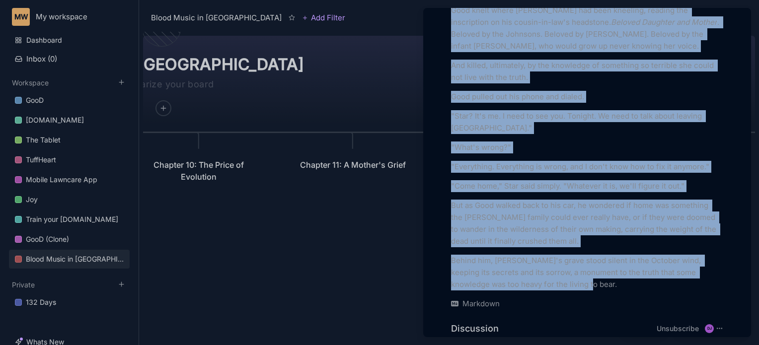
scroll to position [76, 0]
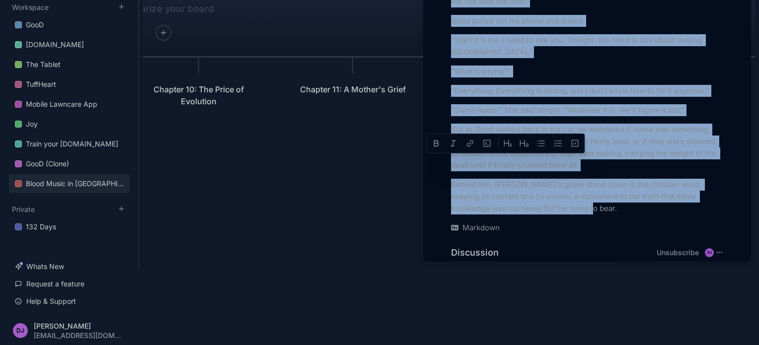
drag, startPoint x: 453, startPoint y: 325, endPoint x: 574, endPoint y: 126, distance: 231.9
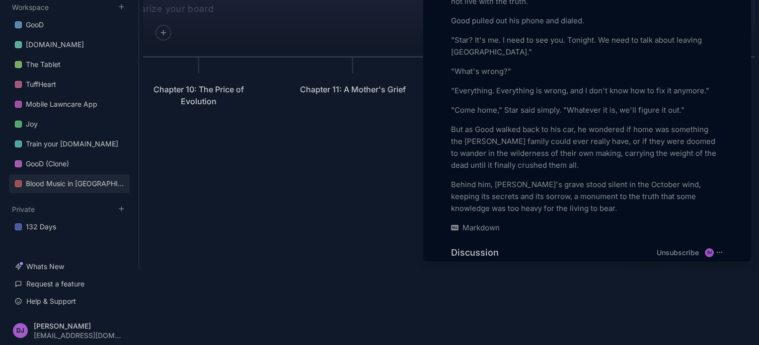
click at [298, 208] on div at bounding box center [379, 172] width 759 height 345
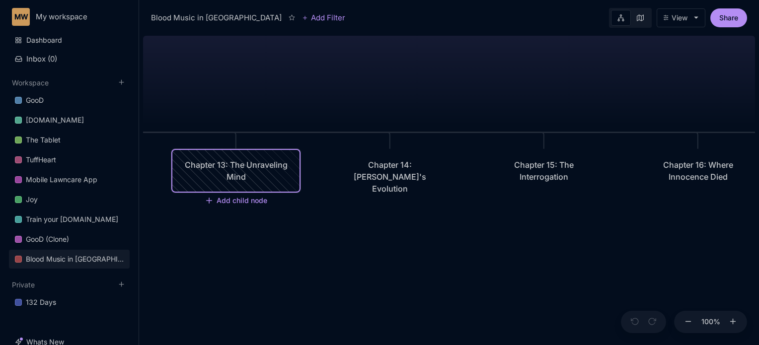
click at [250, 173] on div "Chapter 13: The Unraveling Mind" at bounding box center [235, 171] width 109 height 24
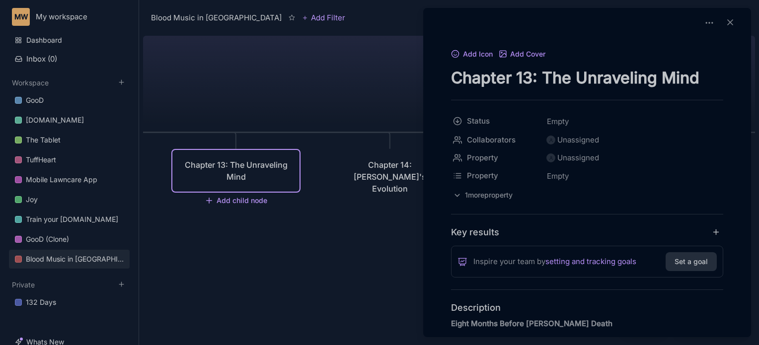
drag, startPoint x: 453, startPoint y: 77, endPoint x: 754, endPoint y: 60, distance: 301.7
click at [754, 60] on div "Blood Music in Memphis Add Filter View Share Blood Music in Memphis Prologue: T…" at bounding box center [449, 172] width 620 height 345
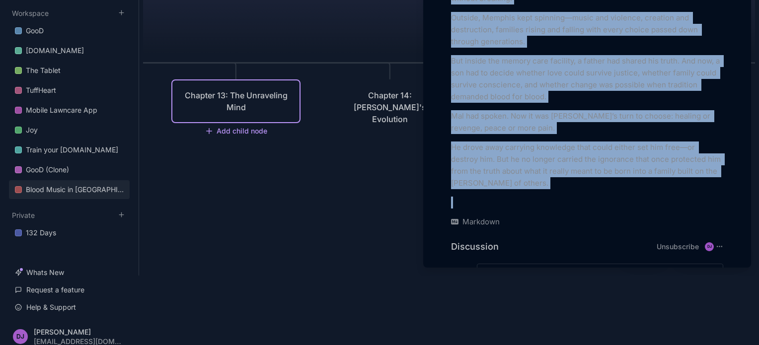
scroll to position [76, 0]
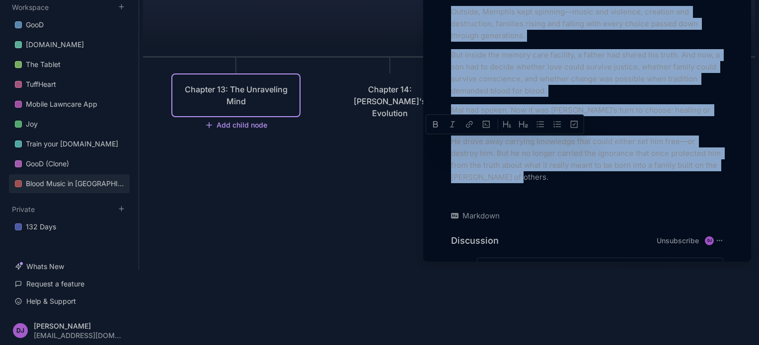
drag, startPoint x: 452, startPoint y: 322, endPoint x: 589, endPoint y: 108, distance: 253.7
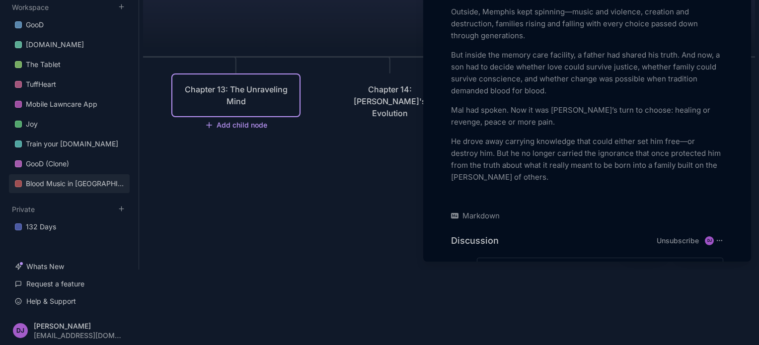
click at [326, 204] on div at bounding box center [379, 172] width 759 height 345
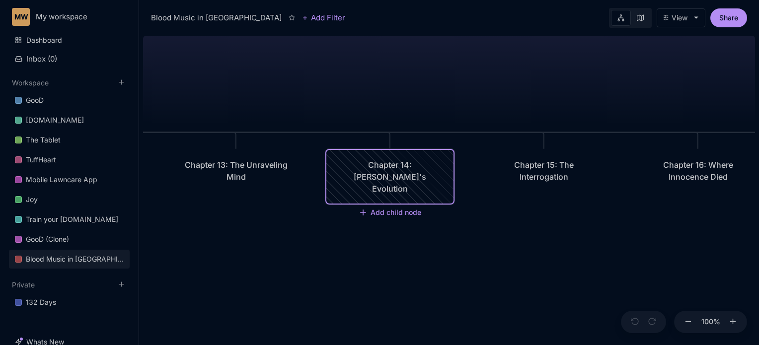
click at [367, 171] on div "Chapter 14: [PERSON_NAME]'s Evolution" at bounding box center [390, 177] width 127 height 54
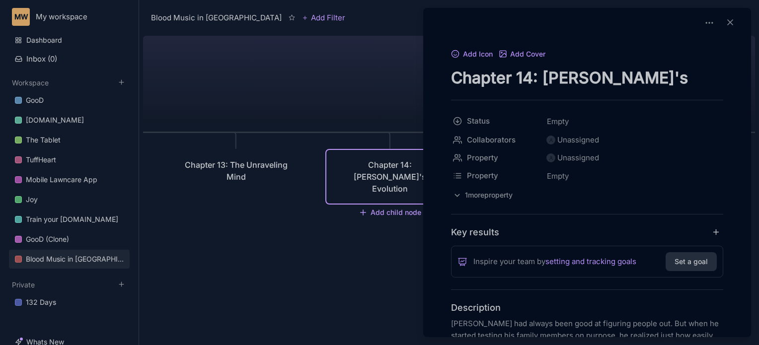
drag, startPoint x: 453, startPoint y: 81, endPoint x: 686, endPoint y: 65, distance: 233.7
click at [686, 65] on div "Add Icon Add Cover Chapter 14: Max's Evolution" at bounding box center [587, 68] width 272 height 40
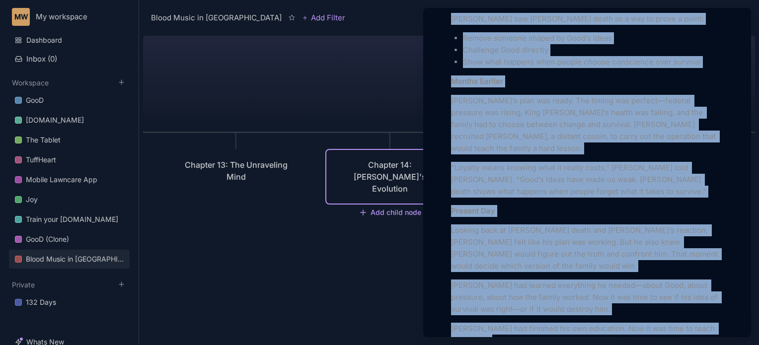
scroll to position [76, 0]
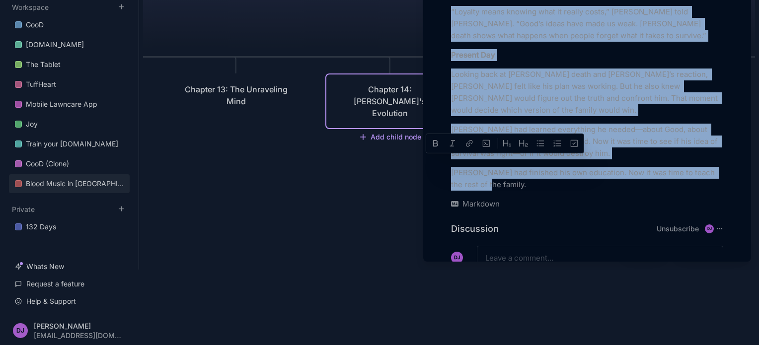
drag, startPoint x: 451, startPoint y: 320, endPoint x: 599, endPoint y: 125, distance: 244.8
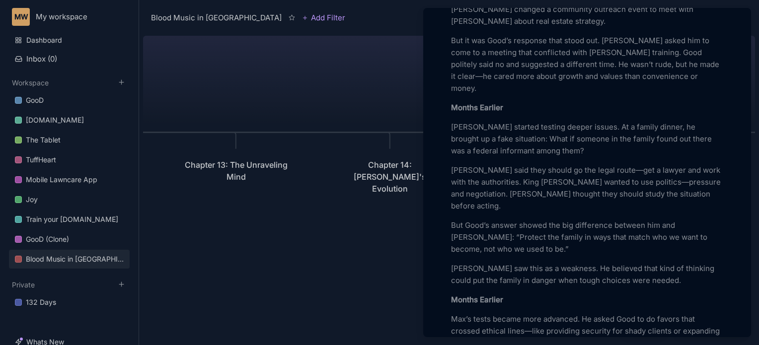
scroll to position [437, 0]
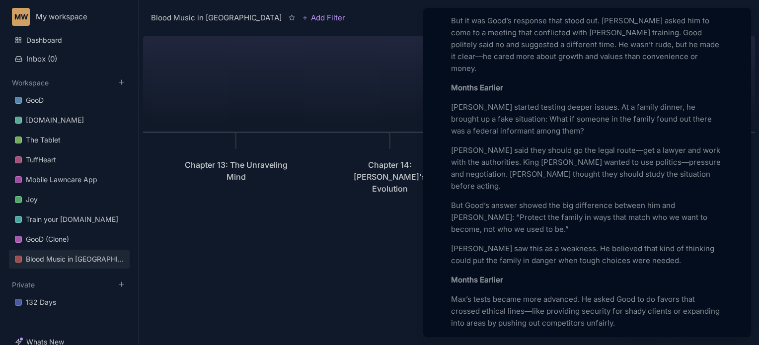
click at [452, 83] on strong "Months Earlier" at bounding box center [477, 87] width 52 height 9
click at [452, 275] on strong "Months Earlier" at bounding box center [477, 279] width 52 height 9
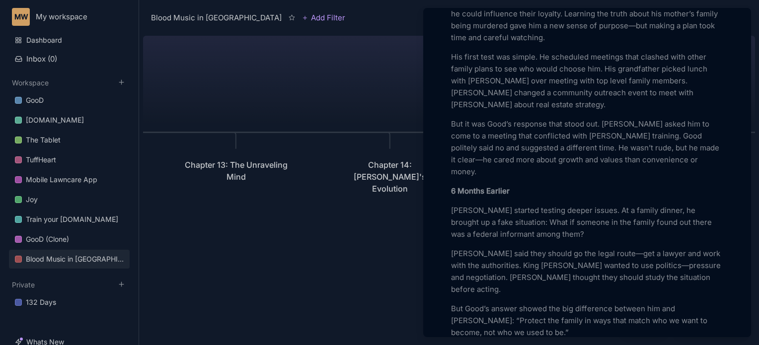
scroll to position [322, 0]
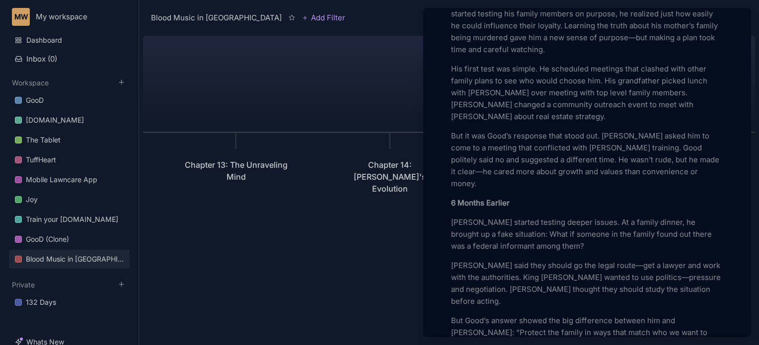
click at [456, 198] on strong "6 Months Earlier" at bounding box center [480, 202] width 59 height 9
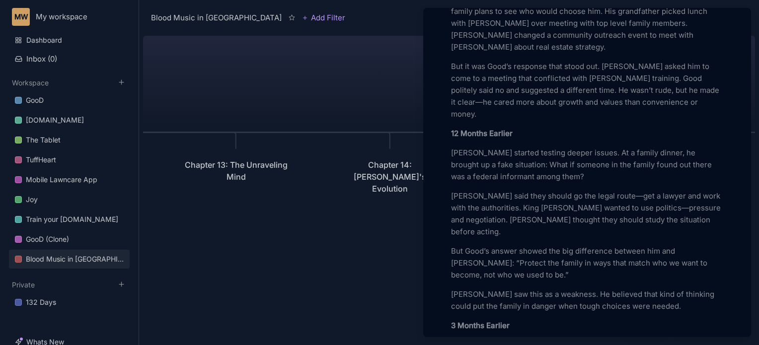
scroll to position [411, 0]
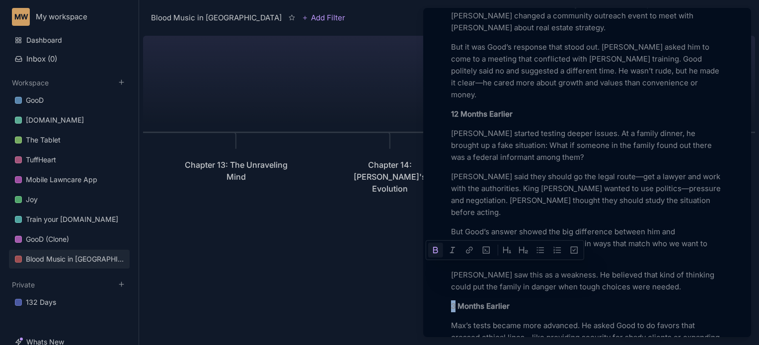
click at [452, 302] on strong "3 Months Earlier" at bounding box center [480, 306] width 59 height 9
click at [443, 266] on div "Add Icon Add Cover Chapter 14: Max's Evolution Status Empty Collaborators Unass…" at bounding box center [587, 339] width 320 height 1405
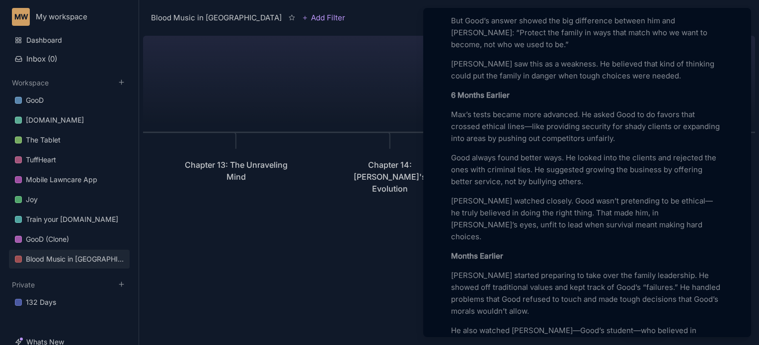
scroll to position [610, 0]
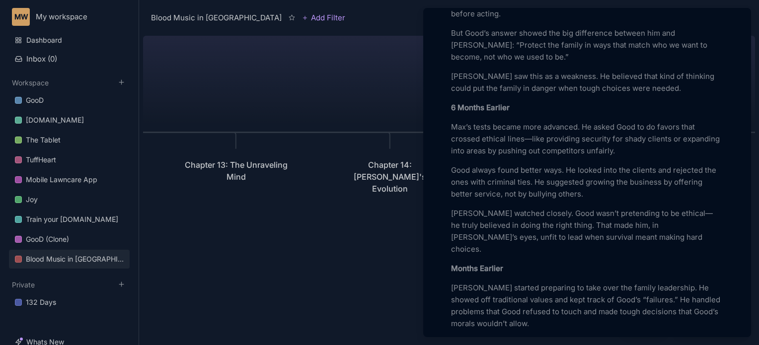
click at [452, 264] on strong "Months Earlier" at bounding box center [477, 268] width 52 height 9
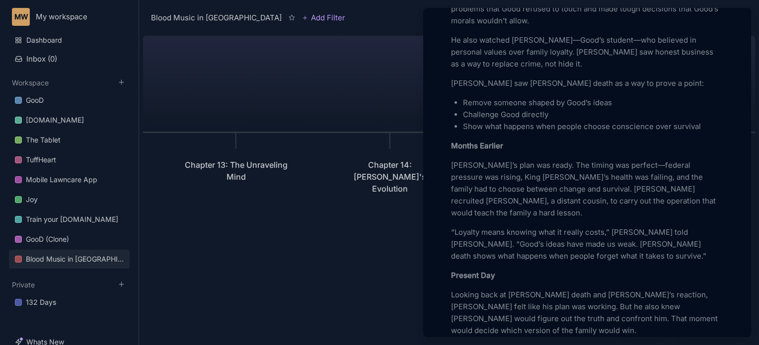
scroll to position [925, 0]
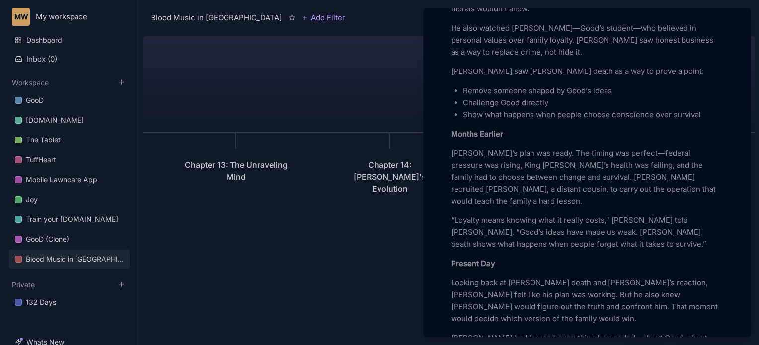
click at [479, 129] on strong "Months Earlier" at bounding box center [477, 133] width 52 height 9
click at [451, 129] on strong "Month Earlier" at bounding box center [475, 133] width 48 height 9
drag, startPoint x: 625, startPoint y: 172, endPoint x: 603, endPoint y: 173, distance: 22.4
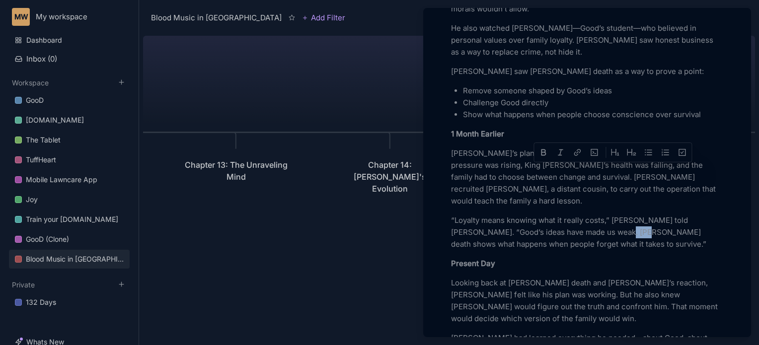
click at [603, 215] on p "“Loyalty means knowing what it really costs,” [PERSON_NAME] told [PERSON_NAME].…" at bounding box center [587, 233] width 272 height 36
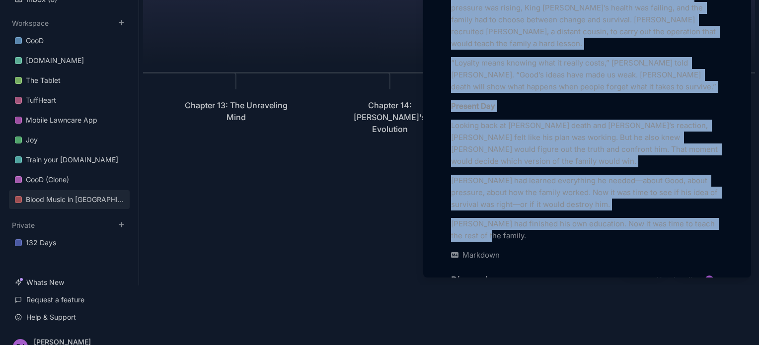
scroll to position [1058, 0]
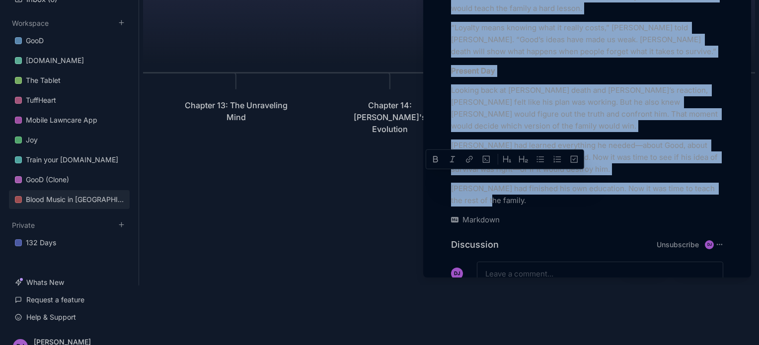
drag, startPoint x: 452, startPoint y: 237, endPoint x: 532, endPoint y: 137, distance: 128.3
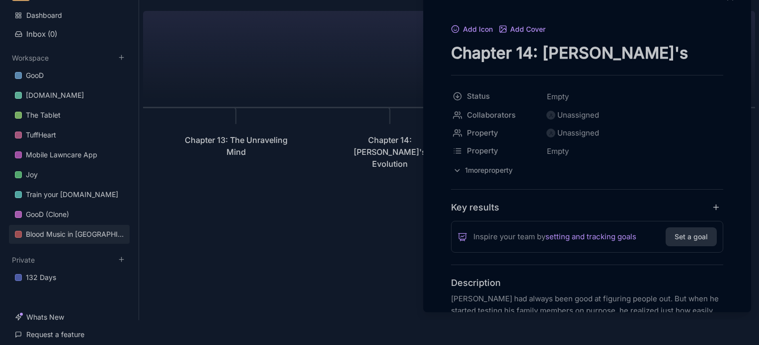
scroll to position [0, 0]
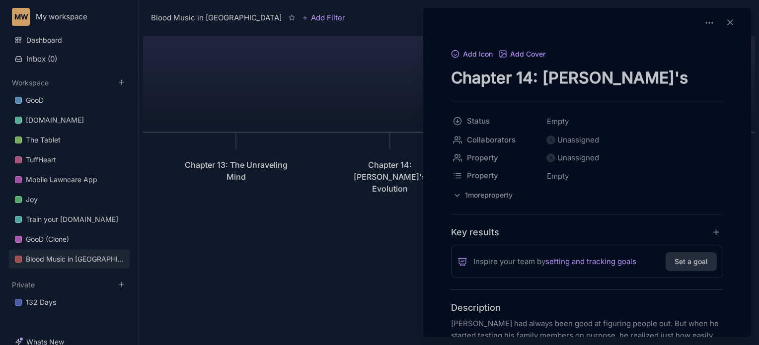
drag, startPoint x: 453, startPoint y: 77, endPoint x: 666, endPoint y: 87, distance: 213.0
click at [666, 87] on textarea "Chapter 14: [PERSON_NAME]'s Evolution" at bounding box center [587, 78] width 272 height 20
click at [358, 254] on div at bounding box center [379, 172] width 759 height 345
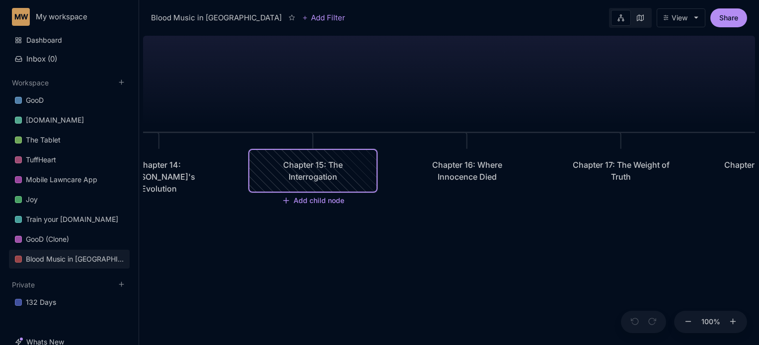
click at [331, 178] on div "Chapter 15: The Interrogation" at bounding box center [312, 171] width 109 height 24
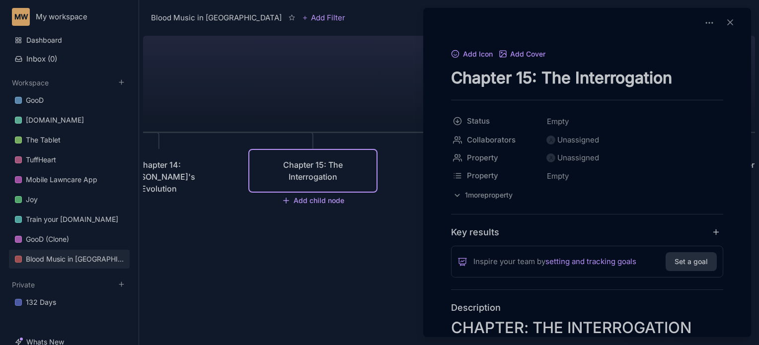
drag, startPoint x: 452, startPoint y: 77, endPoint x: 692, endPoint y: 65, distance: 240.8
click at [692, 65] on div "Add Icon Add Cover Chapter 15: The Interrogation" at bounding box center [587, 68] width 272 height 40
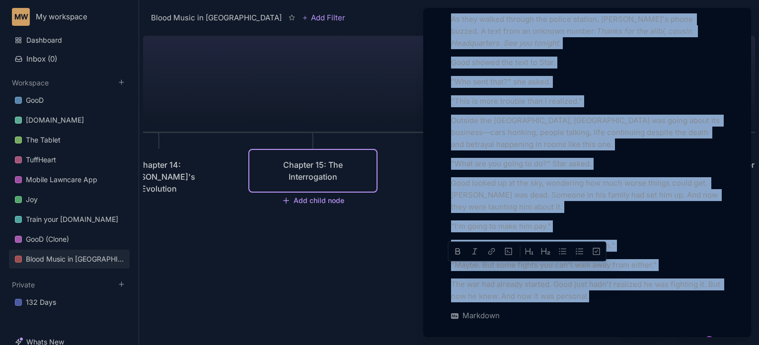
scroll to position [2978, 0]
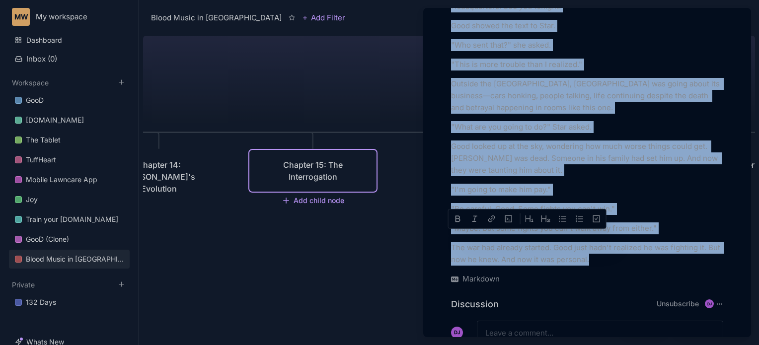
drag, startPoint x: 452, startPoint y: 151, endPoint x: 632, endPoint y: 198, distance: 186.5
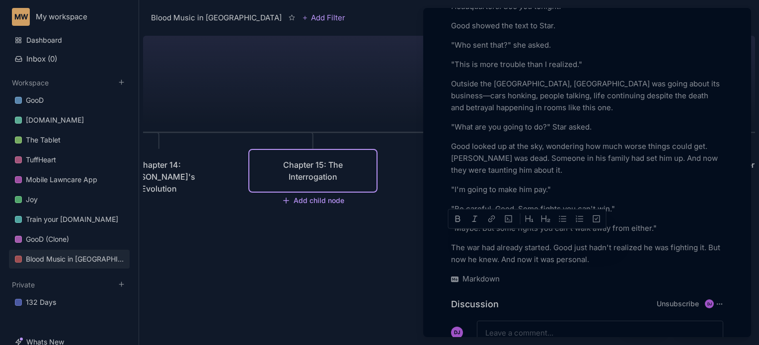
click at [249, 99] on div at bounding box center [379, 172] width 759 height 345
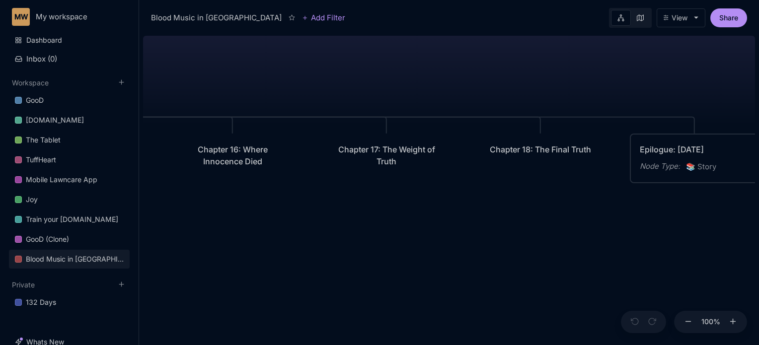
drag, startPoint x: 554, startPoint y: 252, endPoint x: 320, endPoint y: 237, distance: 235.1
click at [320, 237] on div "Blood Music in [GEOGRAPHIC_DATA] Prologue: The Weight of Water Chapter 1: The P…" at bounding box center [449, 189] width 612 height 314
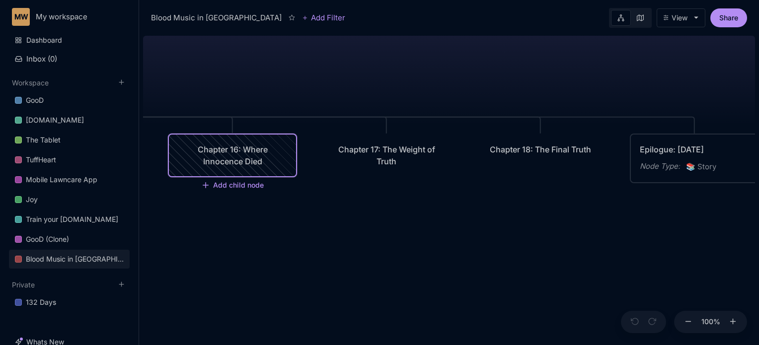
click at [243, 157] on div "Chapter 16: Where Innocence Died" at bounding box center [232, 156] width 109 height 24
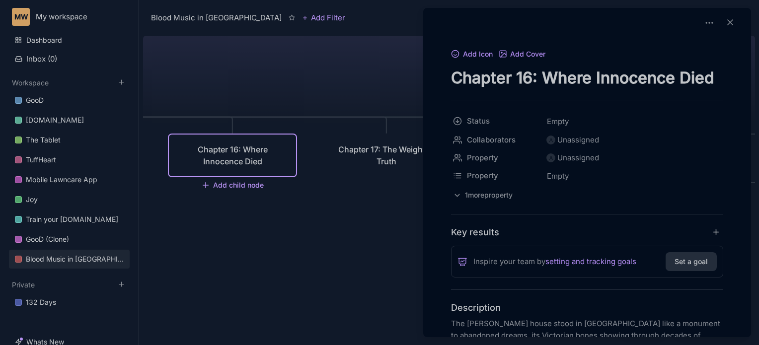
drag, startPoint x: 451, startPoint y: 74, endPoint x: 726, endPoint y: 71, distance: 274.4
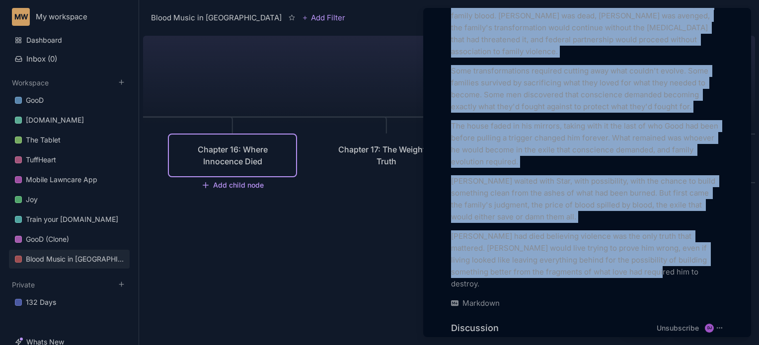
scroll to position [76, 0]
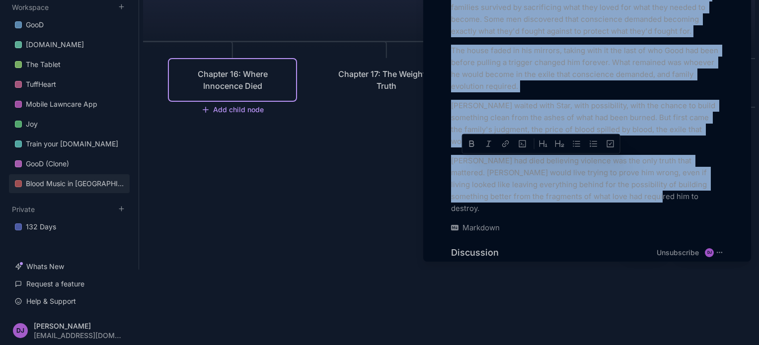
drag, startPoint x: 451, startPoint y: 222, endPoint x: 637, endPoint y: 125, distance: 209.4
click at [467, 100] on p "[PERSON_NAME] waited with Star, with possibility, with the chance to build some…" at bounding box center [587, 124] width 272 height 48
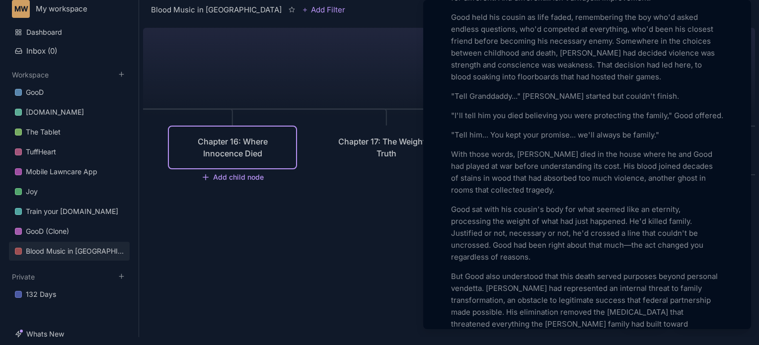
scroll to position [2155, 0]
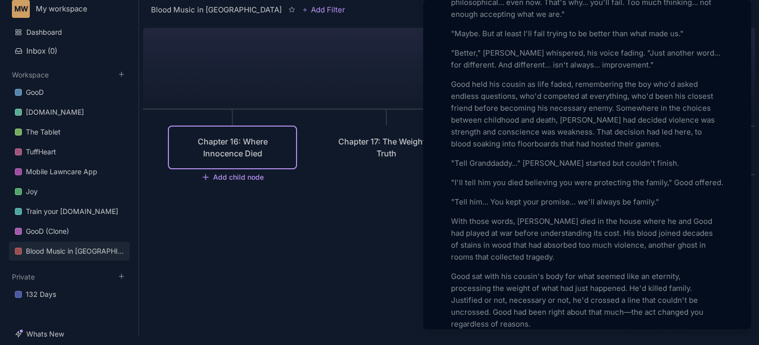
click at [657, 196] on p ""Tell him... You kept your promise... we'll always be family."" at bounding box center [587, 202] width 272 height 12
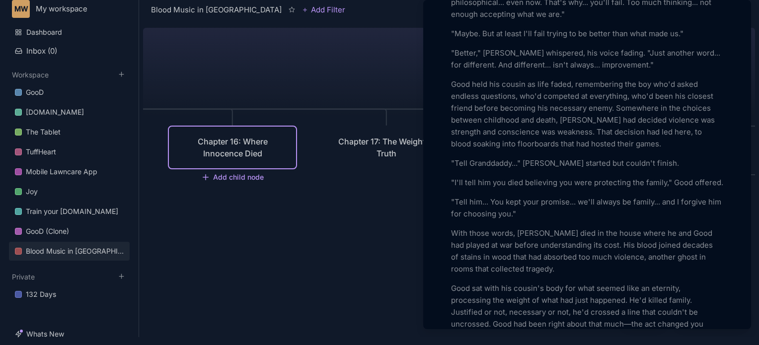
click at [354, 206] on div at bounding box center [379, 172] width 759 height 345
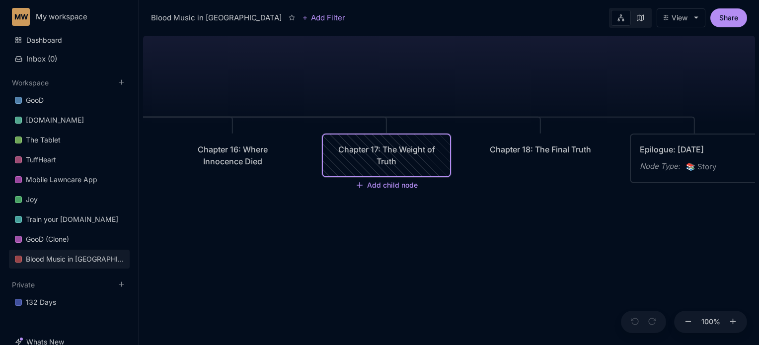
click at [394, 156] on div "Chapter 17: The Weight of Truth" at bounding box center [386, 156] width 109 height 24
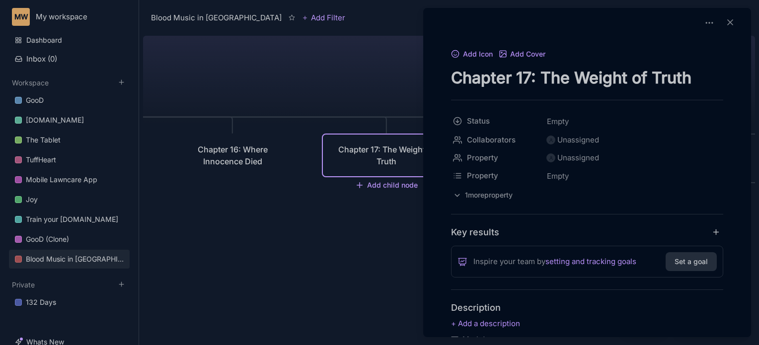
drag, startPoint x: 451, startPoint y: 78, endPoint x: 710, endPoint y: 63, distance: 258.9
click at [710, 63] on div "Add Icon Add Cover Chapter 17: The Weight of Truth" at bounding box center [587, 68] width 272 height 40
click at [433, 168] on div "Add Icon Add Cover Chapter 17: The Weight of Truth Status Empty Collaborators U…" at bounding box center [587, 251] width 320 height 407
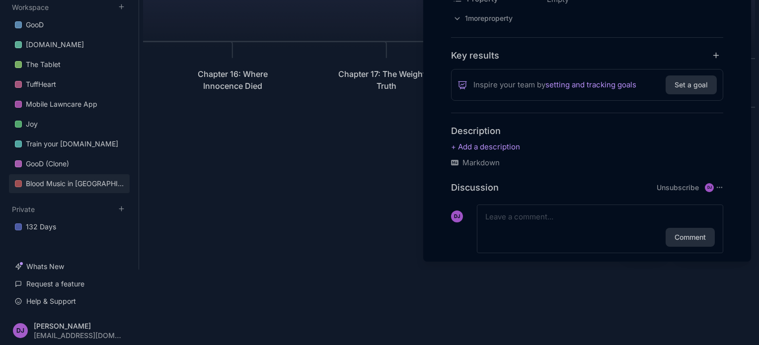
scroll to position [100, 0]
click at [342, 157] on div at bounding box center [379, 172] width 759 height 345
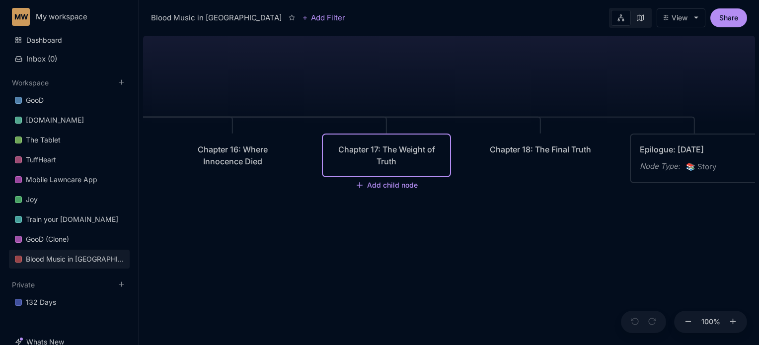
click at [402, 152] on div "Chapter 17: The Weight of Truth" at bounding box center [386, 156] width 109 height 24
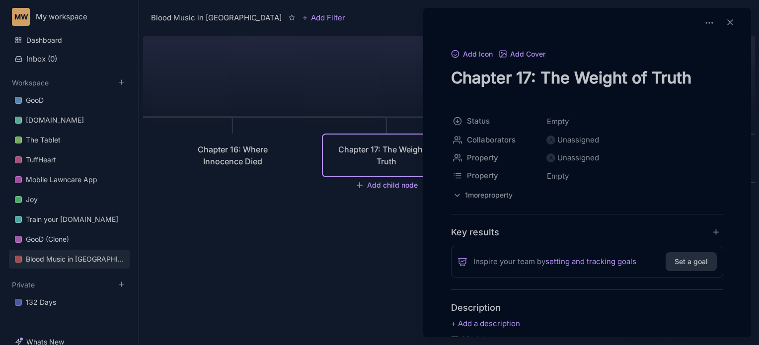
click at [365, 259] on div at bounding box center [379, 172] width 759 height 345
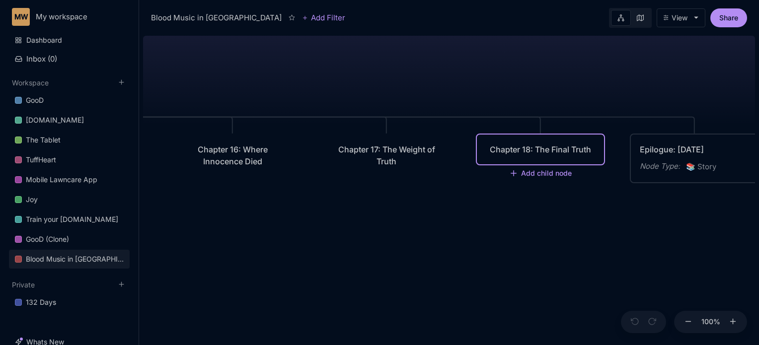
click at [567, 159] on div "Chapter 18: The Final Truth" at bounding box center [540, 150] width 127 height 30
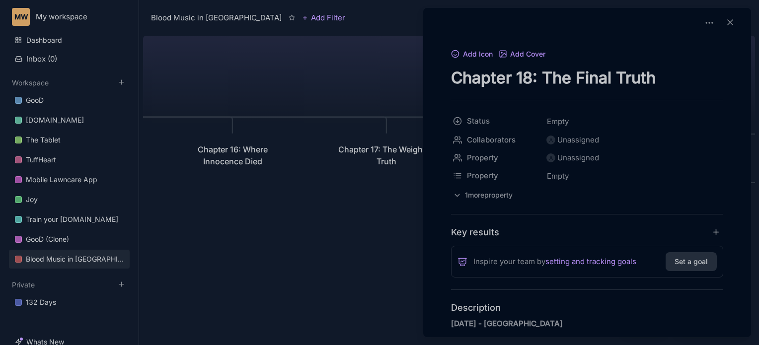
drag, startPoint x: 453, startPoint y: 77, endPoint x: 660, endPoint y: 67, distance: 206.5
click at [660, 67] on div "Add Icon Add Cover Chapter 18: The Final Truth" at bounding box center [587, 68] width 272 height 40
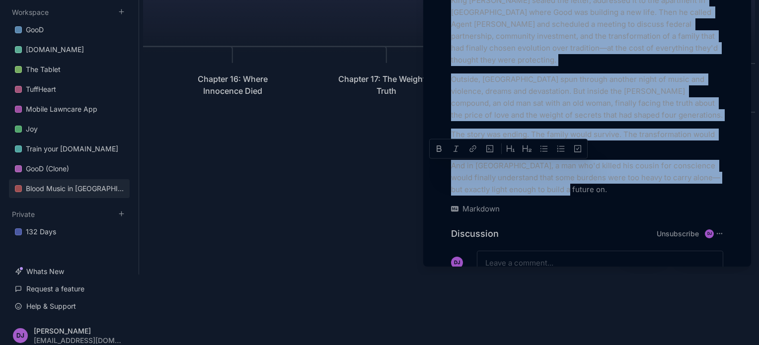
scroll to position [76, 0]
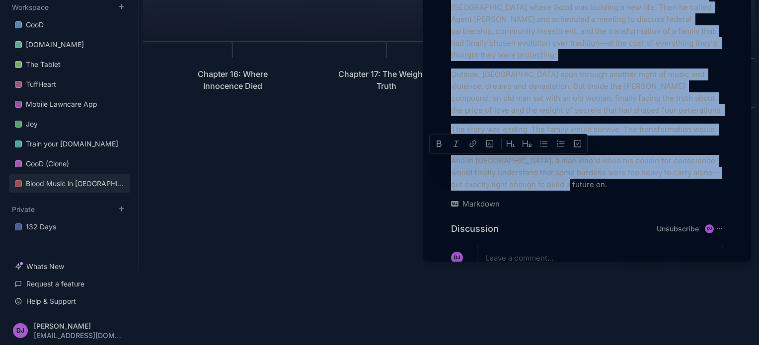
drag, startPoint x: 451, startPoint y: 320, endPoint x: 576, endPoint y: 126, distance: 230.3
